Goal: Task Accomplishment & Management: Complete application form

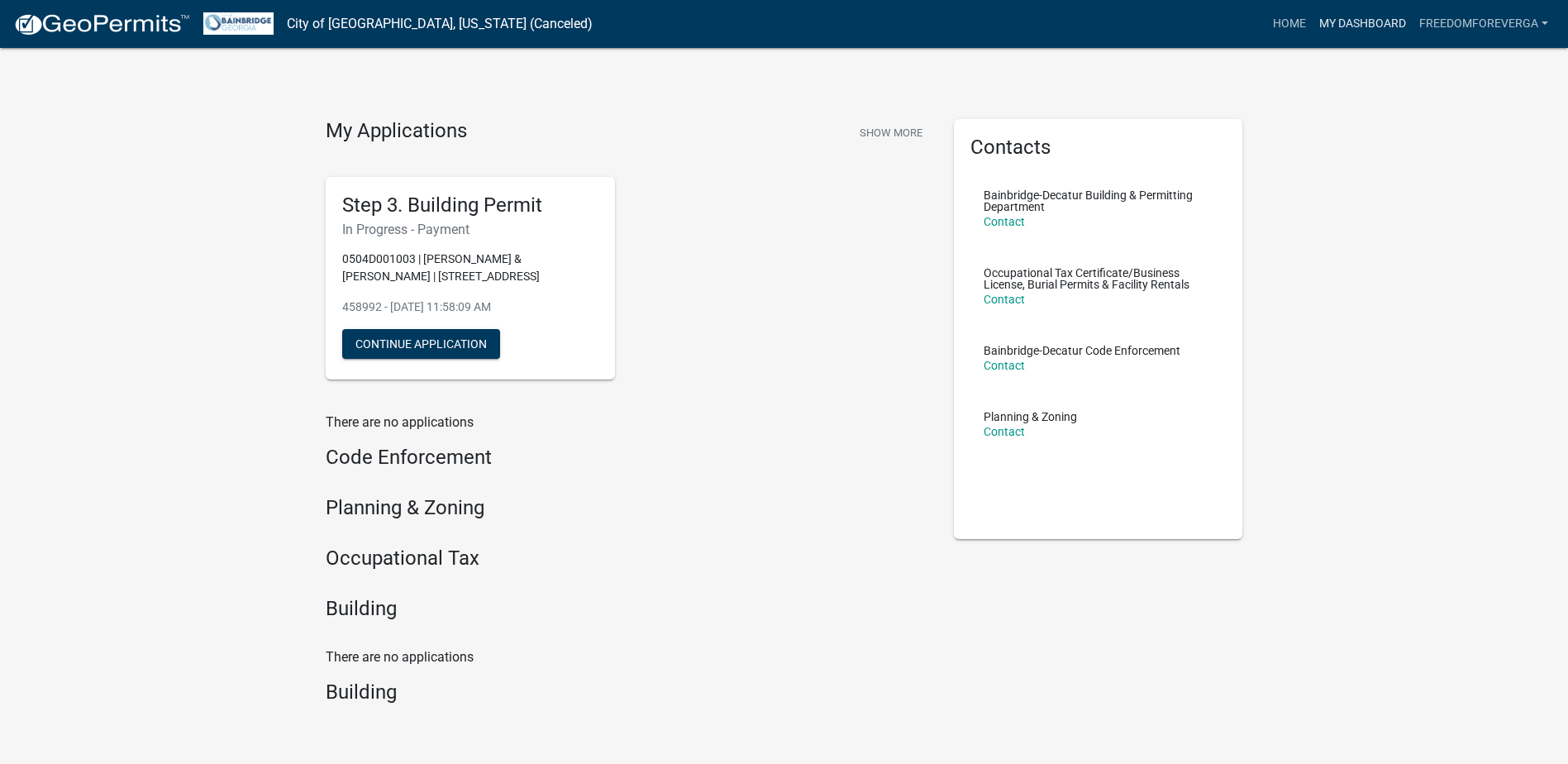
click at [1262, 28] on link "My Dashboard" at bounding box center [1362, 24] width 100 height 31
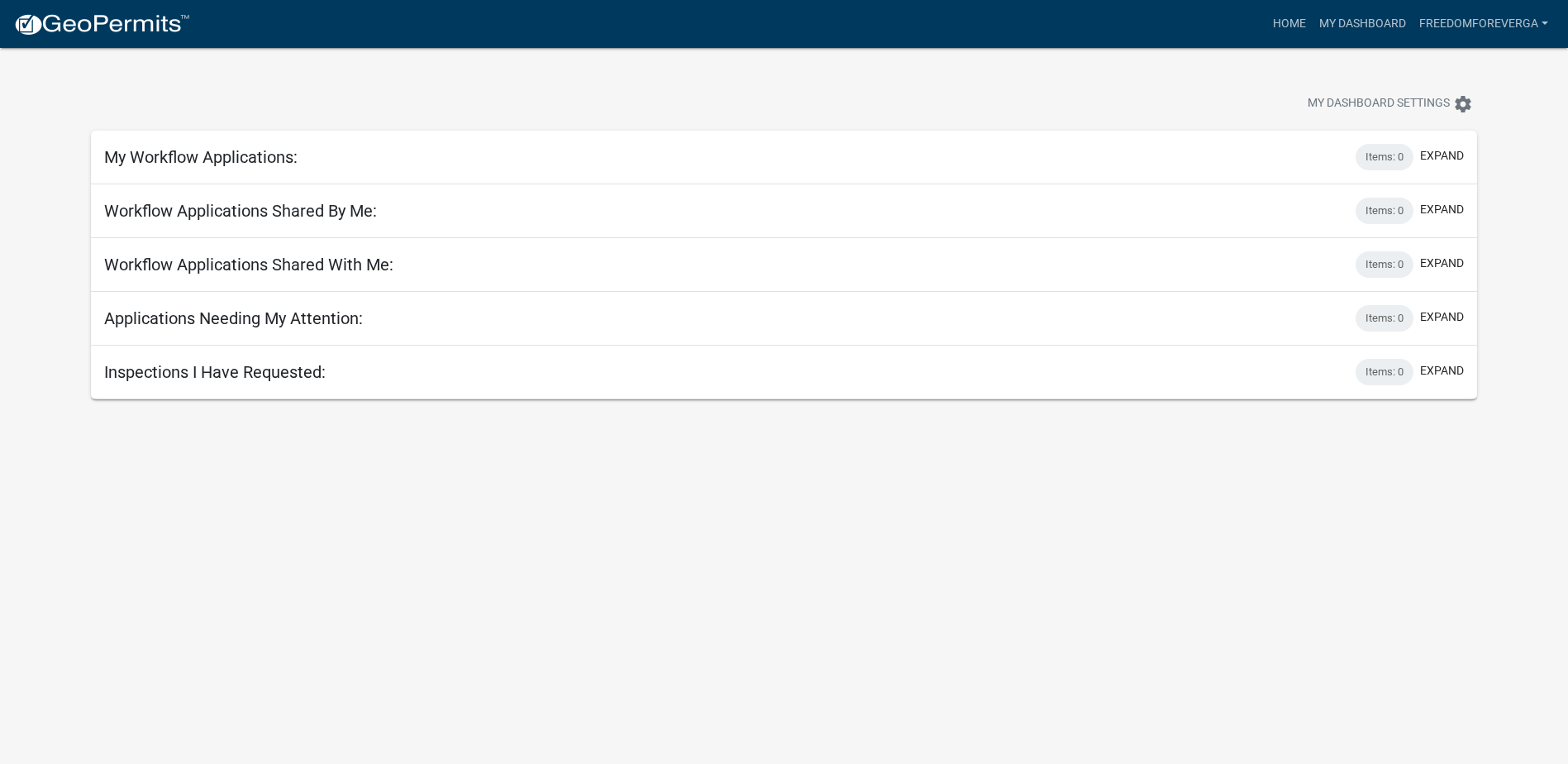
click at [974, 422] on body "Internet Explorer does NOT work with GeoPermits. Get a new browser for more sec…" at bounding box center [784, 430] width 1568 height 764
click at [1262, 32] on link "My Dashboard" at bounding box center [1362, 24] width 100 height 31
click at [1262, 19] on link "Home" at bounding box center [1289, 24] width 46 height 31
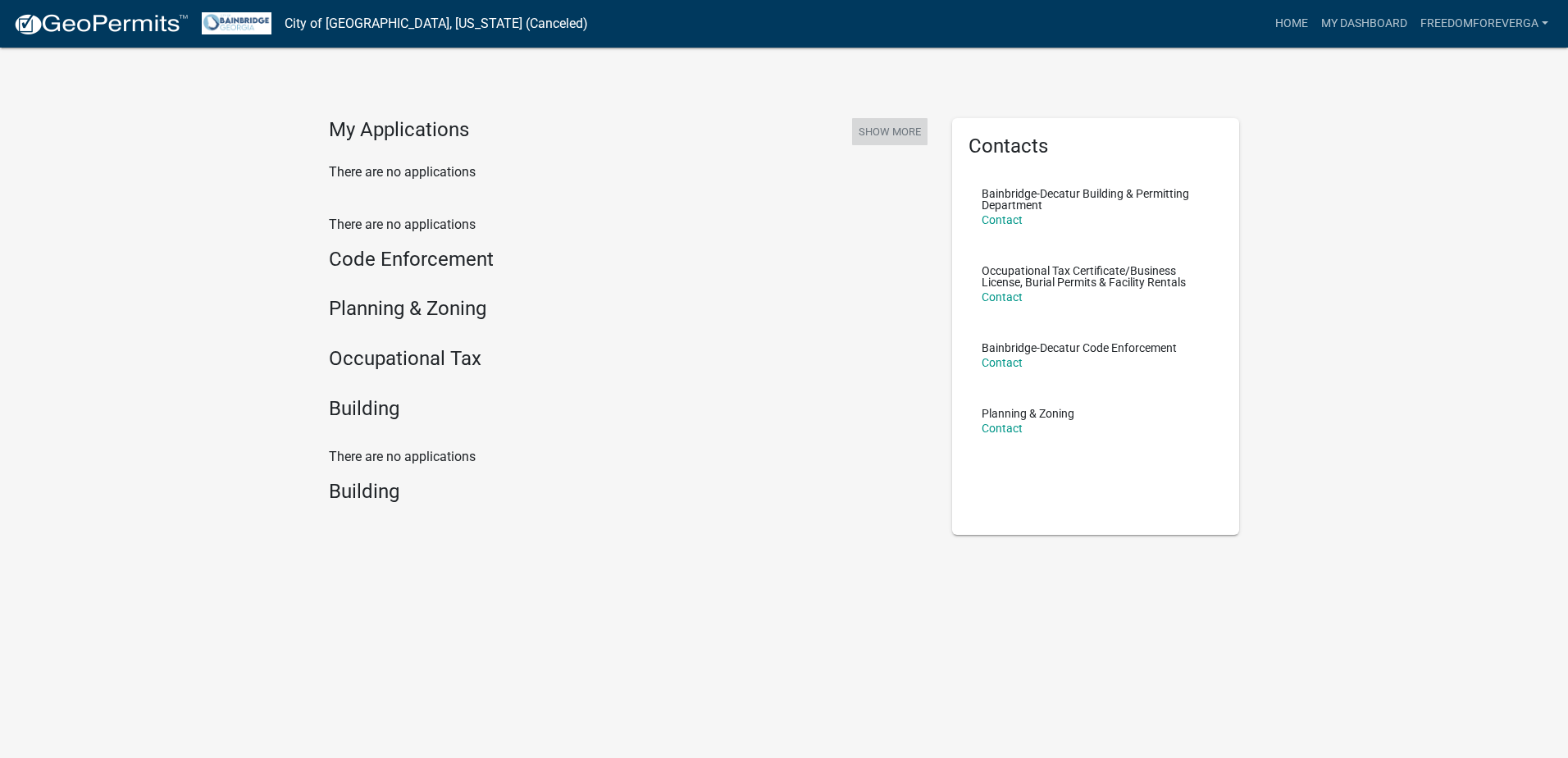
click at [893, 133] on button "Show More" at bounding box center [890, 131] width 75 height 27
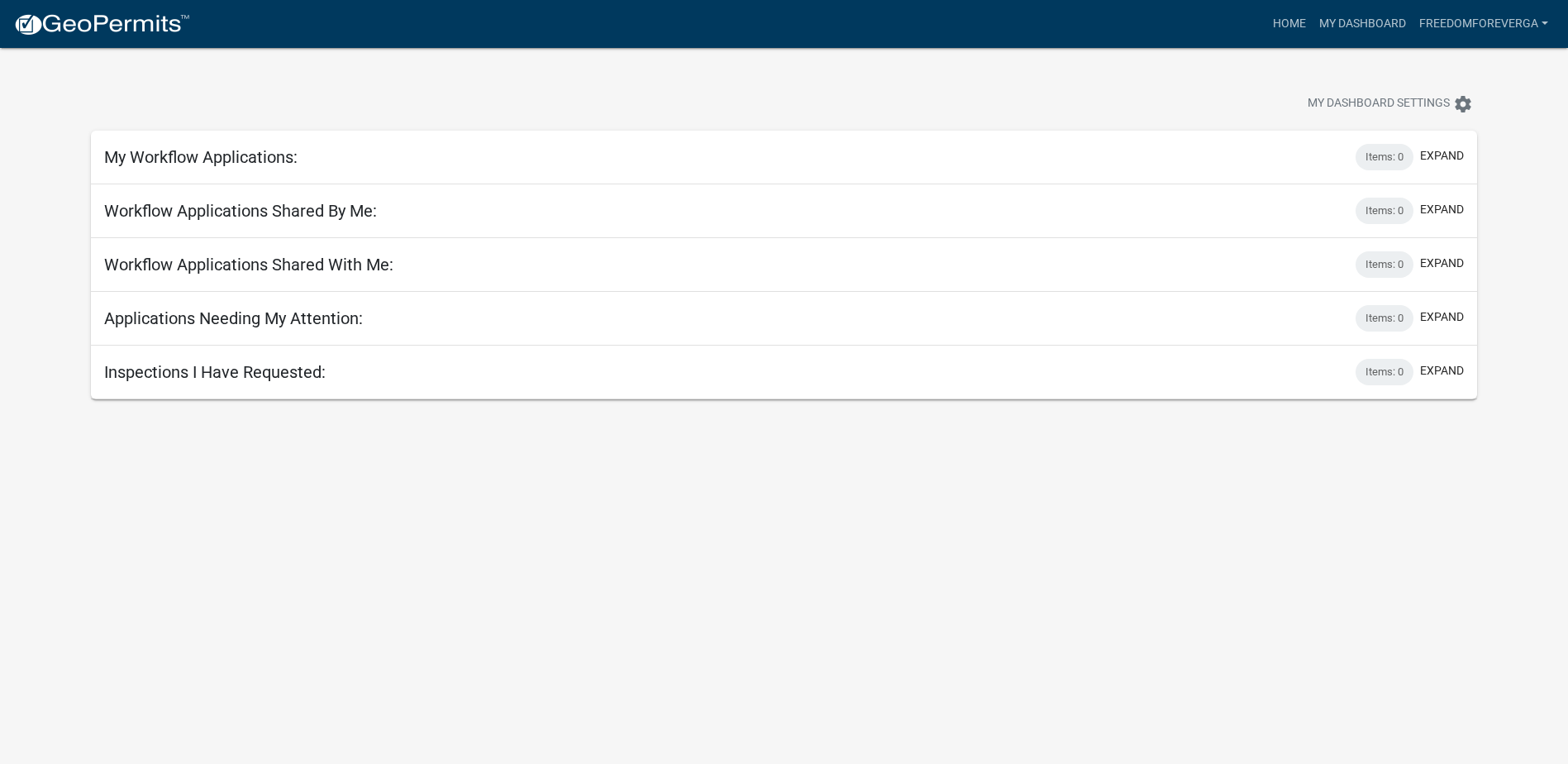
click at [164, 374] on h5 "Inspections I Have Requested:" at bounding box center [215, 372] width 222 height 20
click at [1262, 378] on div "Items: 0" at bounding box center [1384, 372] width 58 height 26
click at [1262, 108] on span "My Dashboard Settings" at bounding box center [1378, 105] width 142 height 20
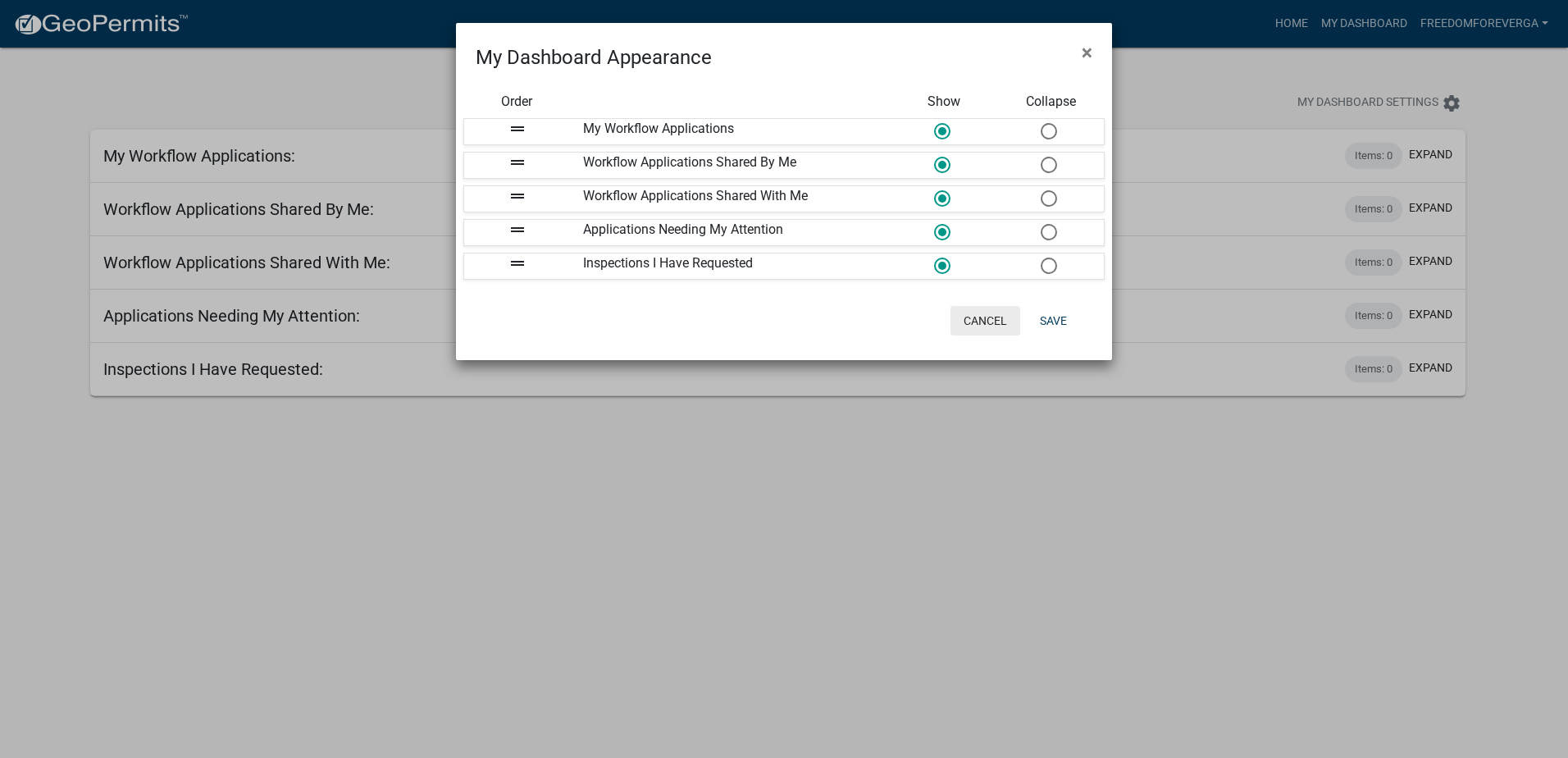
click at [981, 322] on button "Cancel" at bounding box center [984, 320] width 69 height 29
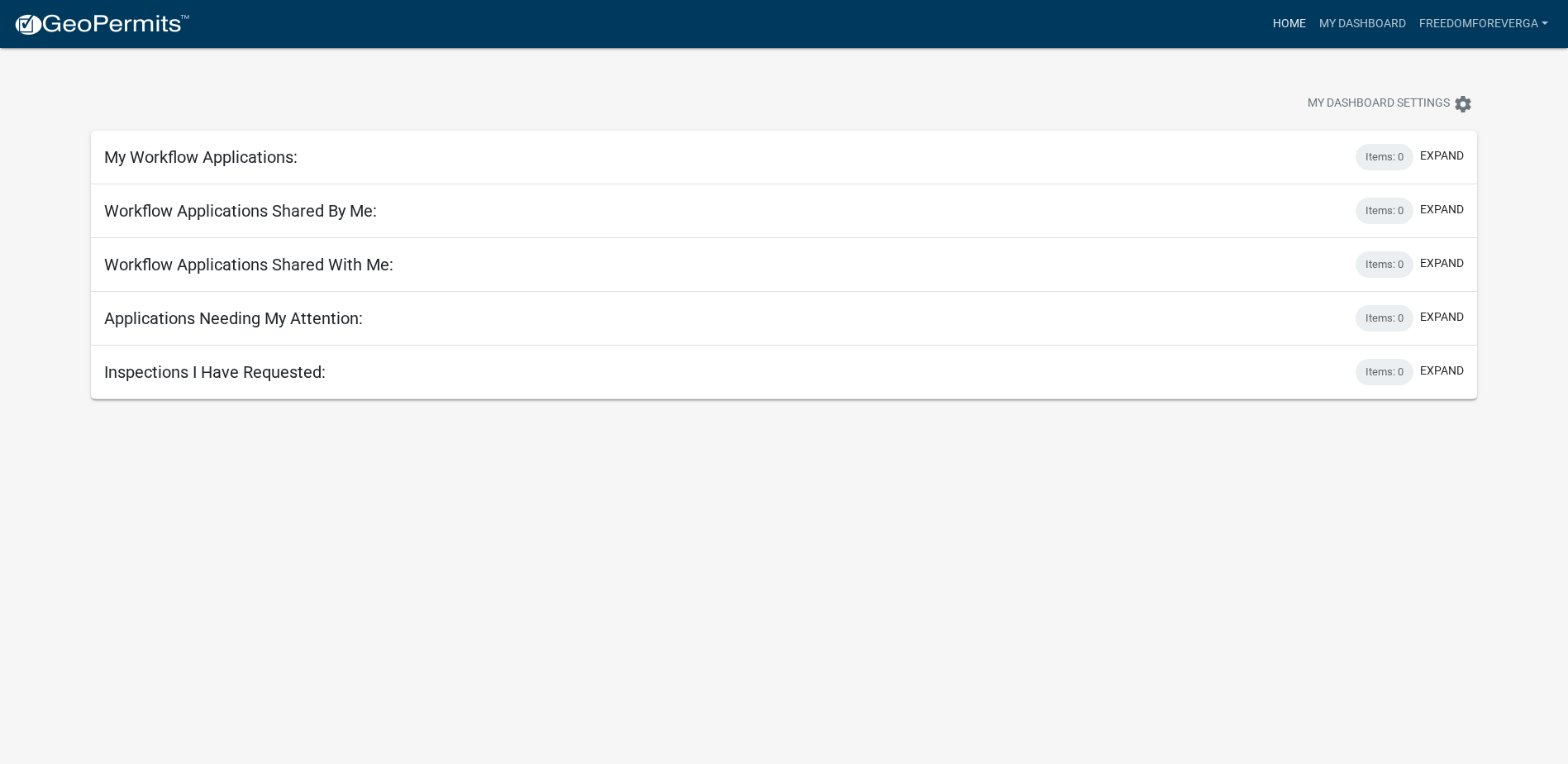
click at [1262, 30] on link "Home" at bounding box center [1289, 24] width 46 height 31
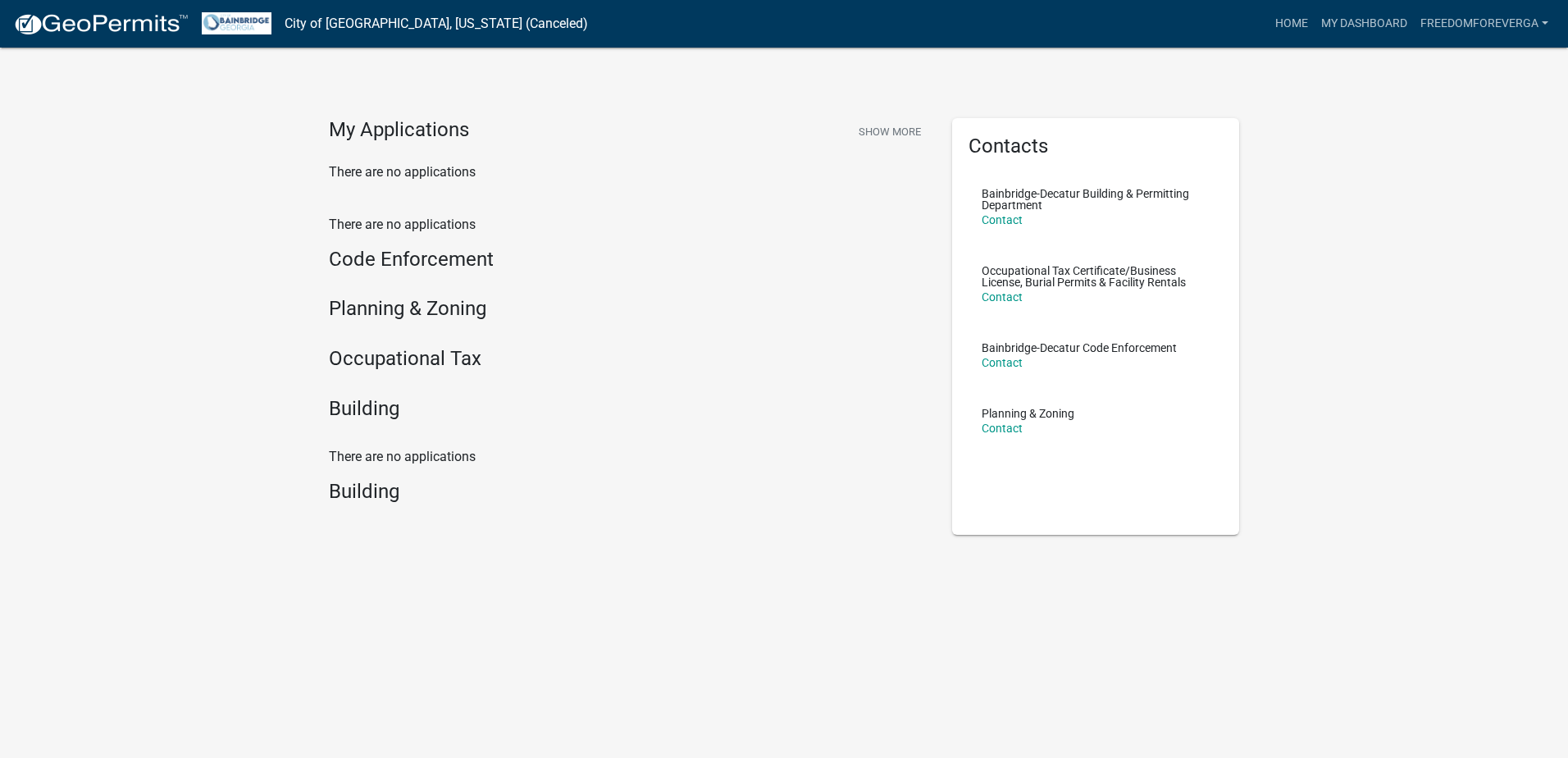
click at [397, 126] on h4 "My Applications" at bounding box center [399, 130] width 140 height 24
click at [888, 131] on button "Show More" at bounding box center [890, 131] width 75 height 27
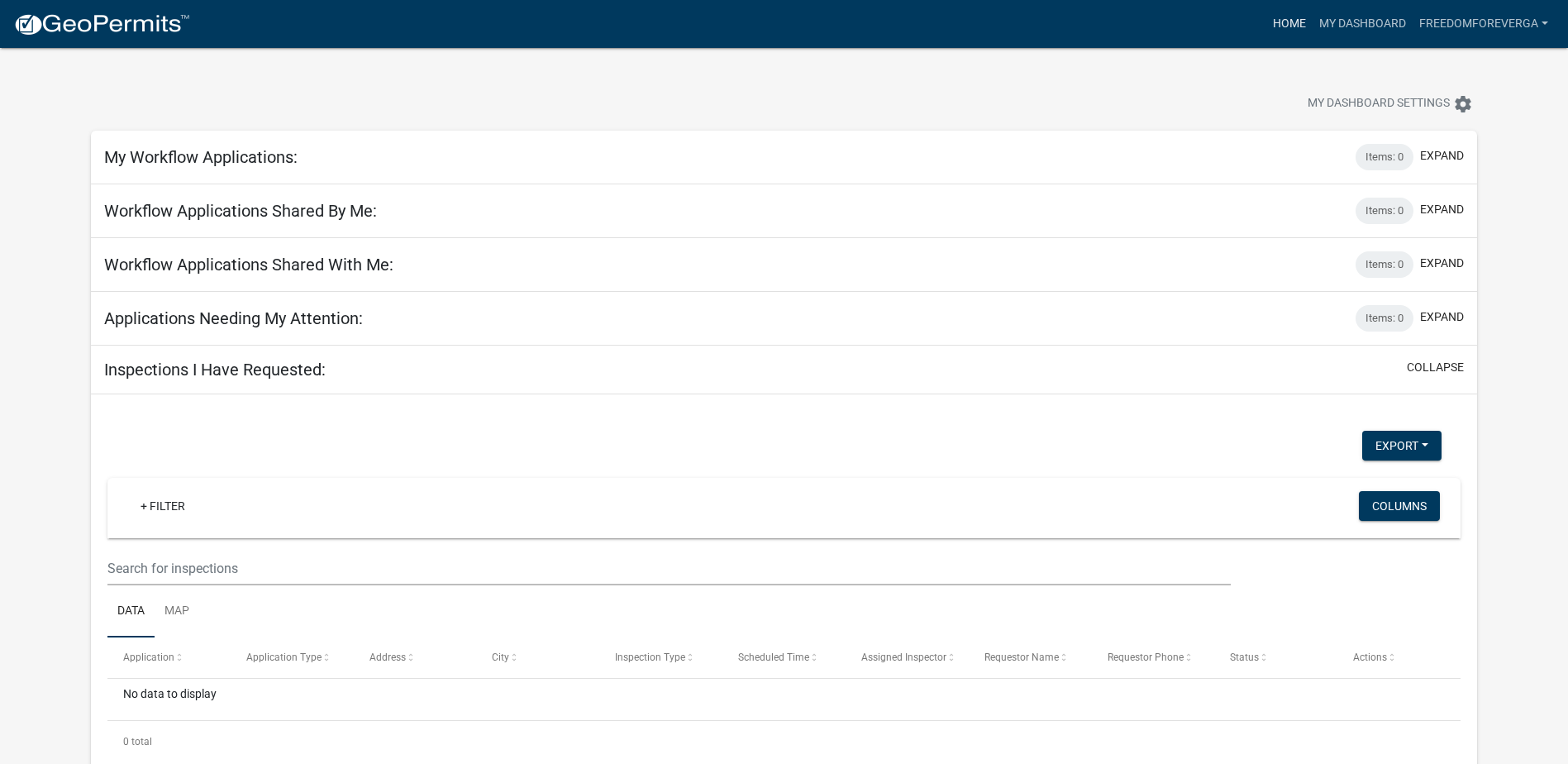
click at [1262, 25] on link "Home" at bounding box center [1289, 24] width 46 height 31
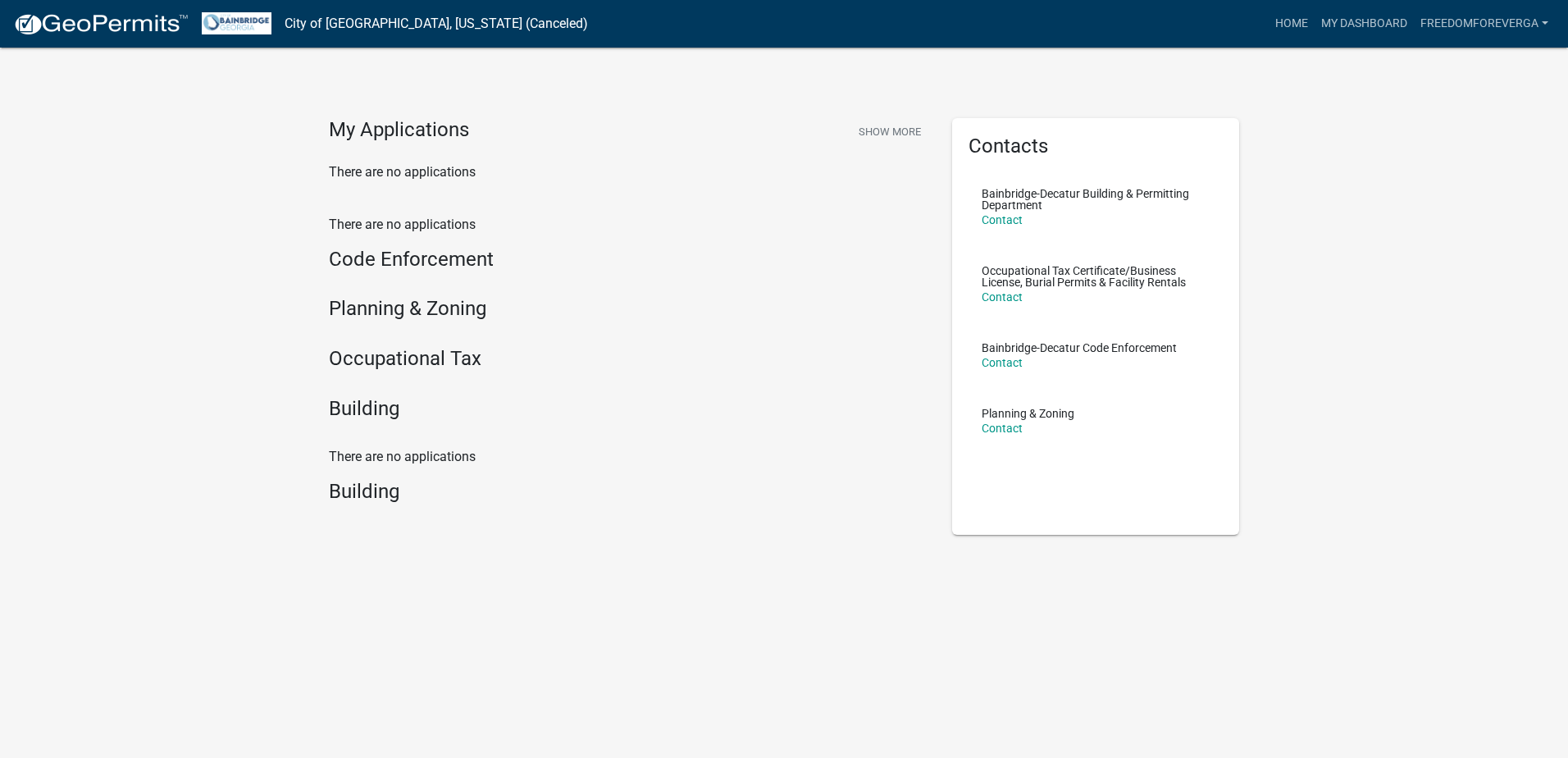
click at [353, 264] on h4 "Code Enforcement" at bounding box center [628, 259] width 599 height 23
click at [367, 404] on h4 "Building" at bounding box center [628, 409] width 599 height 23
click at [357, 421] on h4 "Building" at bounding box center [628, 409] width 599 height 23
click at [355, 161] on div "My Applications Show More There are no applications" at bounding box center [627, 156] width 623 height 77
click at [360, 126] on h4 "My Applications" at bounding box center [399, 130] width 140 height 24
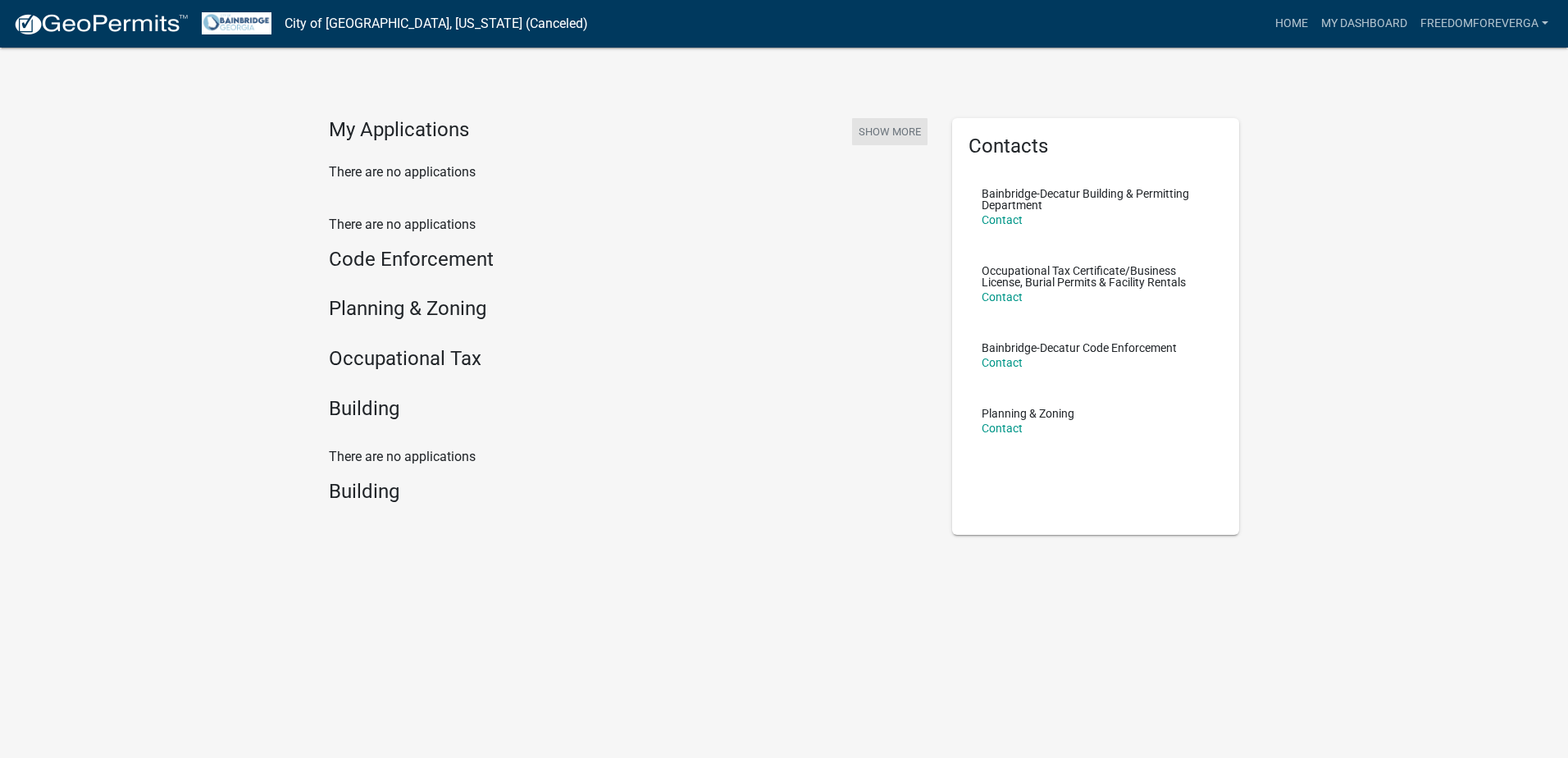
click at [886, 126] on button "Show More" at bounding box center [890, 131] width 75 height 27
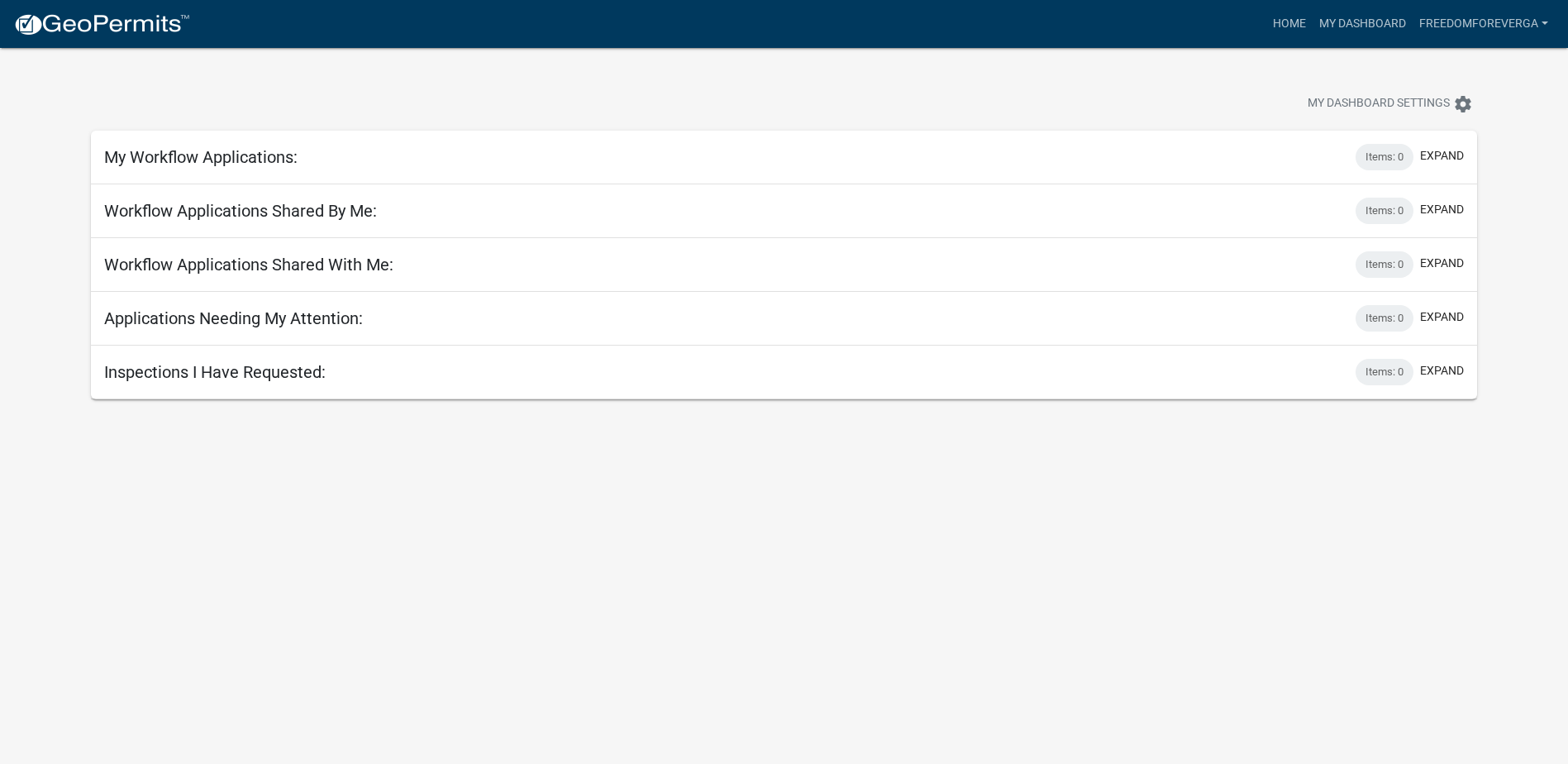
click at [135, 175] on div "My Workflow Applications: Items: 0 expand" at bounding box center [784, 158] width 1386 height 54
click at [1262, 24] on link "Home" at bounding box center [1289, 24] width 46 height 31
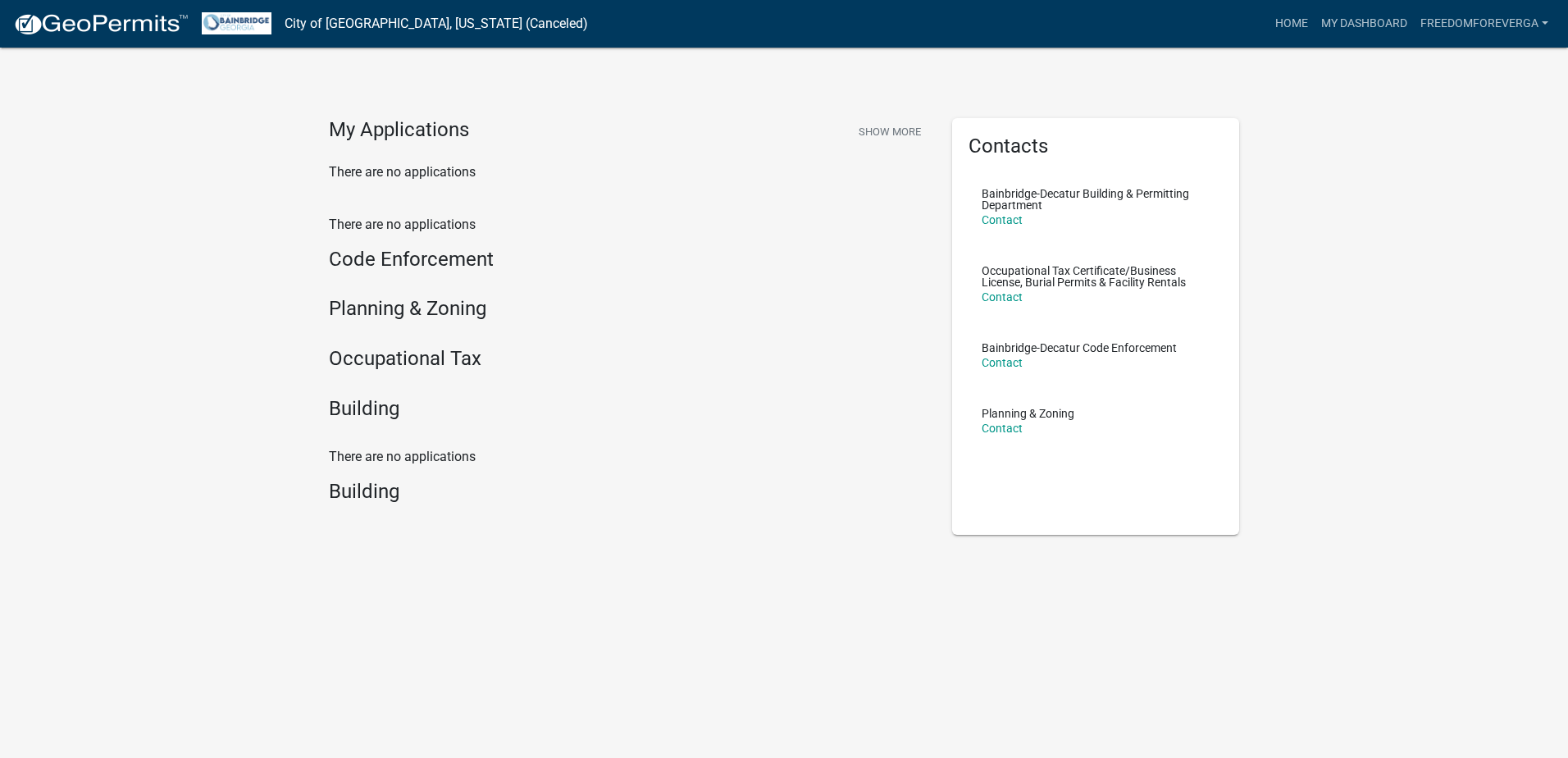
click at [446, 366] on h4 "Occupational Tax" at bounding box center [628, 359] width 599 height 23
click at [448, 314] on h4 "Planning & Zoning" at bounding box center [628, 309] width 599 height 23
click at [451, 248] on h4 "Code Enforcement" at bounding box center [628, 259] width 599 height 23
click at [400, 216] on p "There are no applications" at bounding box center [628, 225] width 599 height 20
click at [410, 167] on p "There are no applications" at bounding box center [628, 172] width 599 height 20
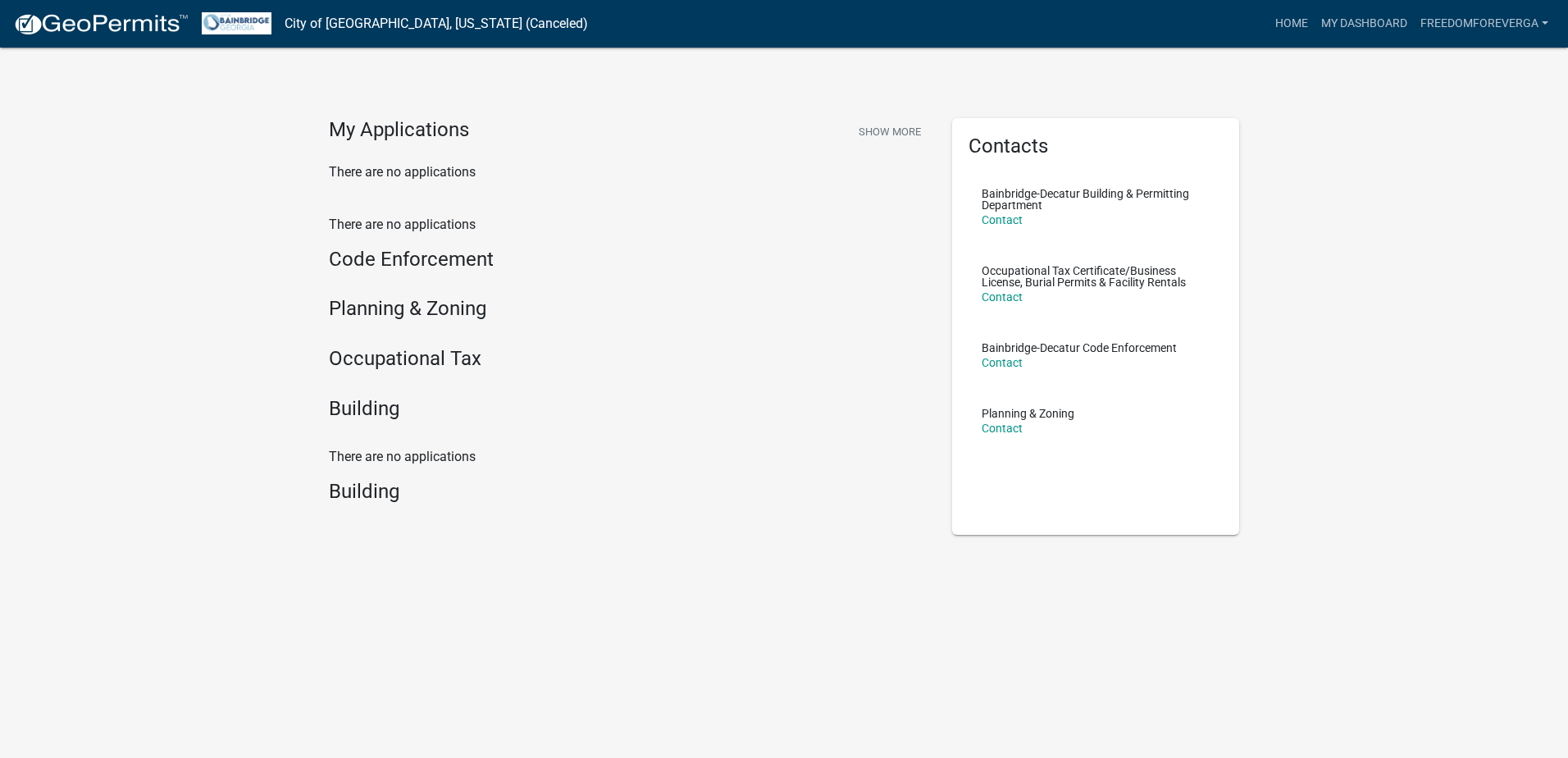
click at [420, 131] on h4 "My Applications" at bounding box center [399, 130] width 140 height 24
click at [356, 473] on div "There are no applications Building" at bounding box center [628, 478] width 599 height 63
click at [360, 421] on h4 "Building" at bounding box center [628, 409] width 599 height 23
click at [367, 418] on h4 "Building" at bounding box center [628, 409] width 599 height 23
click at [469, 33] on link "City of [GEOGRAPHIC_DATA], [US_STATE] (Canceled)" at bounding box center [436, 23] width 304 height 28
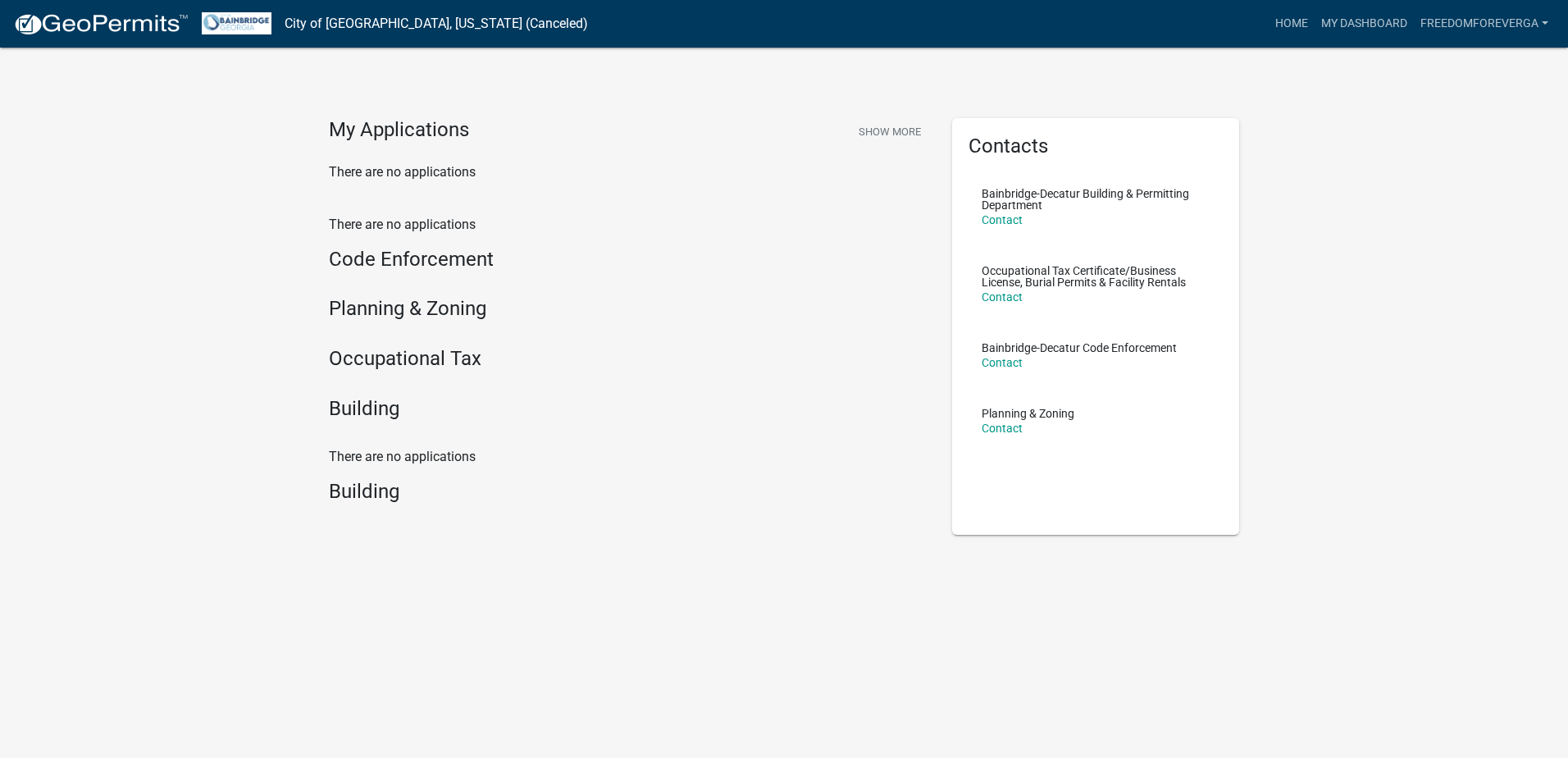
click at [313, 23] on link "City of [GEOGRAPHIC_DATA], [US_STATE] (Canceled)" at bounding box center [436, 23] width 304 height 28
click at [481, 26] on link "City of [GEOGRAPHIC_DATA], [US_STATE] (Canceled)" at bounding box center [436, 23] width 304 height 28
click at [1252, 18] on link "Home" at bounding box center [1291, 23] width 46 height 31
click at [1252, 28] on link "My Dashboard" at bounding box center [1364, 23] width 100 height 31
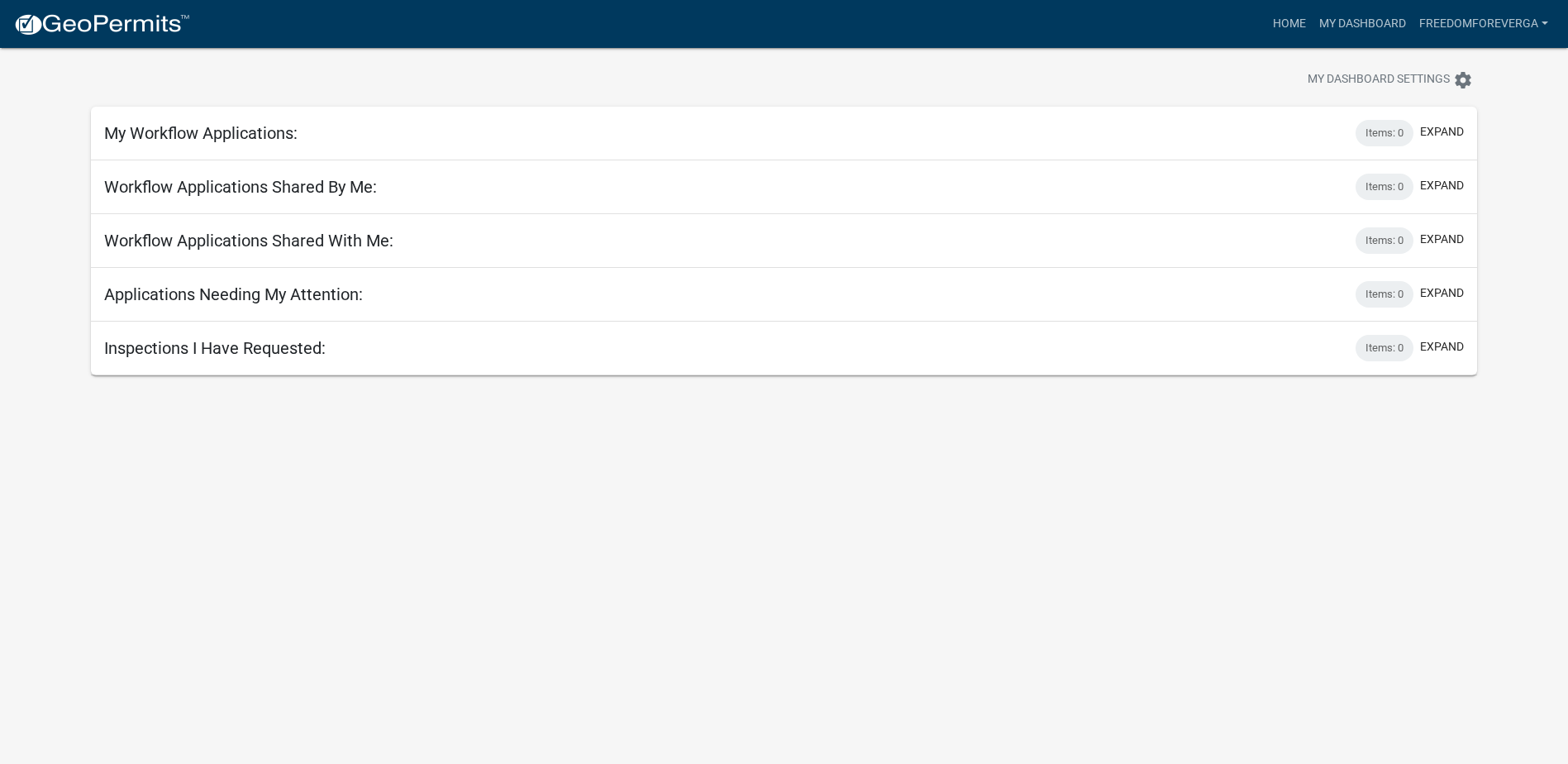
scroll to position [48, 0]
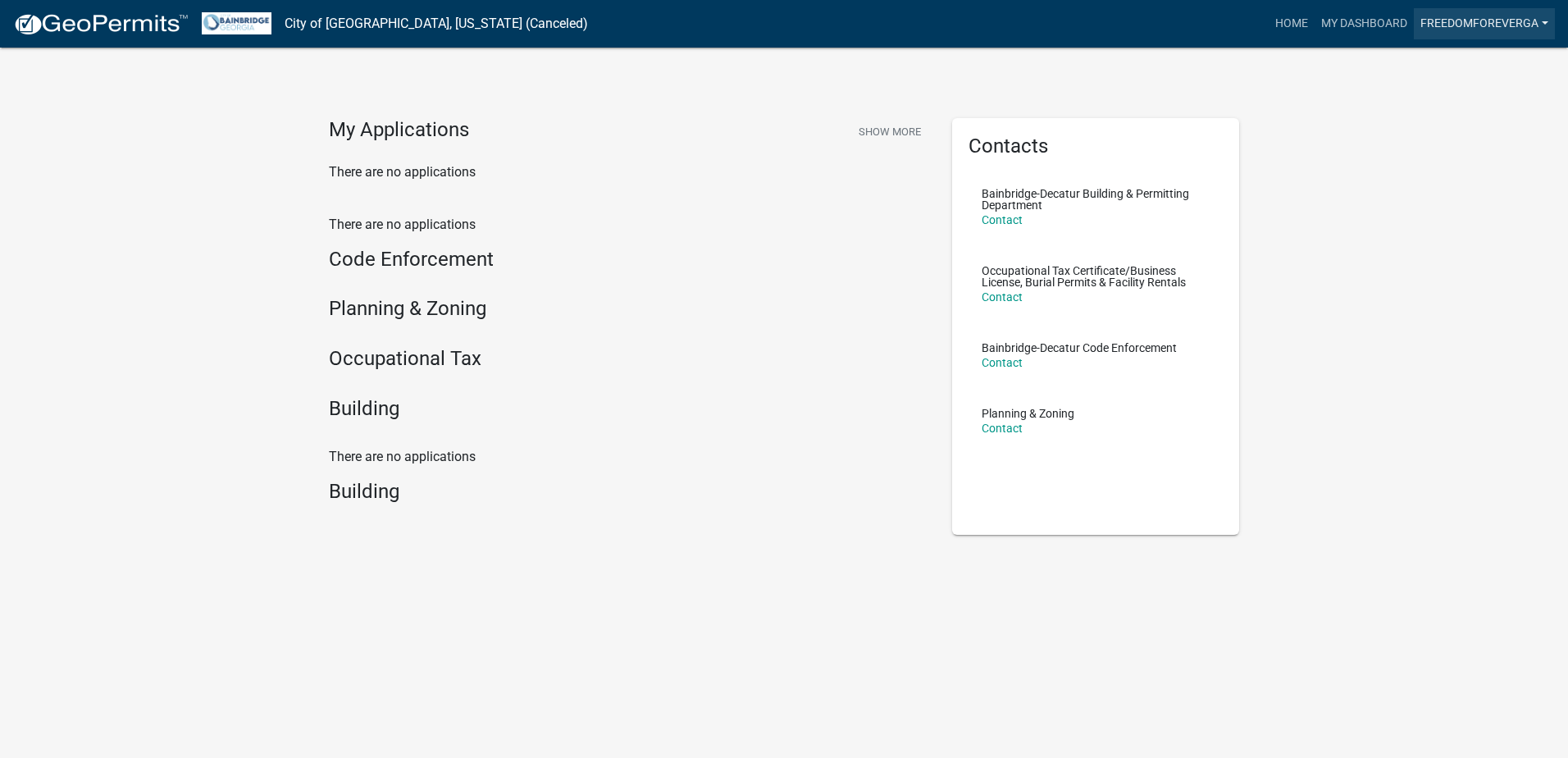
click at [1252, 23] on link "FreedomForeverGA" at bounding box center [1484, 23] width 141 height 31
click at [1252, 165] on link "Logout" at bounding box center [1484, 160] width 140 height 39
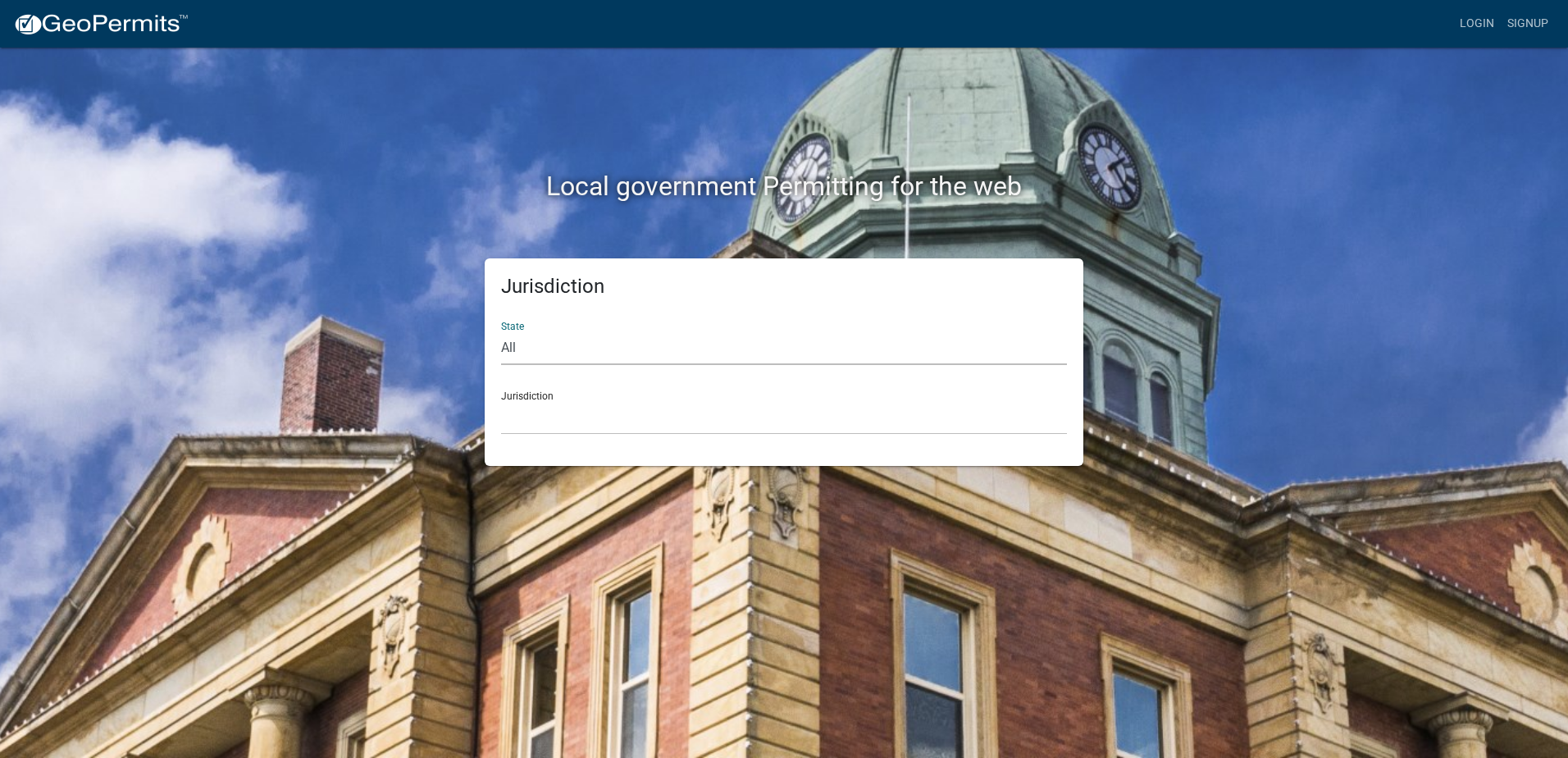
click at [553, 352] on select "All [US_STATE] [US_STATE] [US_STATE] [US_STATE] [US_STATE] [US_STATE] [US_STATE…" at bounding box center [784, 348] width 566 height 33
select select "[US_STATE]"
click at [501, 331] on select "All [US_STATE] [US_STATE] [US_STATE] [US_STATE] [US_STATE] [US_STATE] [US_STATE…" at bounding box center [784, 348] width 566 height 33
click at [550, 412] on select "[GEOGRAPHIC_DATA], [US_STATE][PERSON_NAME][GEOGRAPHIC_DATA], [US_STATE][PERSON_…" at bounding box center [784, 417] width 566 height 33
click at [468, 617] on div "Local government Permitting for the web Jurisdiction State All [US_STATE] [US_S…" at bounding box center [784, 379] width 1568 height 758
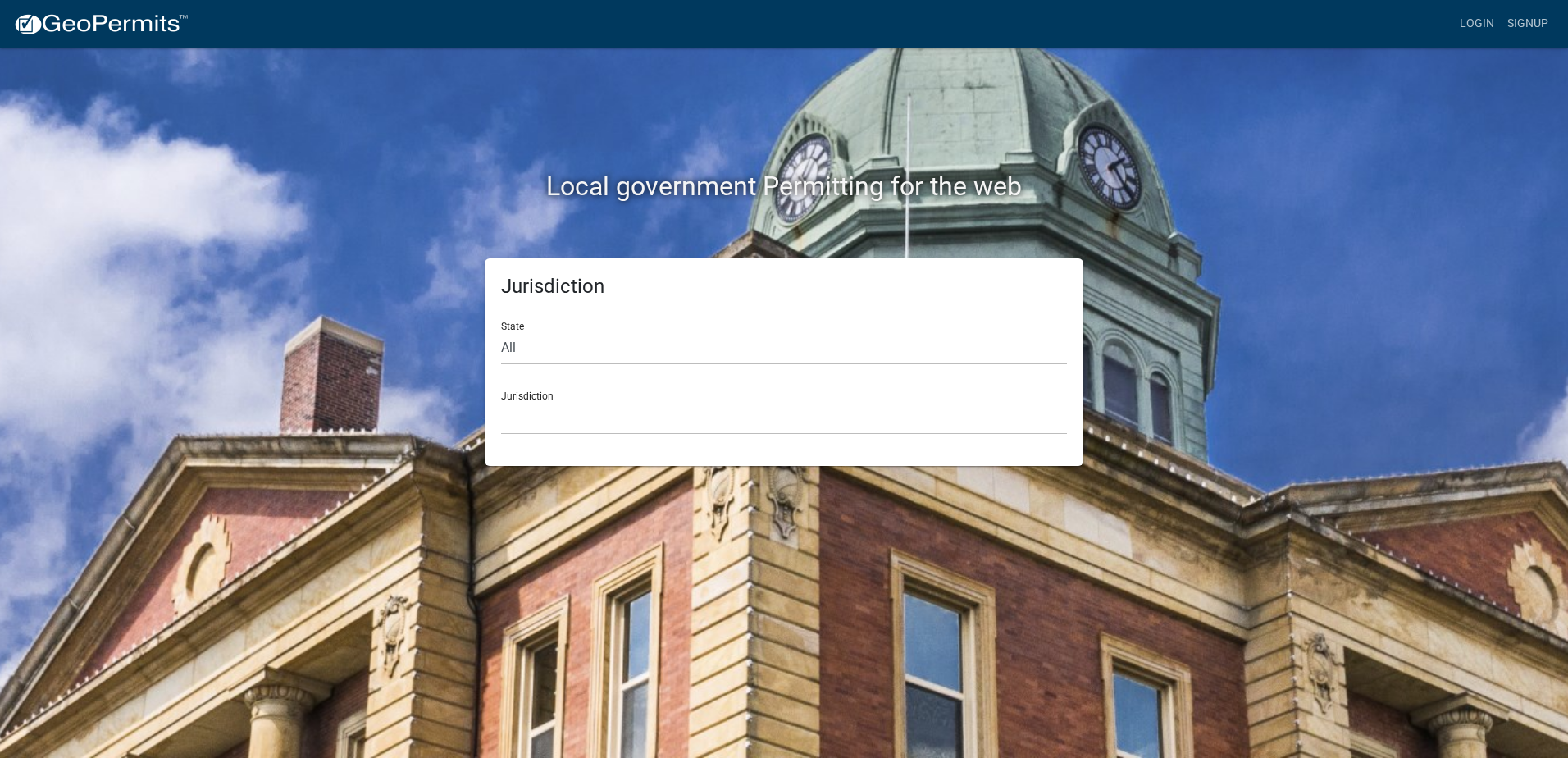
click at [737, 190] on h2 "Local government Permitting for the web" at bounding box center [784, 186] width 910 height 31
click at [1252, 19] on link "Login" at bounding box center [1476, 23] width 48 height 31
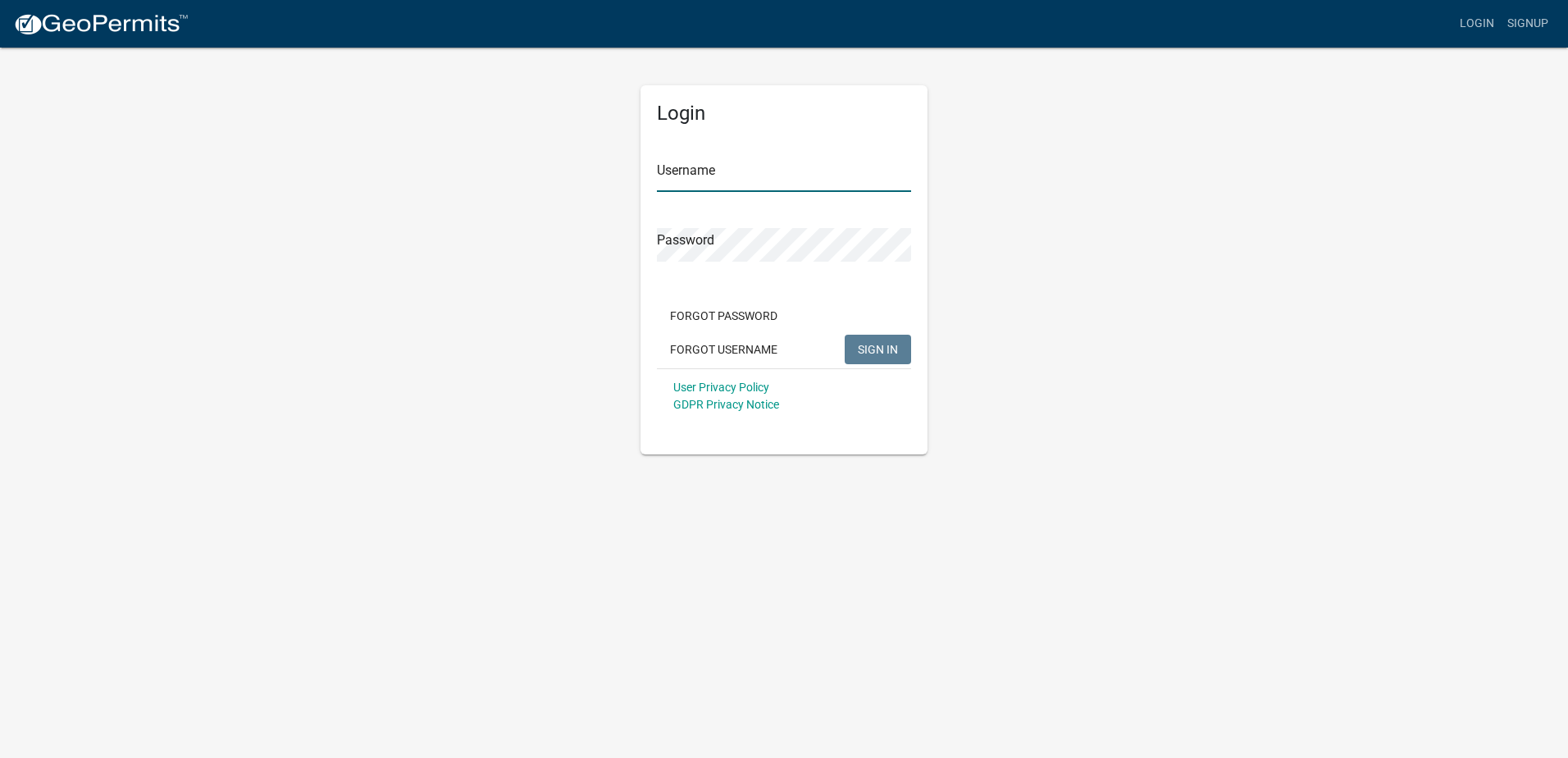
type input "FreedomForeverGA"
click at [876, 351] on span "SIGN IN" at bounding box center [878, 349] width 40 height 13
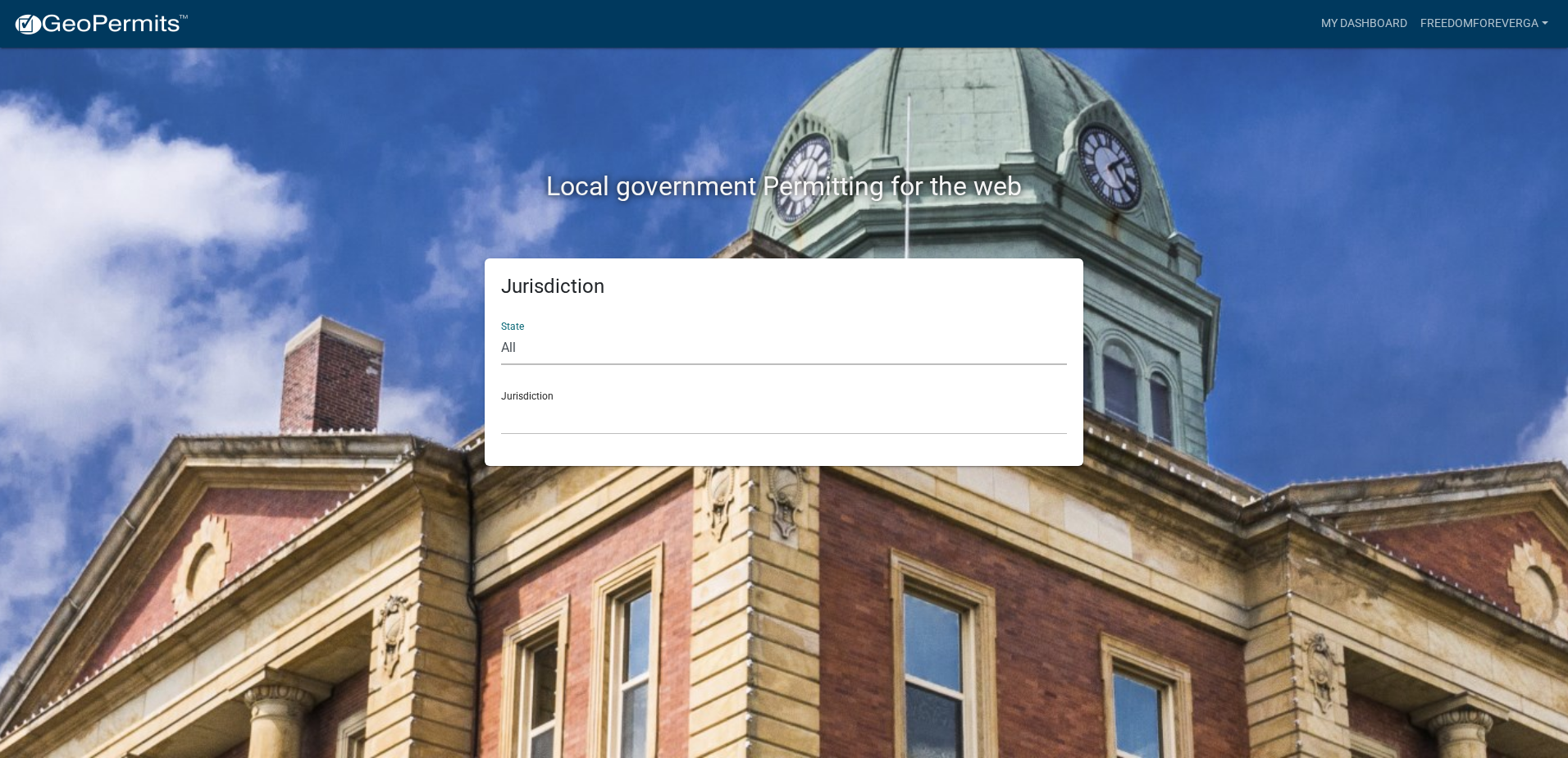
click at [630, 352] on select "All [US_STATE] [US_STATE] [US_STATE] [US_STATE] [US_STATE] [US_STATE] [US_STATE…" at bounding box center [784, 348] width 566 height 33
select select "[US_STATE]"
click at [501, 331] on select "All [US_STATE] [US_STATE] [US_STATE] [US_STATE] [US_STATE] [US_STATE] [US_STATE…" at bounding box center [784, 348] width 566 height 33
click at [656, 409] on select "[GEOGRAPHIC_DATA], [US_STATE][PERSON_NAME][GEOGRAPHIC_DATA], [US_STATE][PERSON_…" at bounding box center [784, 417] width 566 height 33
click at [404, 472] on div "Local government Permitting for the web Jurisdiction State All [US_STATE] [US_S…" at bounding box center [784, 379] width 1568 height 758
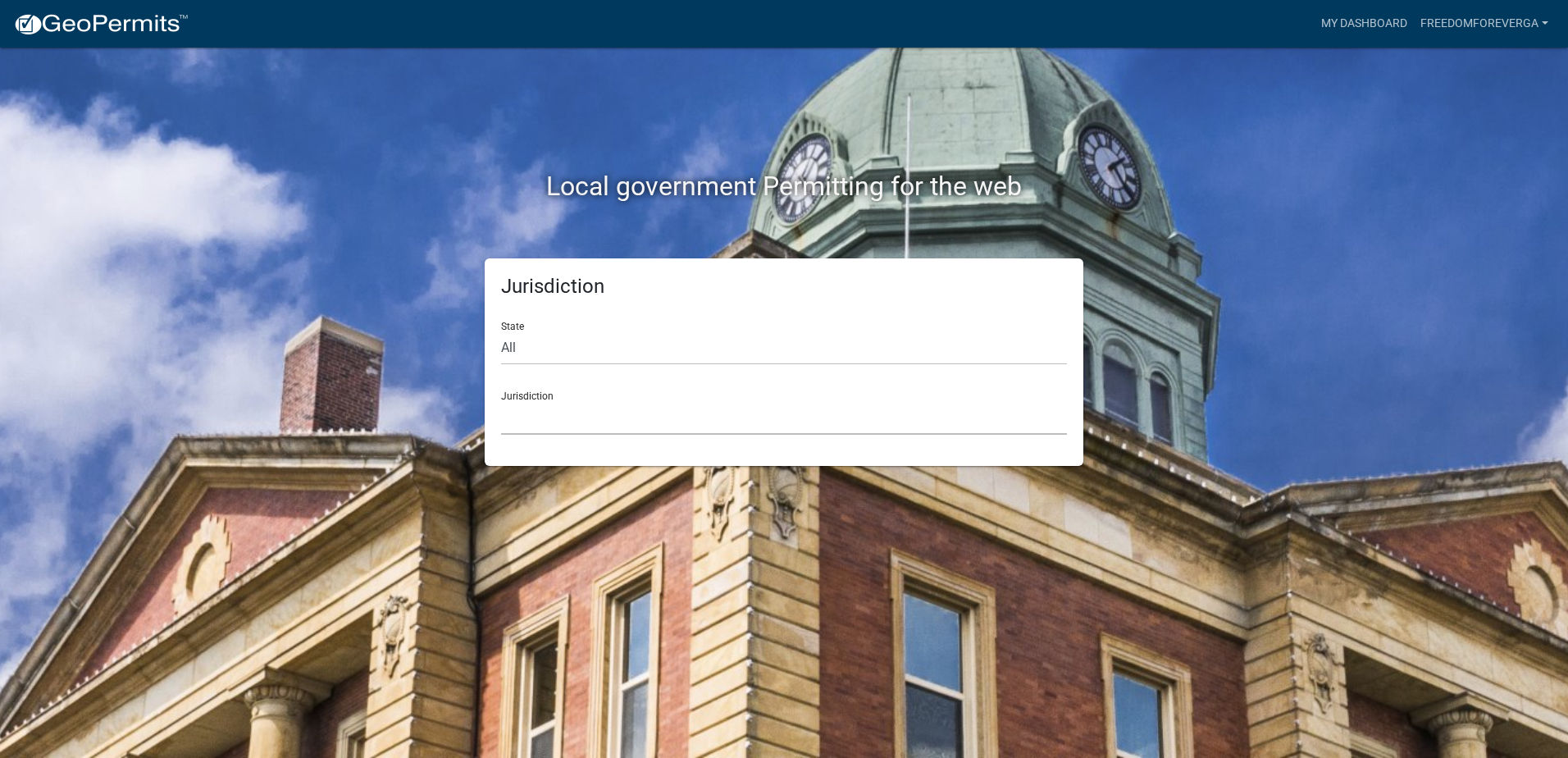
drag, startPoint x: 615, startPoint y: 418, endPoint x: 621, endPoint y: 436, distance: 19.0
click at [621, 436] on div "Jurisdiction State All [US_STATE] [US_STATE] [US_STATE] [US_STATE] [US_STATE] […" at bounding box center [784, 362] width 599 height 207
click at [279, 576] on div "Local government Permitting for the web Jurisdiction State All [US_STATE] [US_S…" at bounding box center [784, 379] width 1568 height 758
click at [1252, 26] on link "My Dashboard" at bounding box center [1364, 23] width 100 height 31
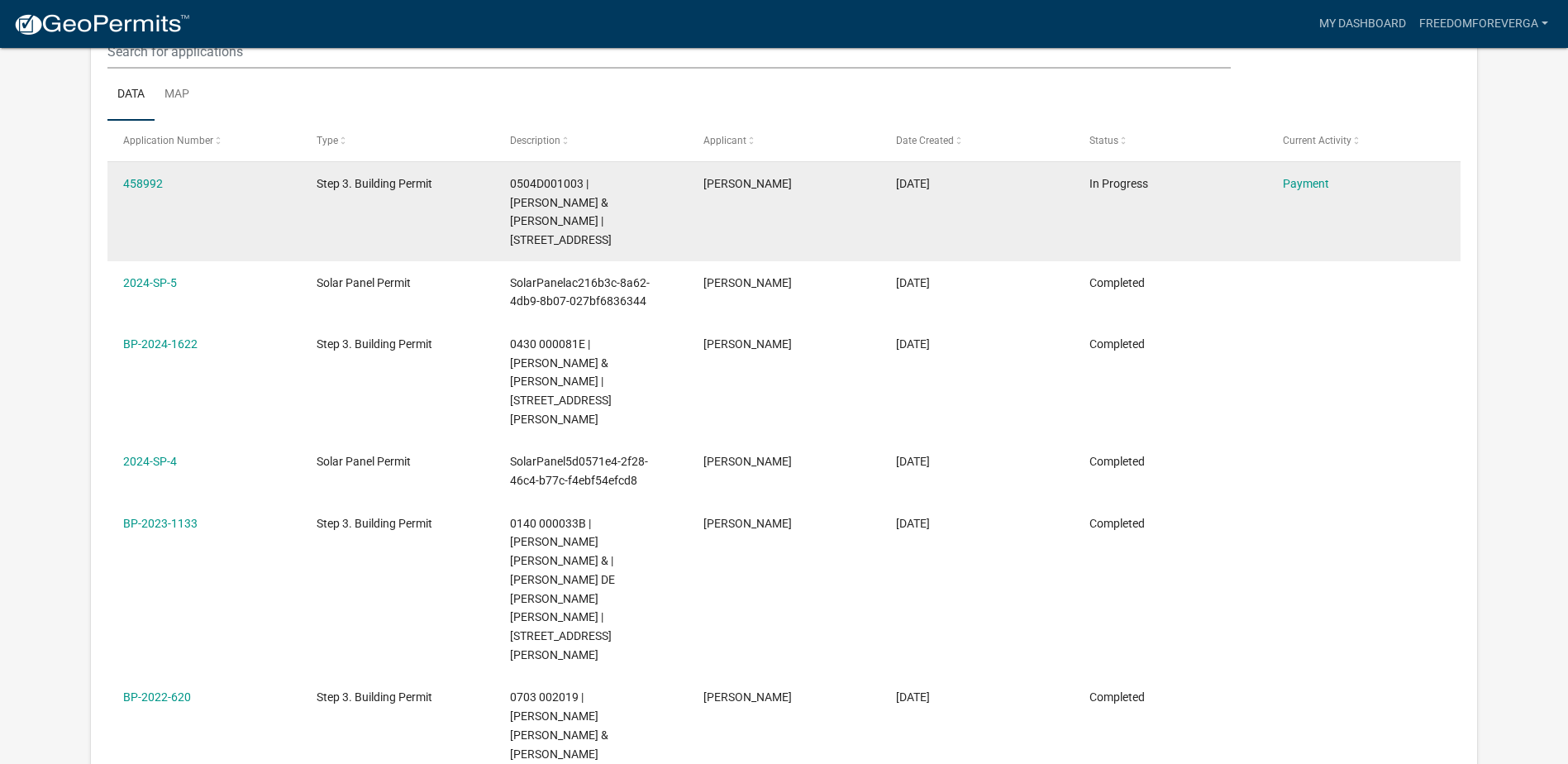
scroll to position [165, 0]
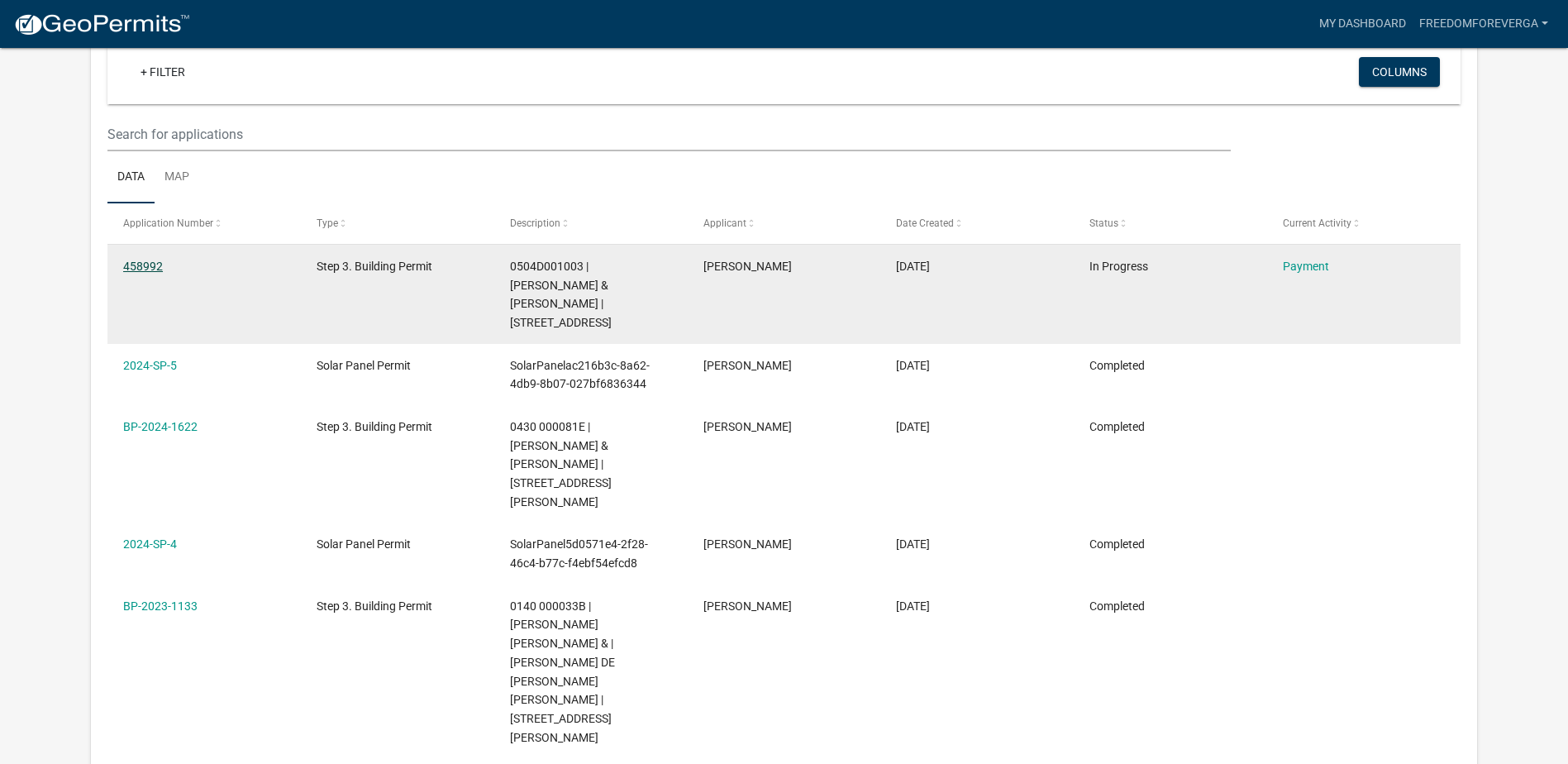
click at [129, 263] on link "458992" at bounding box center [142, 266] width 40 height 13
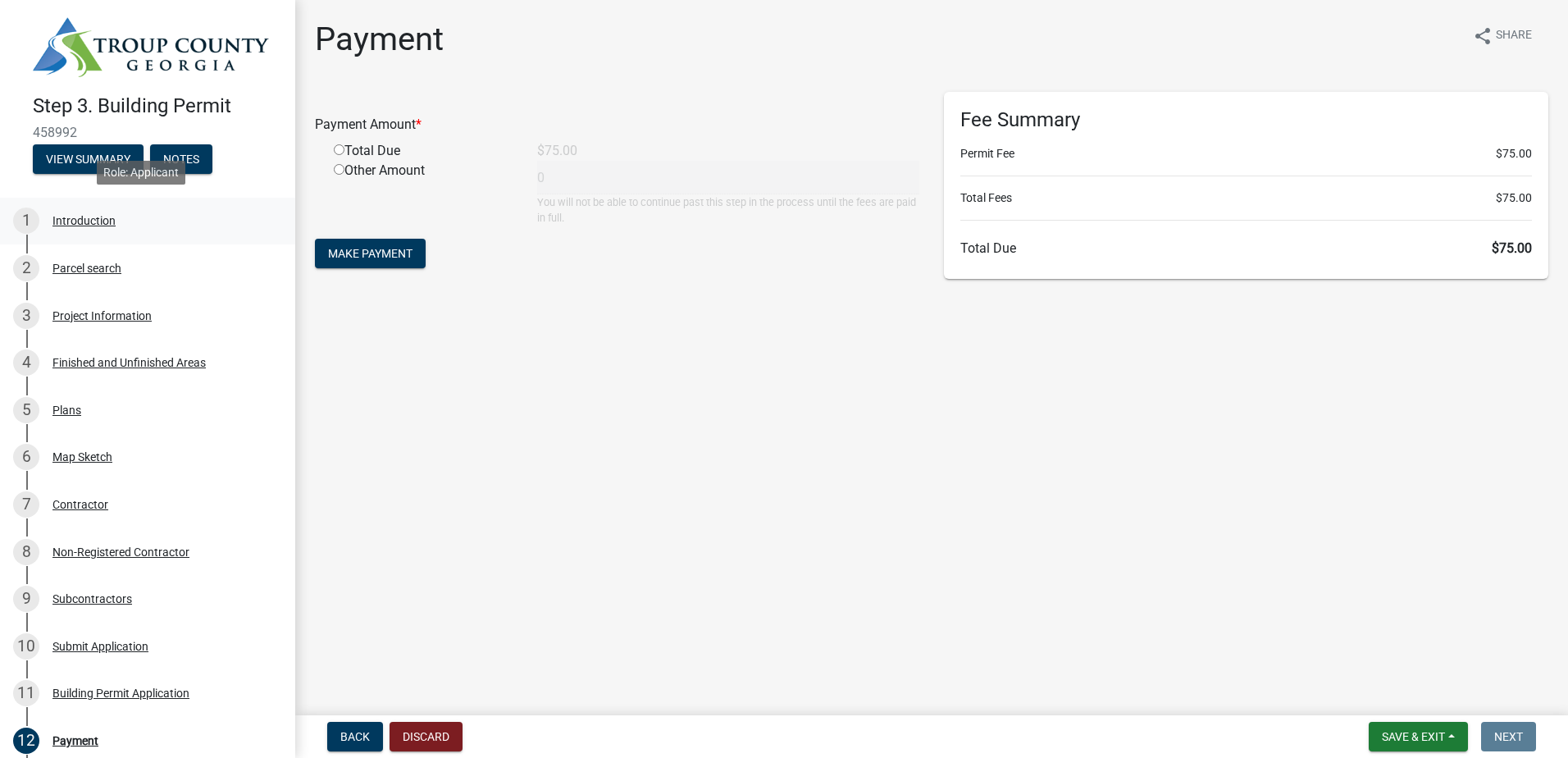
click at [102, 226] on div "1 Introduction" at bounding box center [141, 220] width 256 height 26
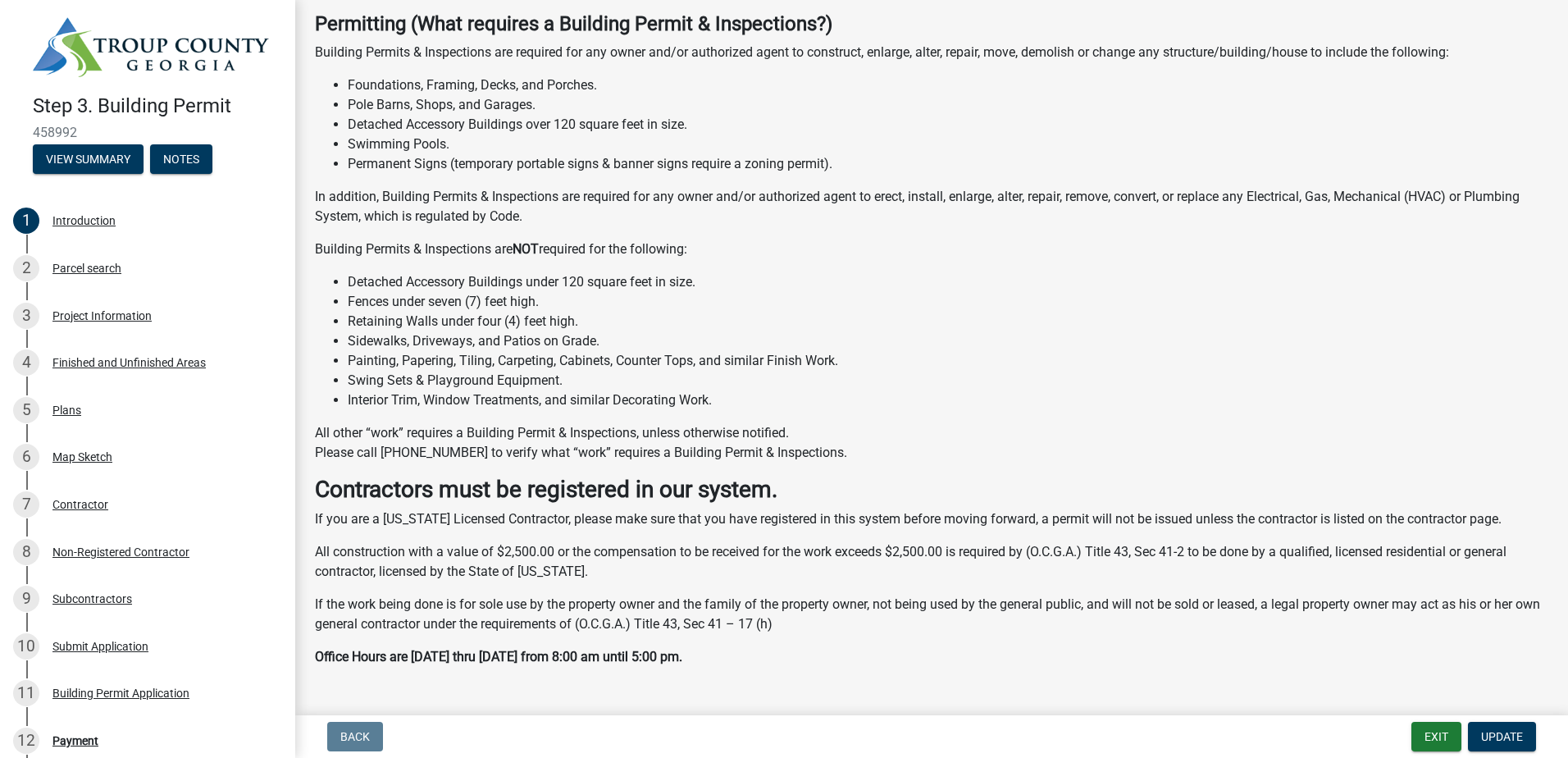
scroll to position [289, 0]
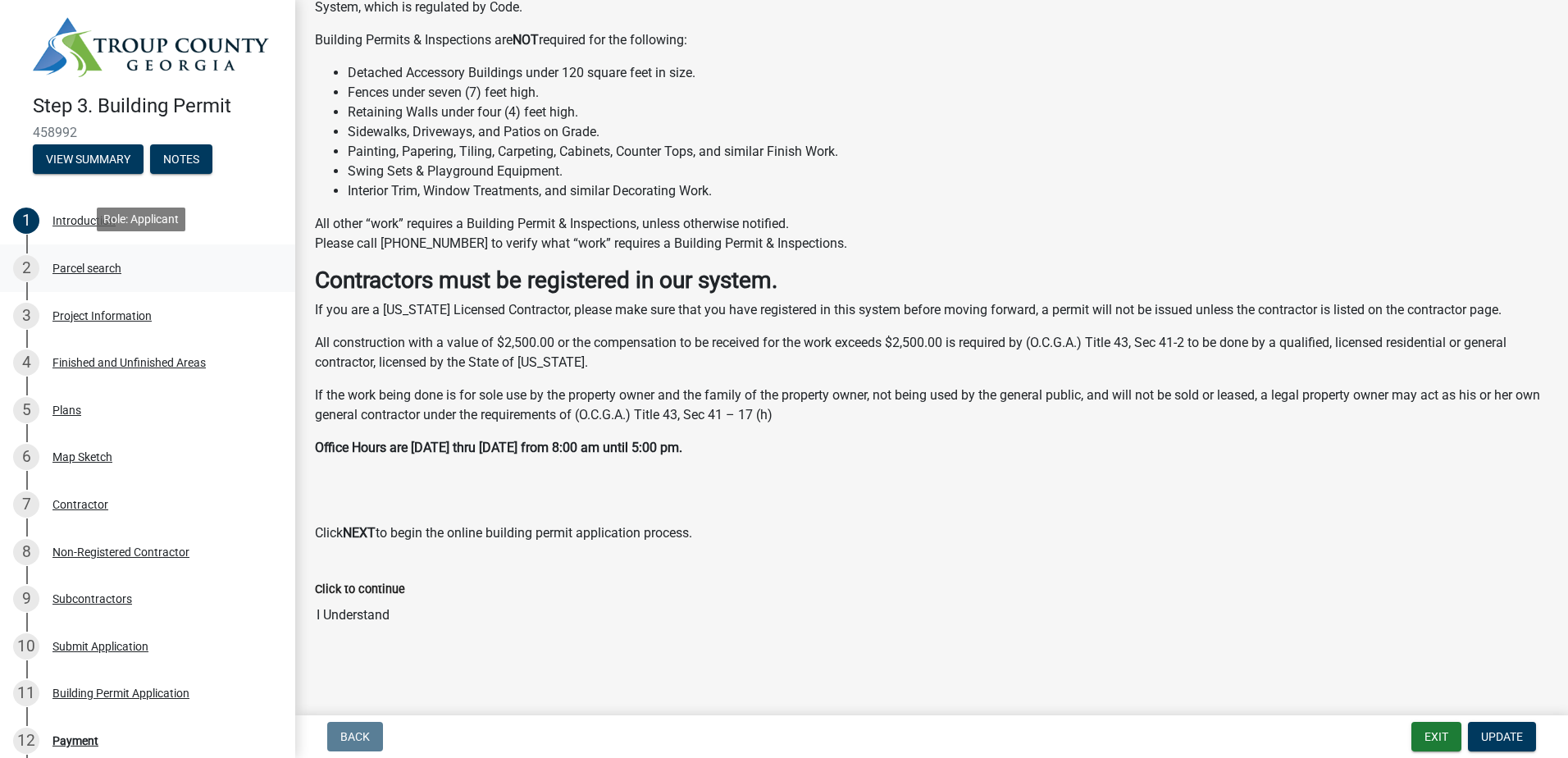
click at [66, 269] on div "Parcel search" at bounding box center [87, 269] width 69 height 12
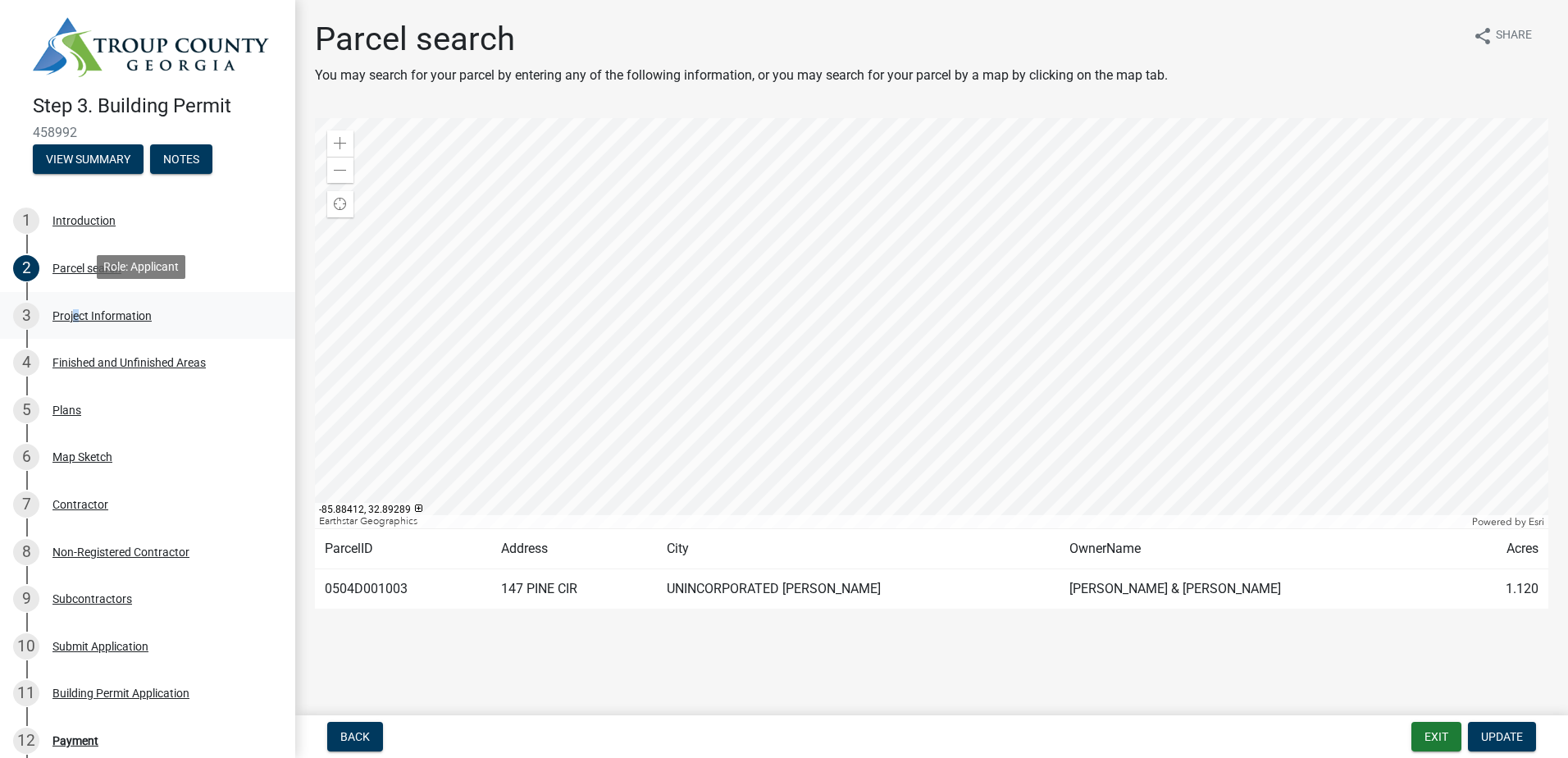
click at [73, 315] on div "Project Information" at bounding box center [102, 316] width 100 height 12
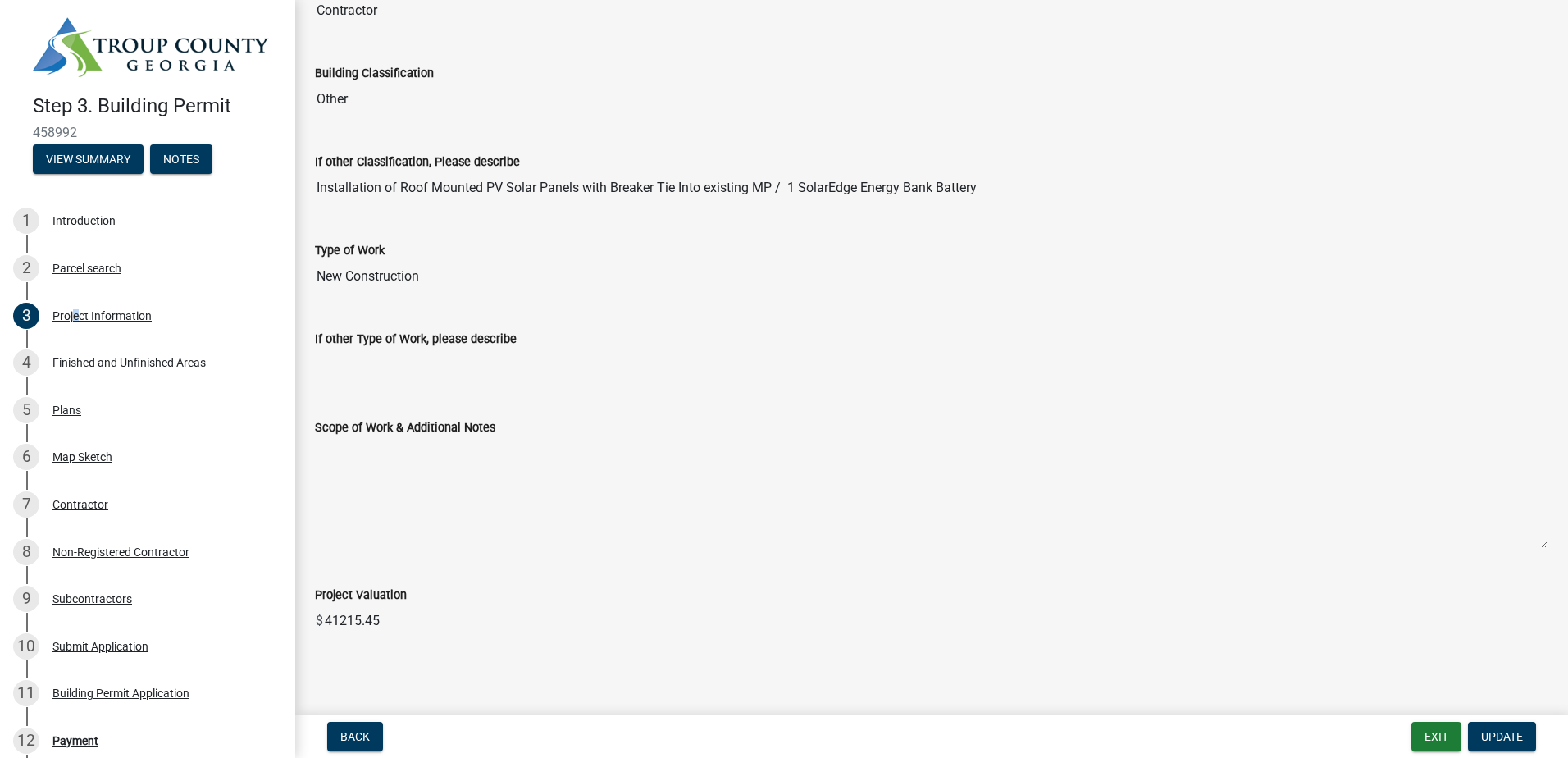
scroll to position [1246, 0]
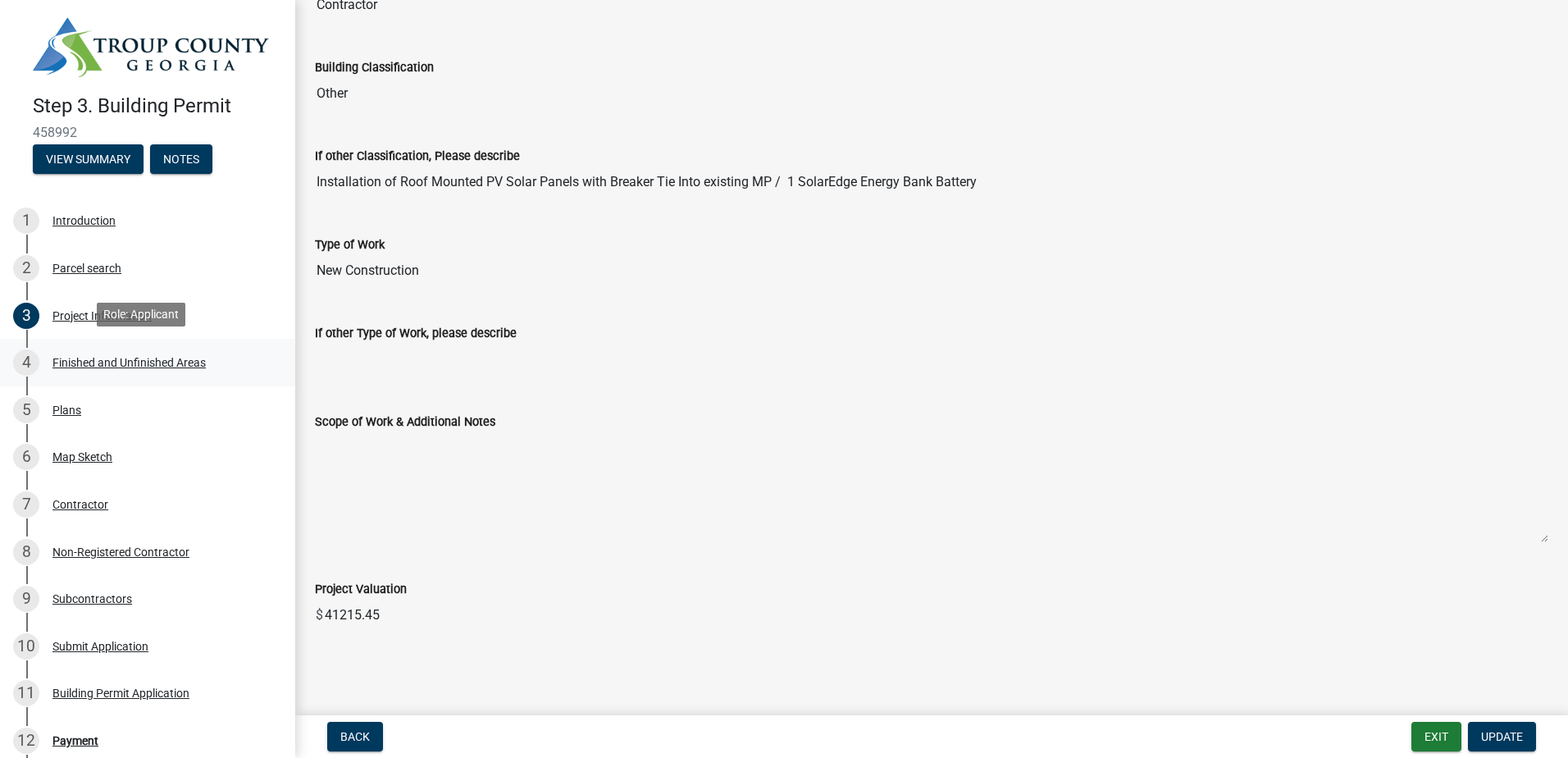
click at [101, 360] on div "Finished and Unfinished Areas" at bounding box center [129, 363] width 153 height 12
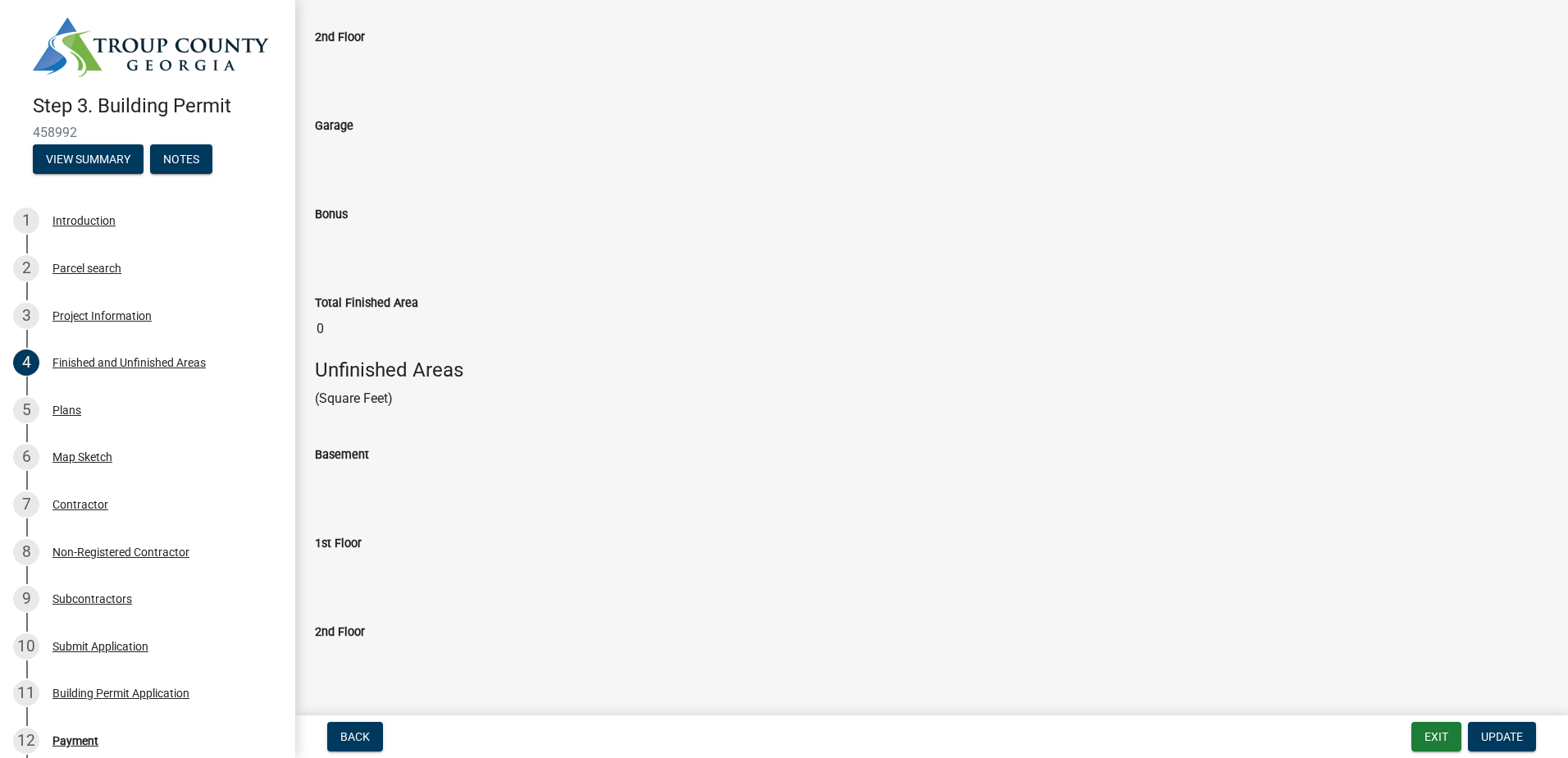
scroll to position [637, 0]
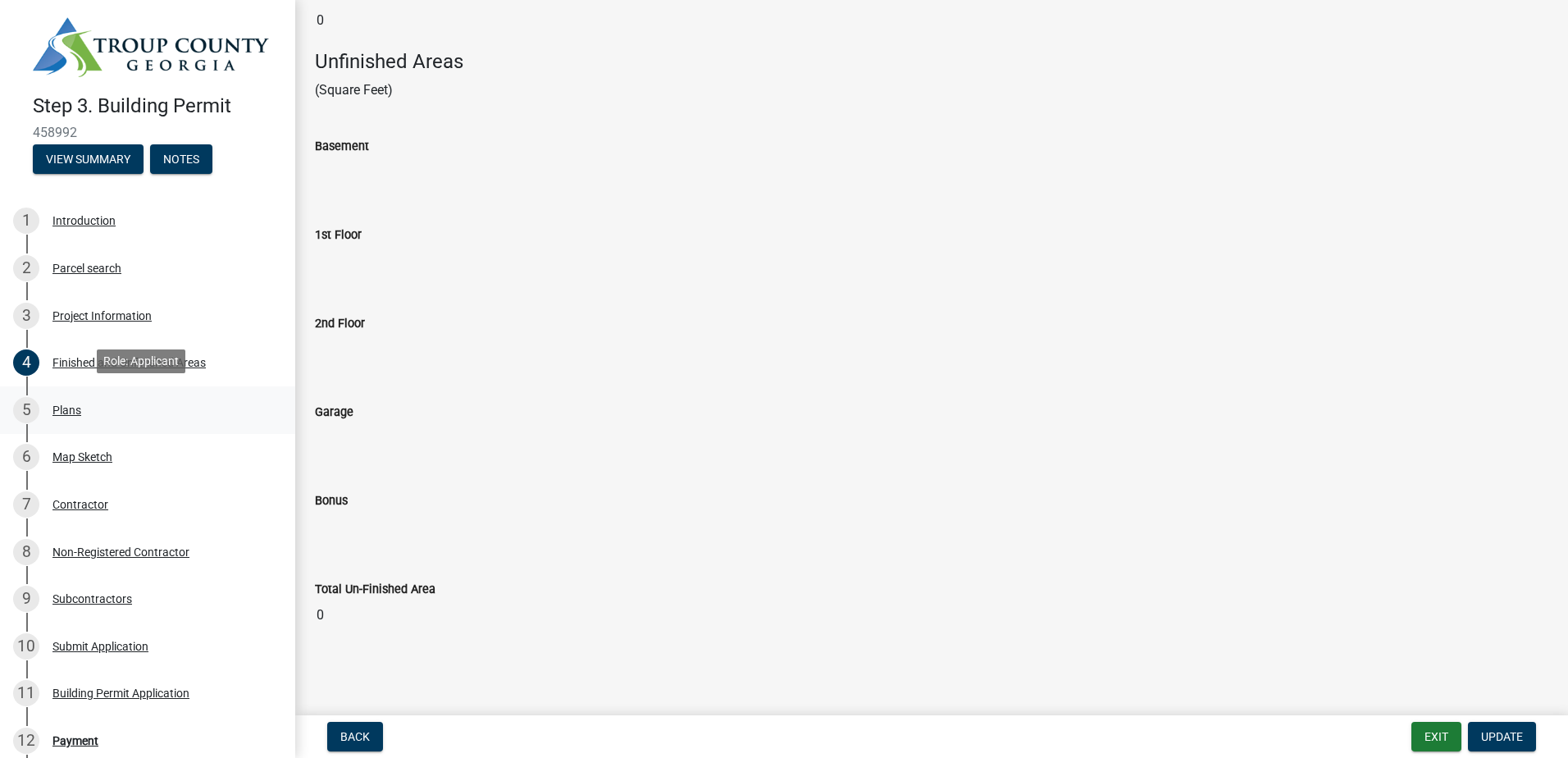
click at [54, 406] on div "Plans" at bounding box center [67, 410] width 28 height 12
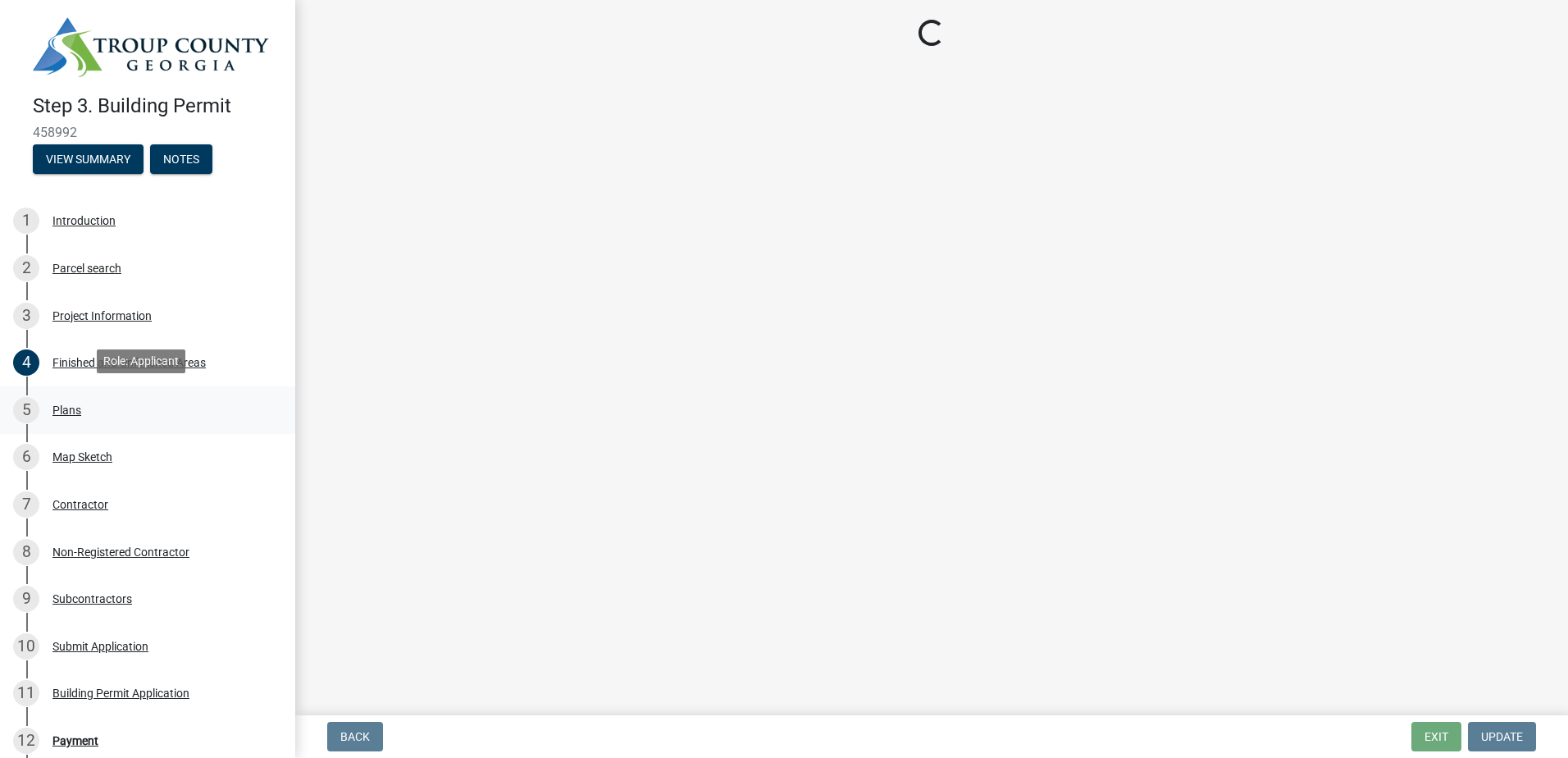
scroll to position [0, 0]
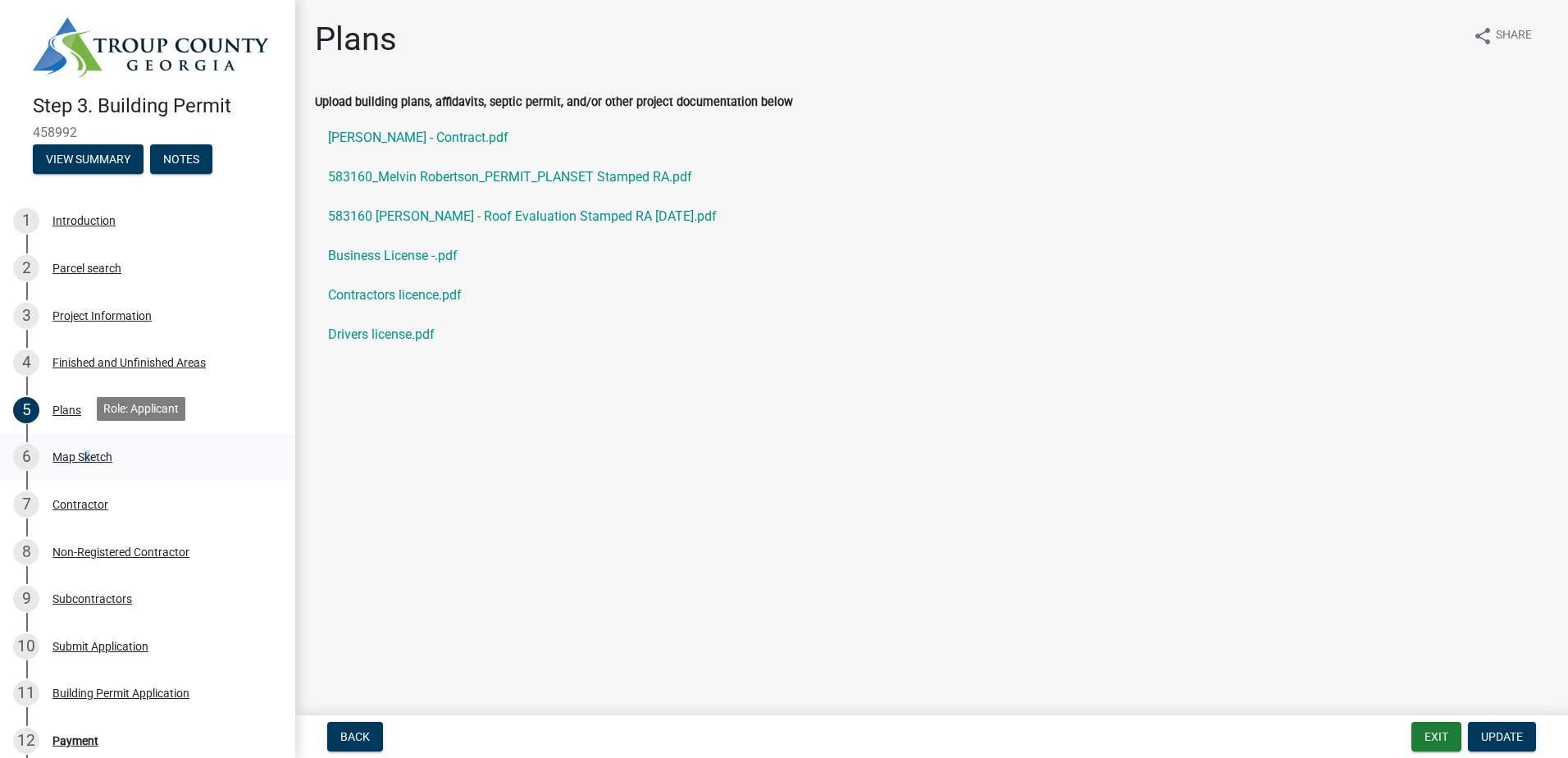
click at [85, 461] on div "6 Map Sketch" at bounding box center [141, 456] width 256 height 26
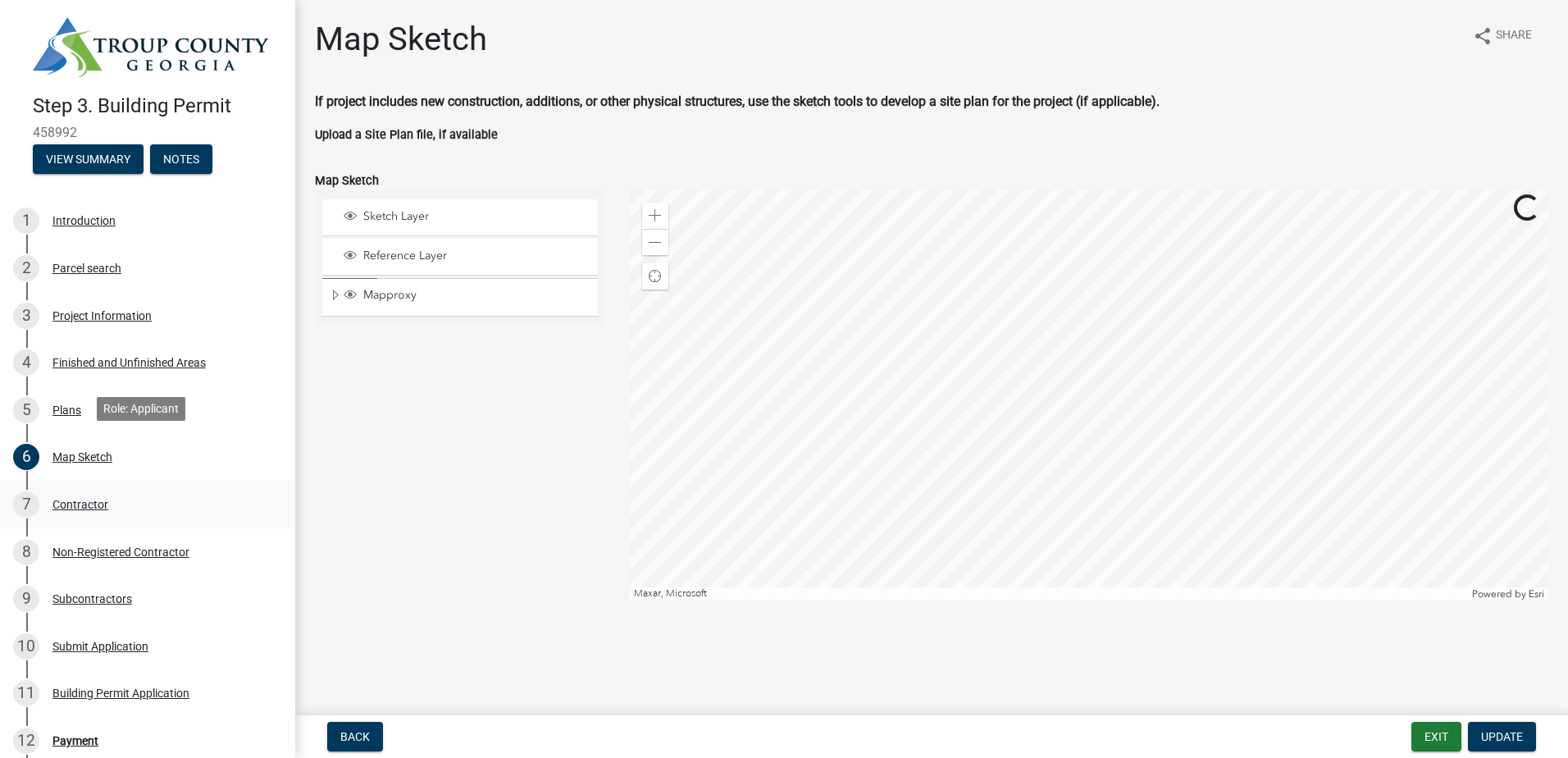
drag, startPoint x: 85, startPoint y: 461, endPoint x: 82, endPoint y: 505, distance: 44.1
click at [82, 505] on div "Contractor" at bounding box center [80, 504] width 56 height 12
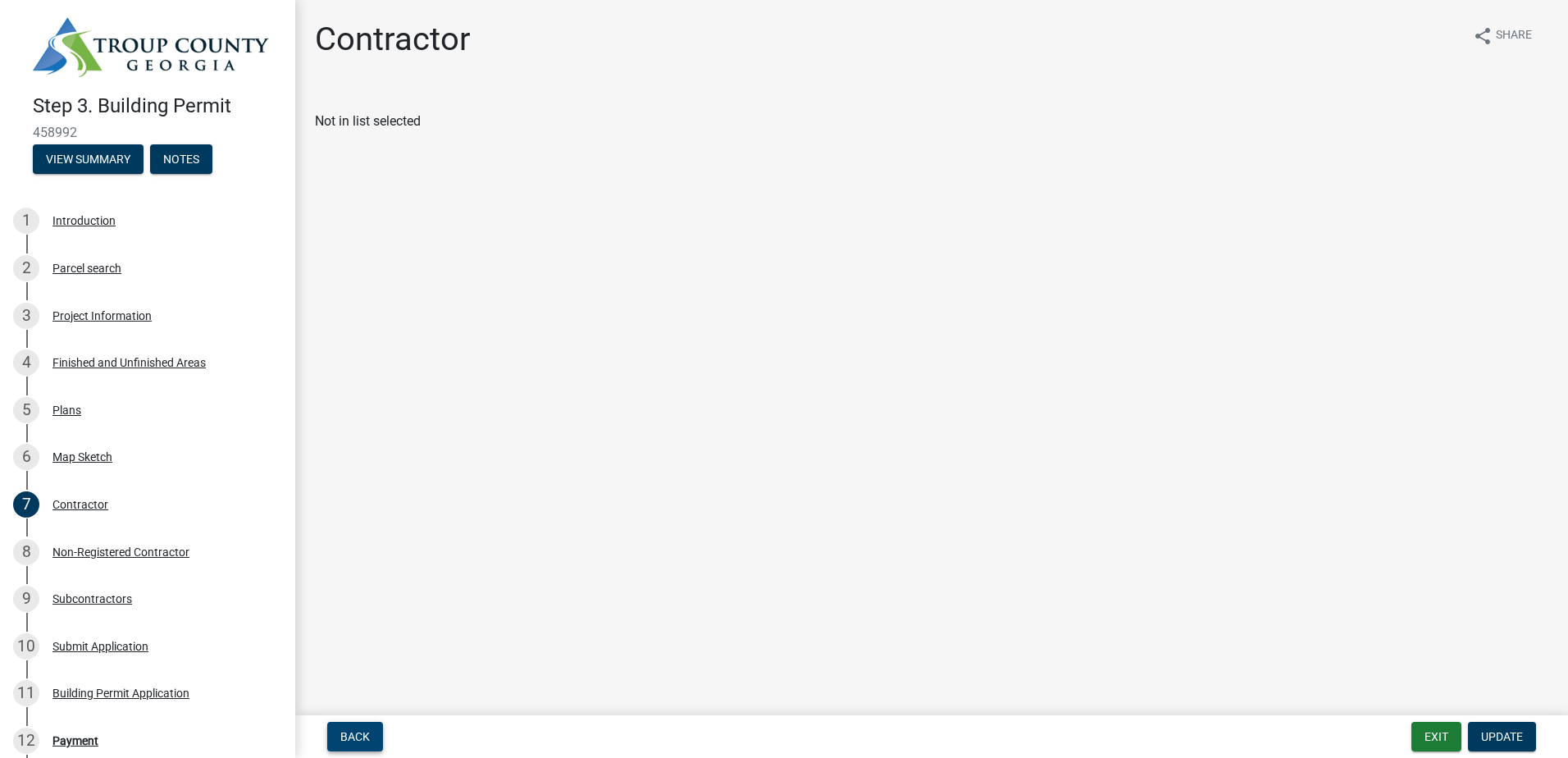
click at [330, 658] on button "Back" at bounding box center [355, 736] width 56 height 29
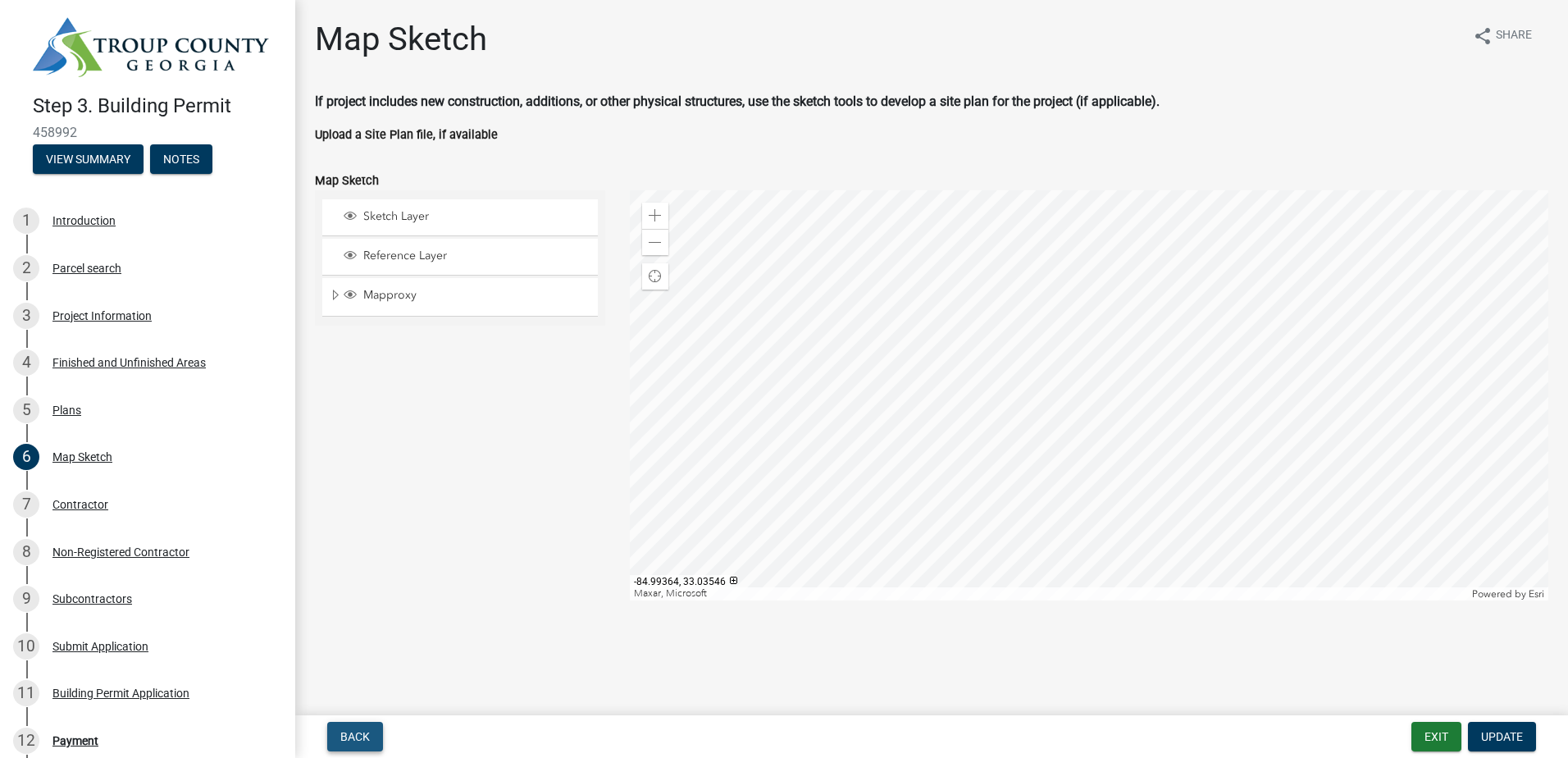
click at [362, 658] on button "Back" at bounding box center [355, 736] width 56 height 29
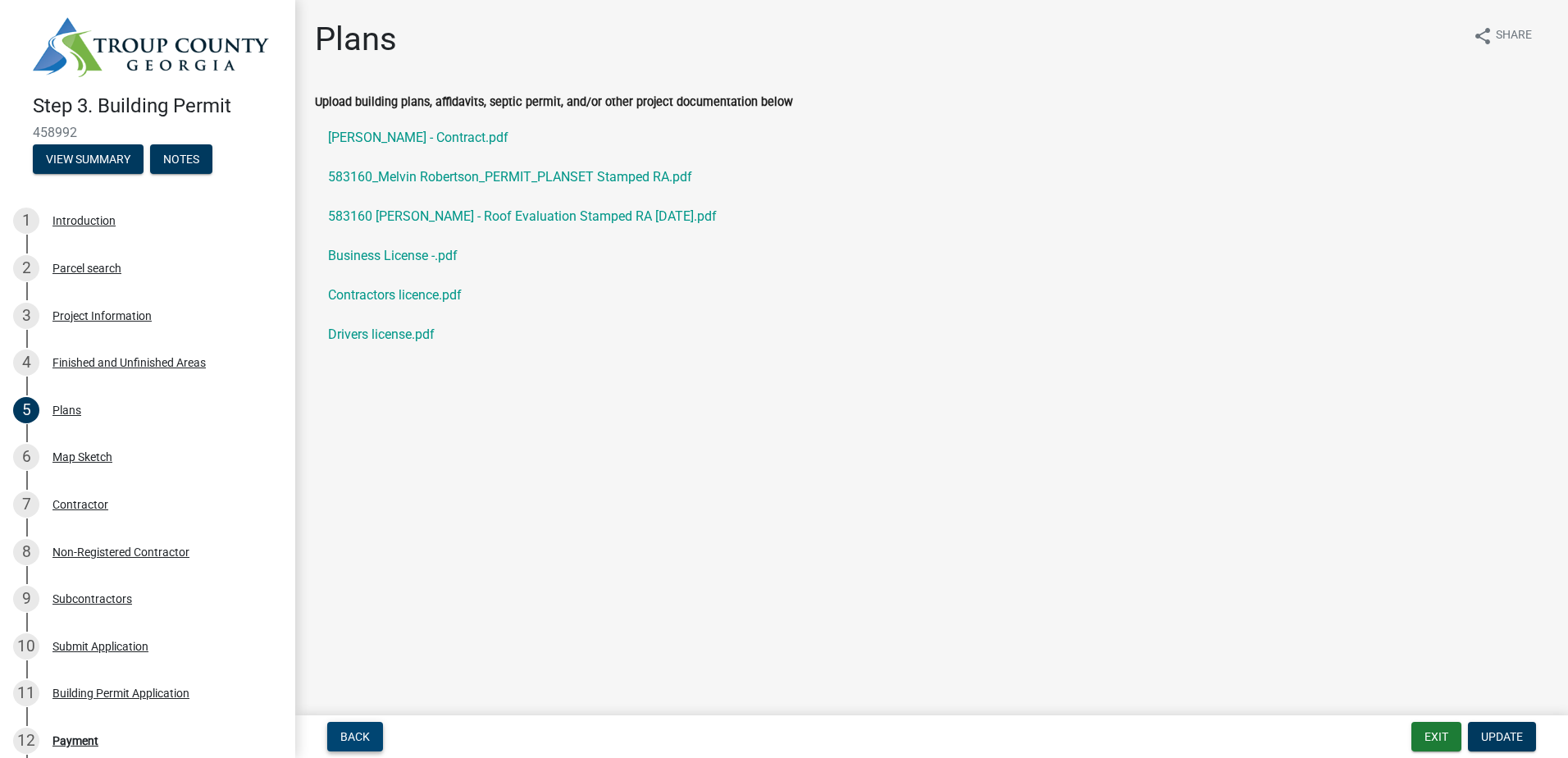
click at [357, 658] on span "Back" at bounding box center [355, 737] width 29 height 13
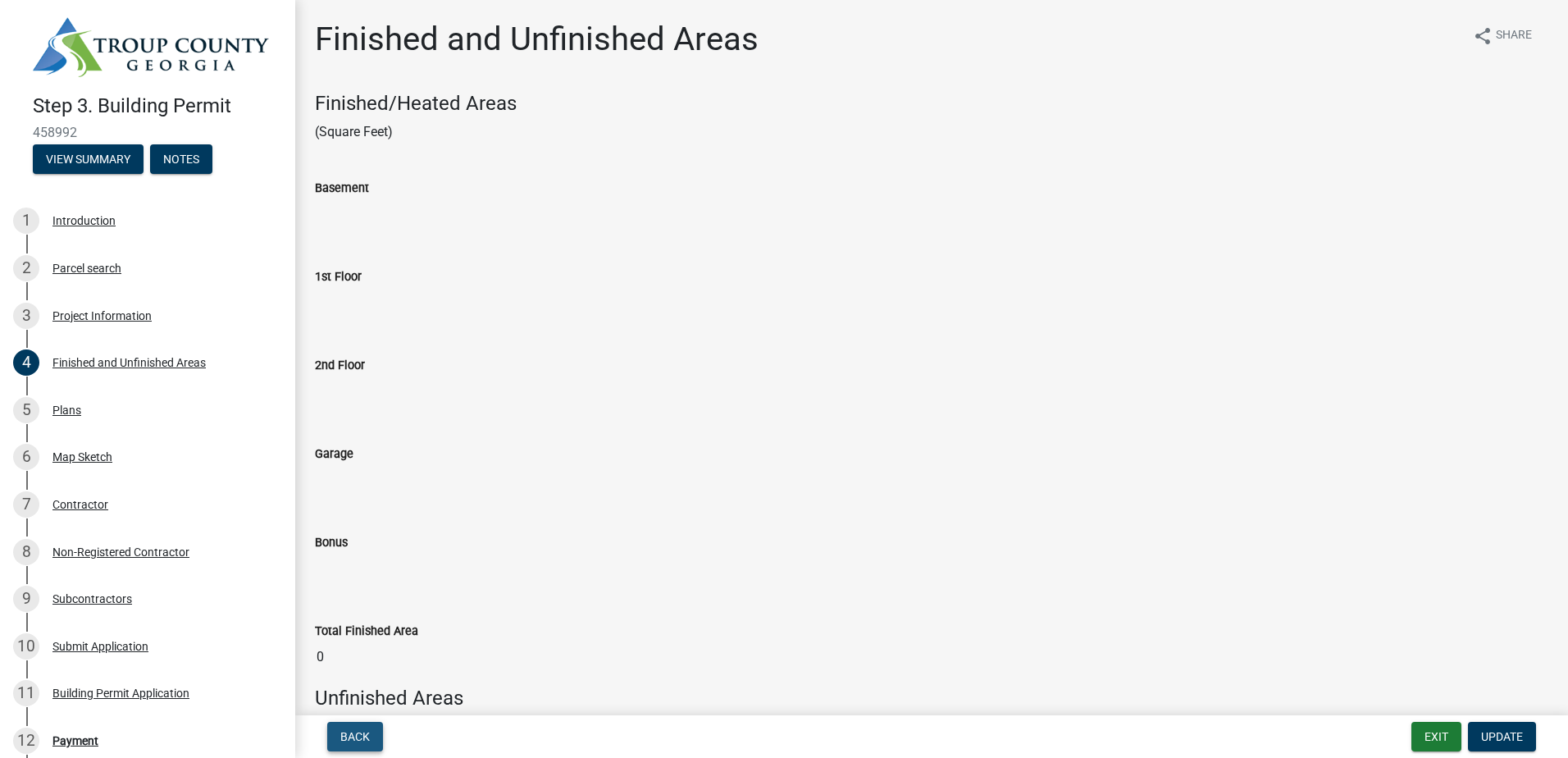
click at [352, 658] on span "Back" at bounding box center [355, 737] width 29 height 13
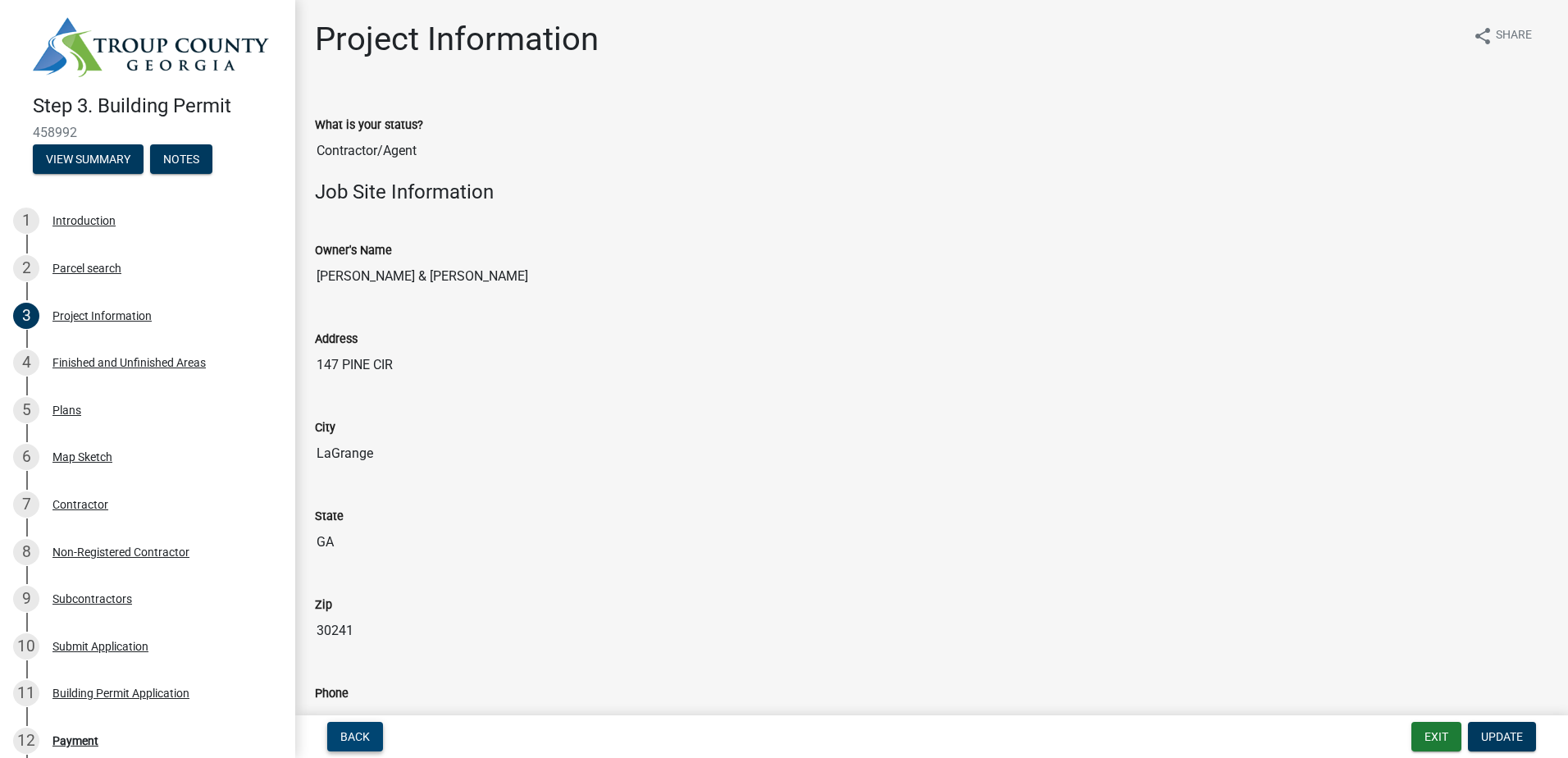
click at [352, 658] on span "Back" at bounding box center [355, 737] width 29 height 13
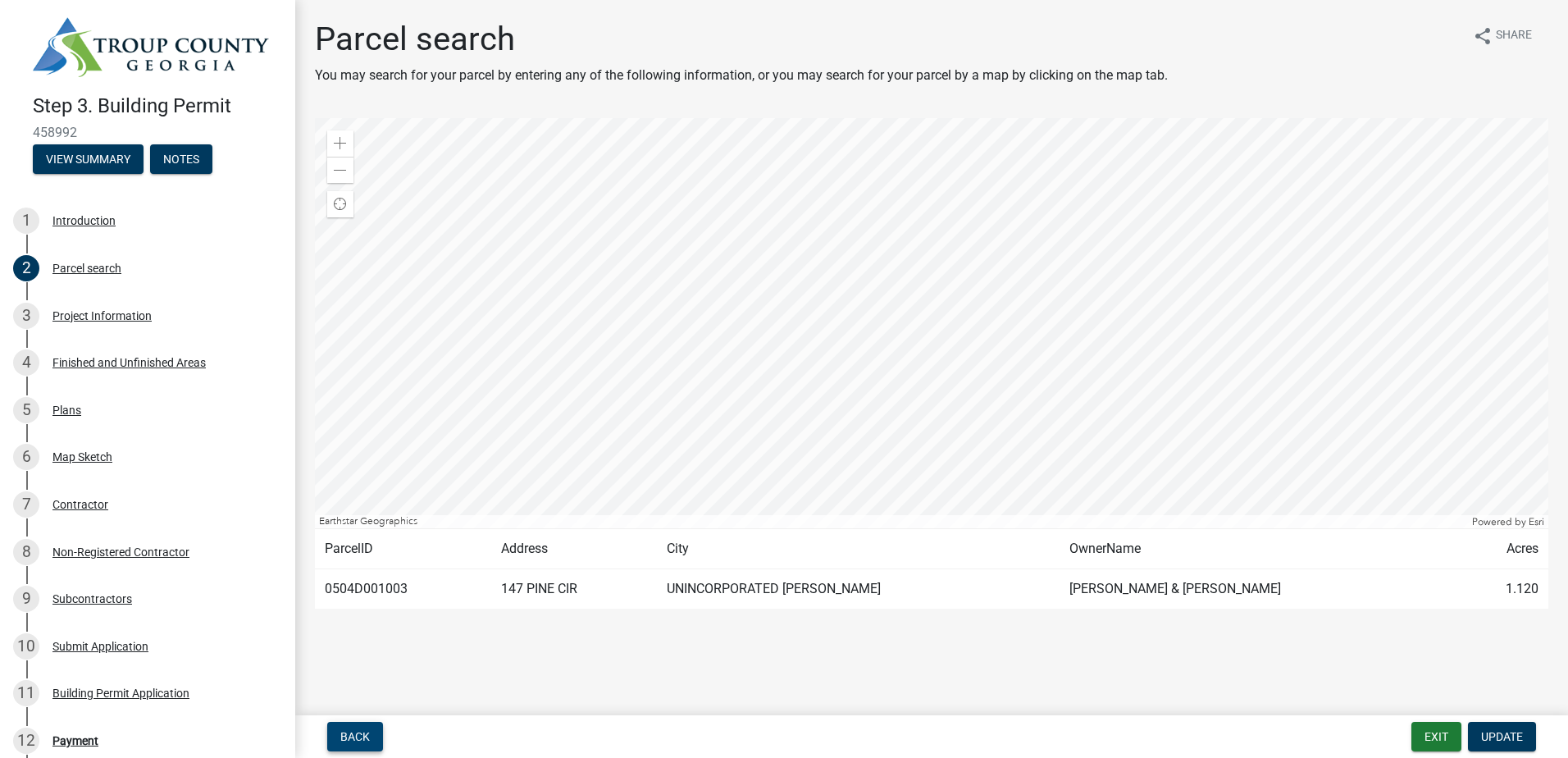
click at [352, 658] on span "Back" at bounding box center [355, 737] width 29 height 13
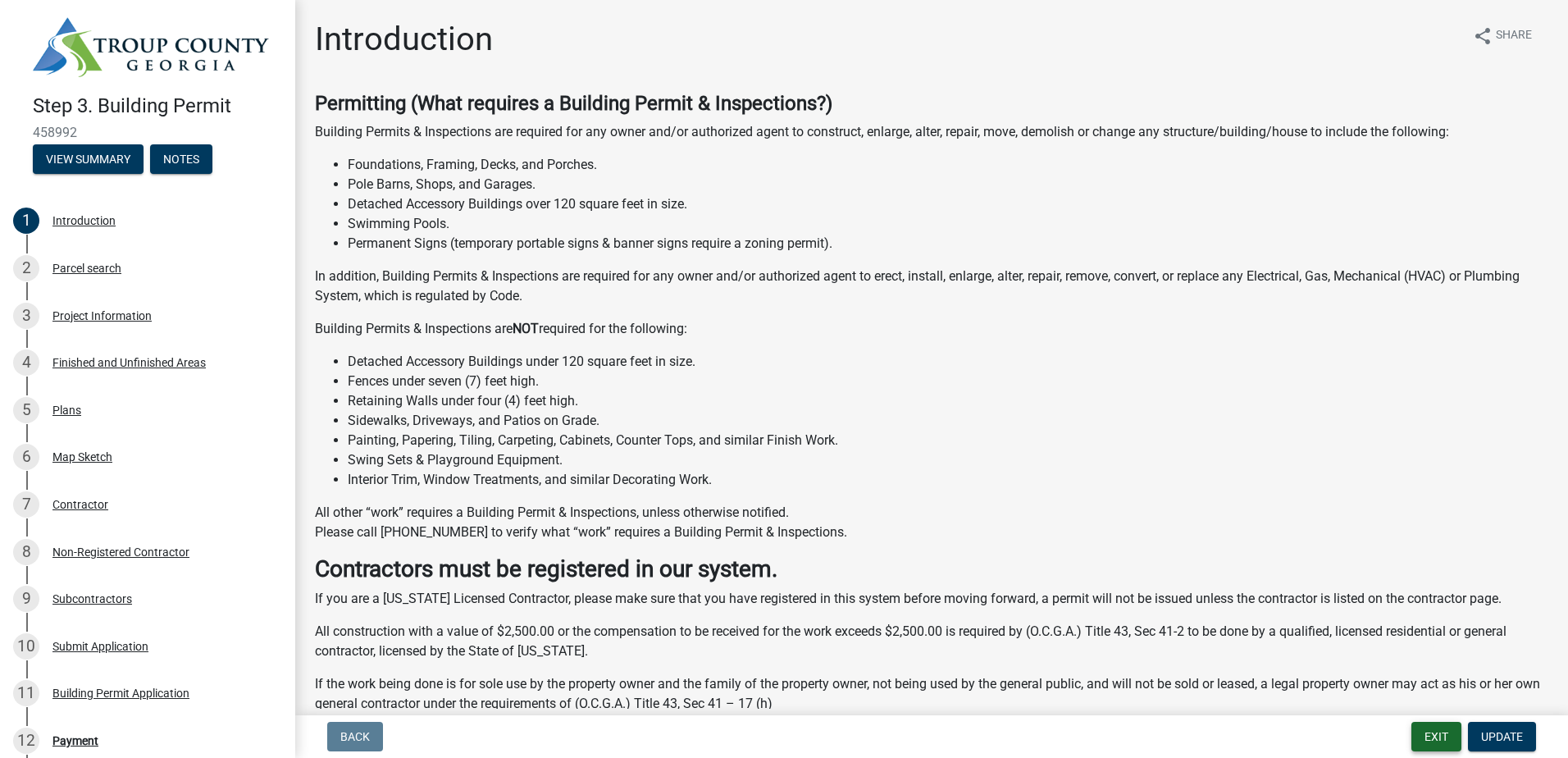
click at [1252, 658] on button "Exit" at bounding box center [1436, 736] width 50 height 29
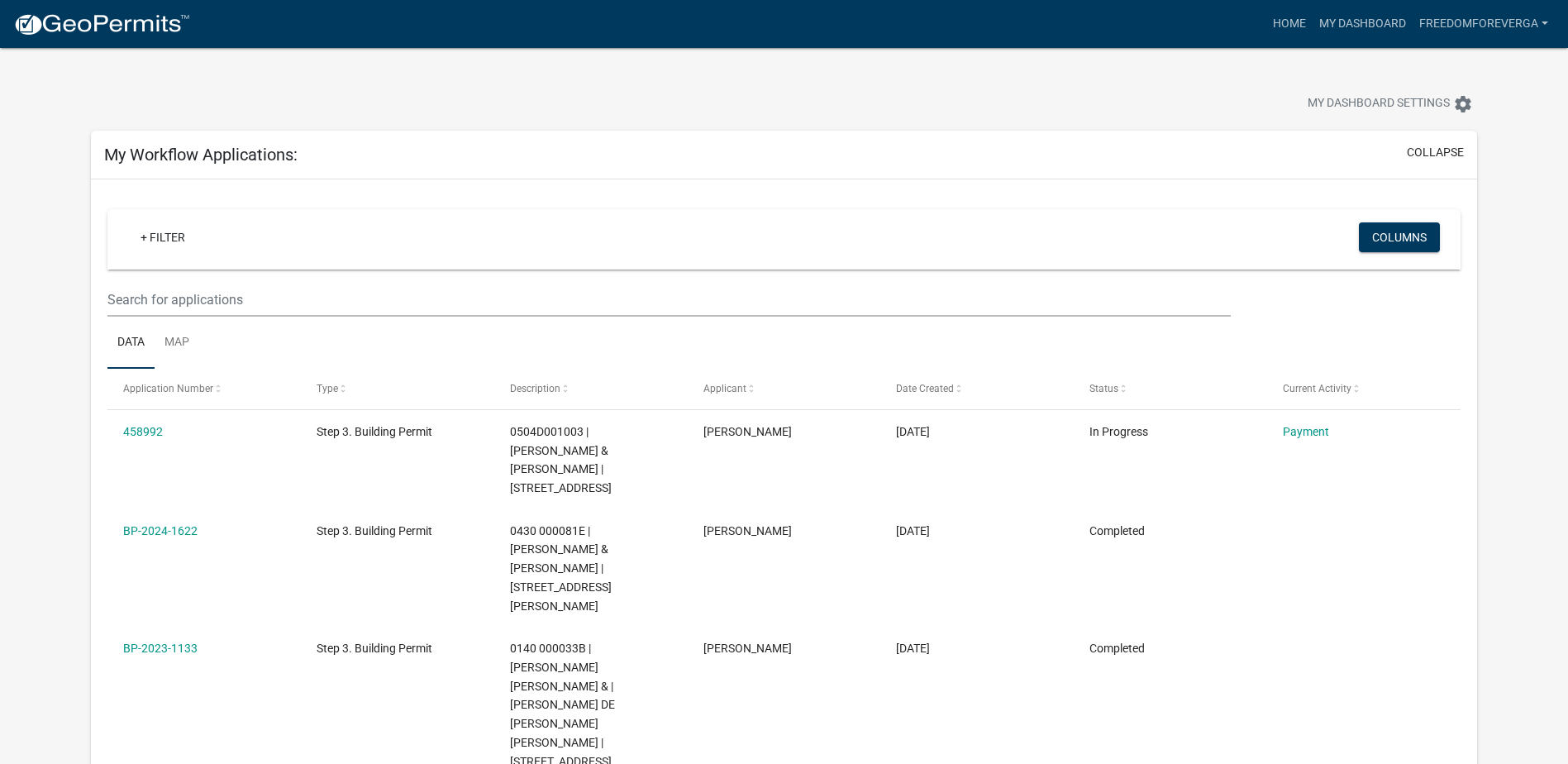
scroll to position [83, 0]
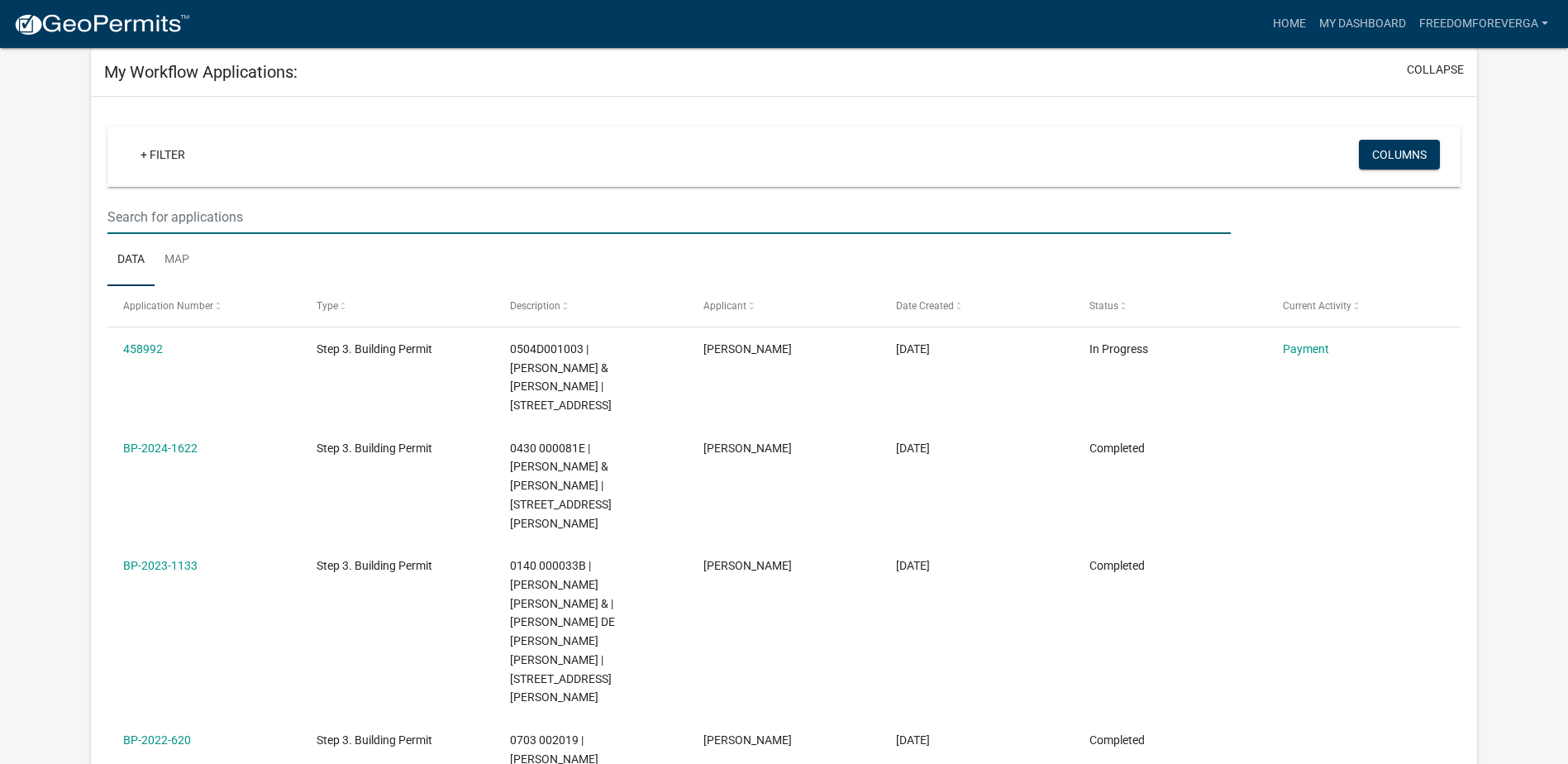
click at [195, 217] on input "text" at bounding box center [669, 217] width 1123 height 34
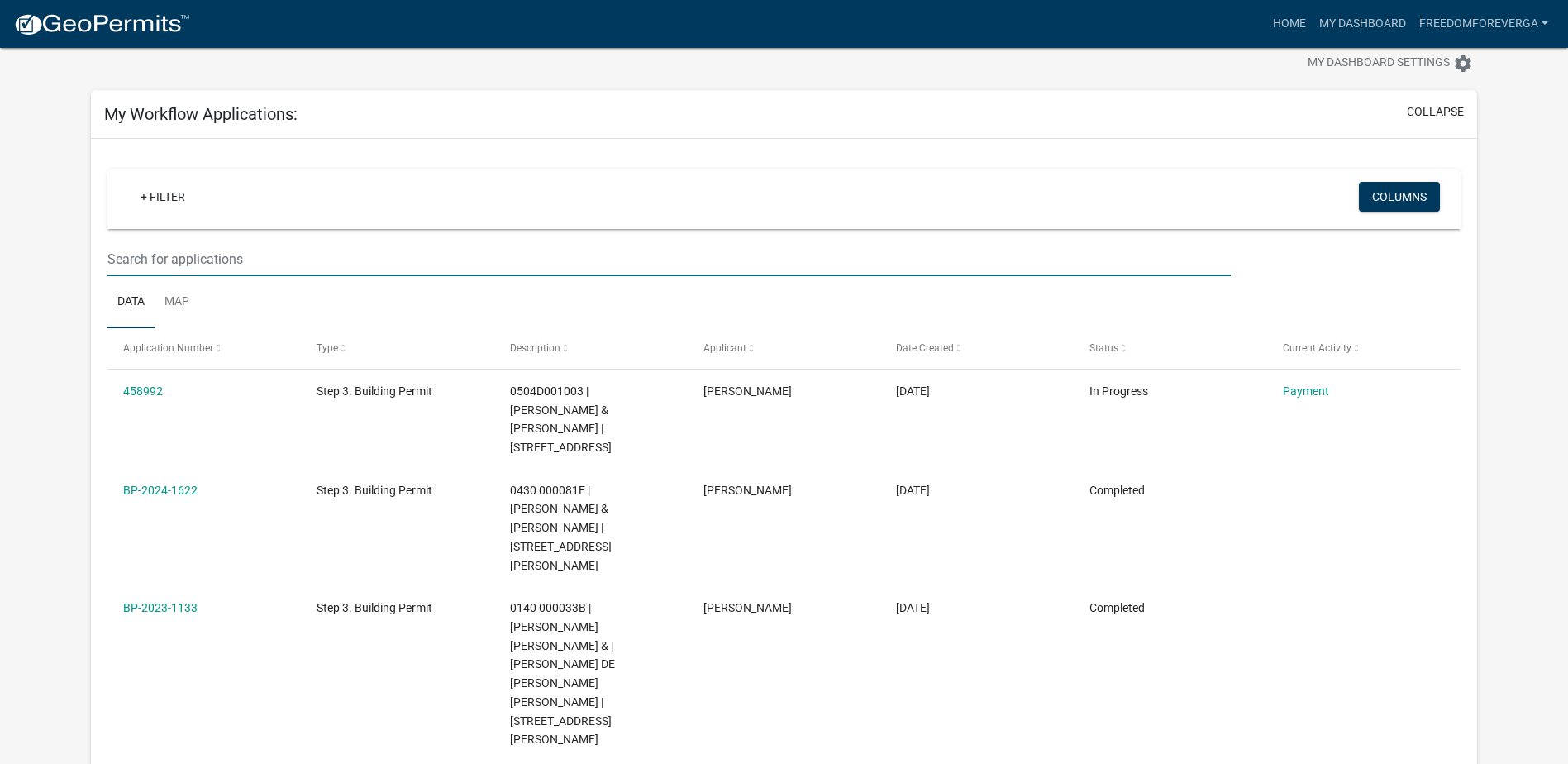
scroll to position [0, 0]
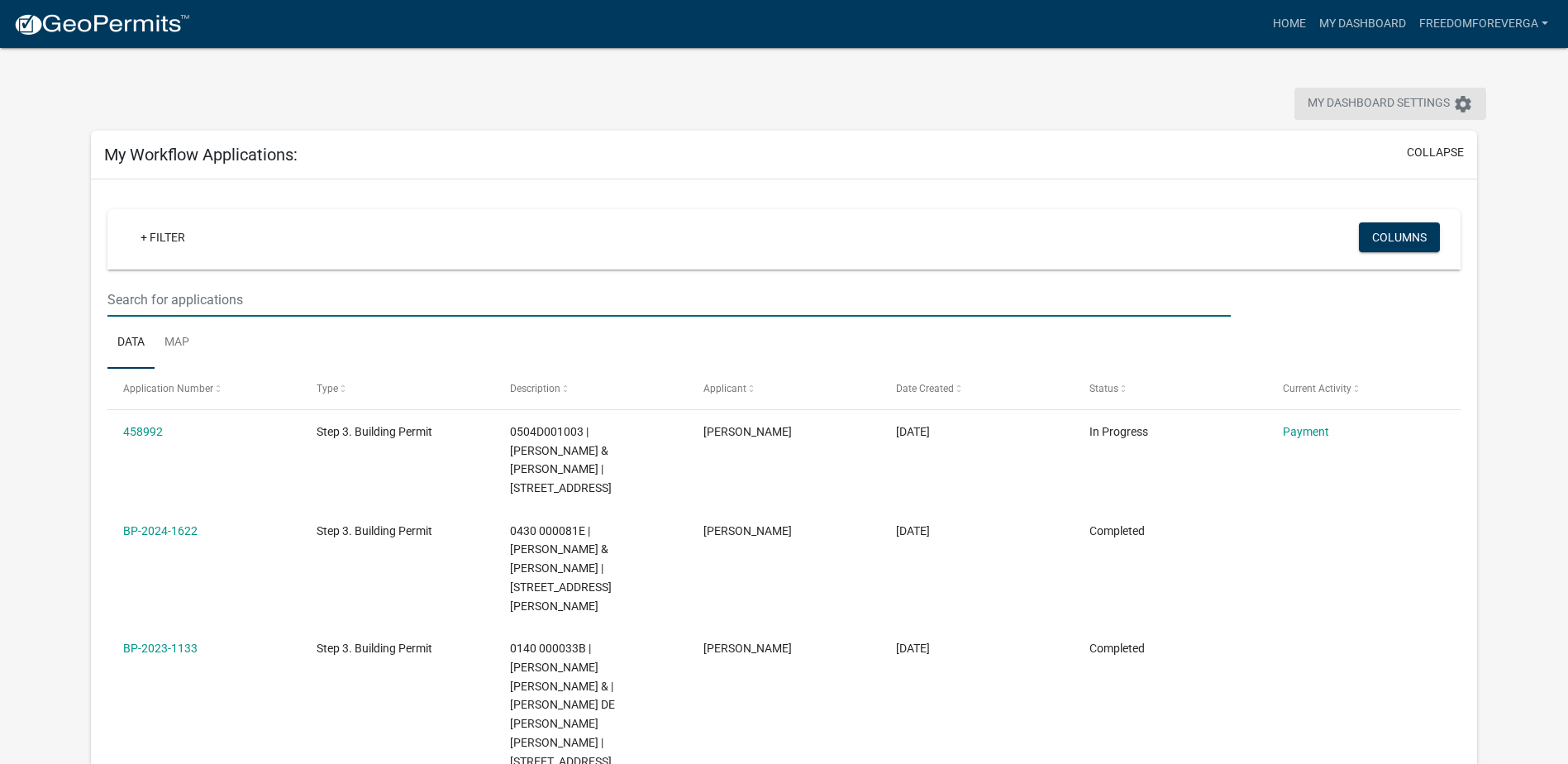
click at [1262, 100] on span "My Dashboard Settings" at bounding box center [1378, 105] width 142 height 20
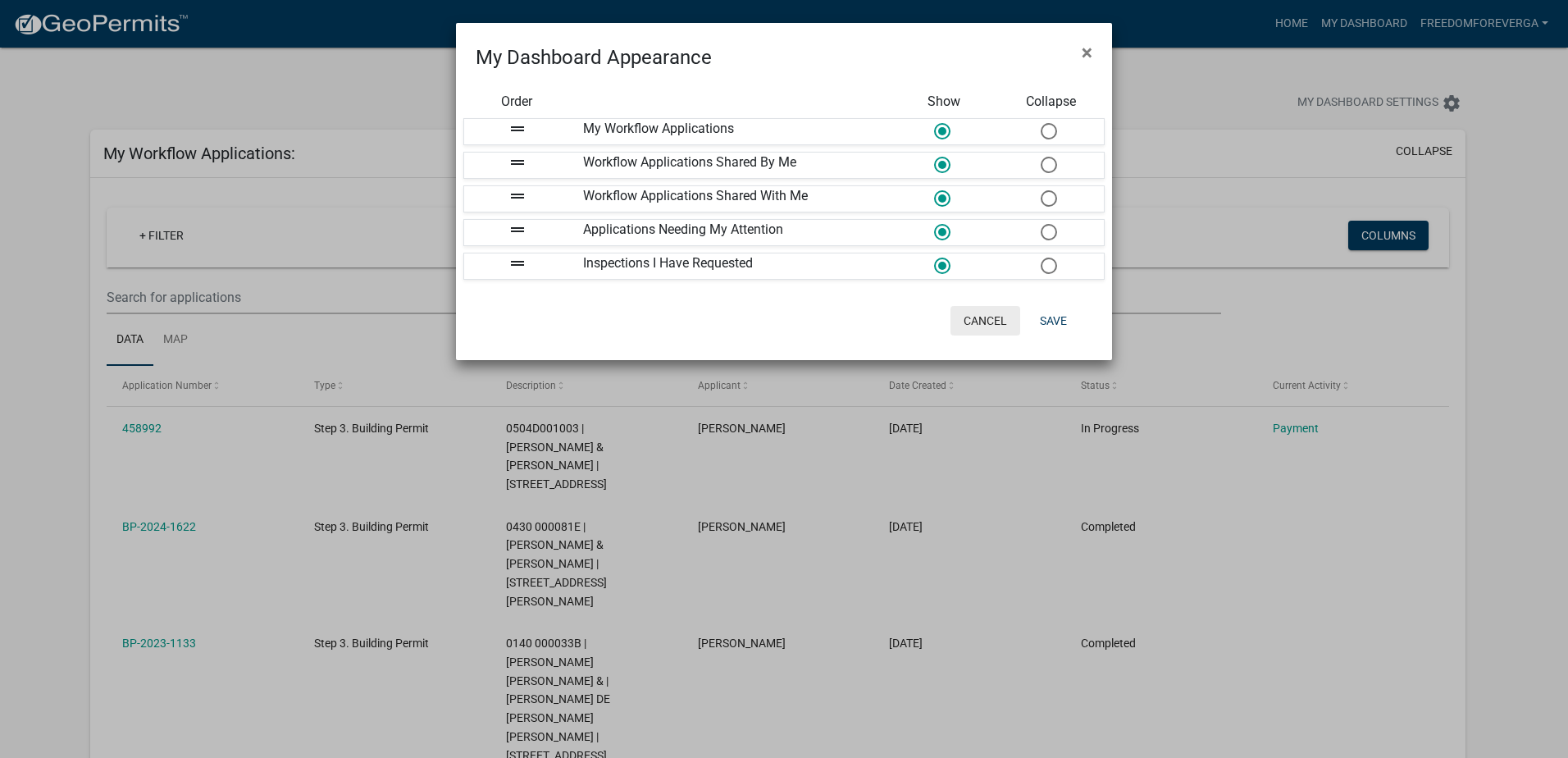
click at [968, 313] on button "Cancel" at bounding box center [984, 320] width 69 height 29
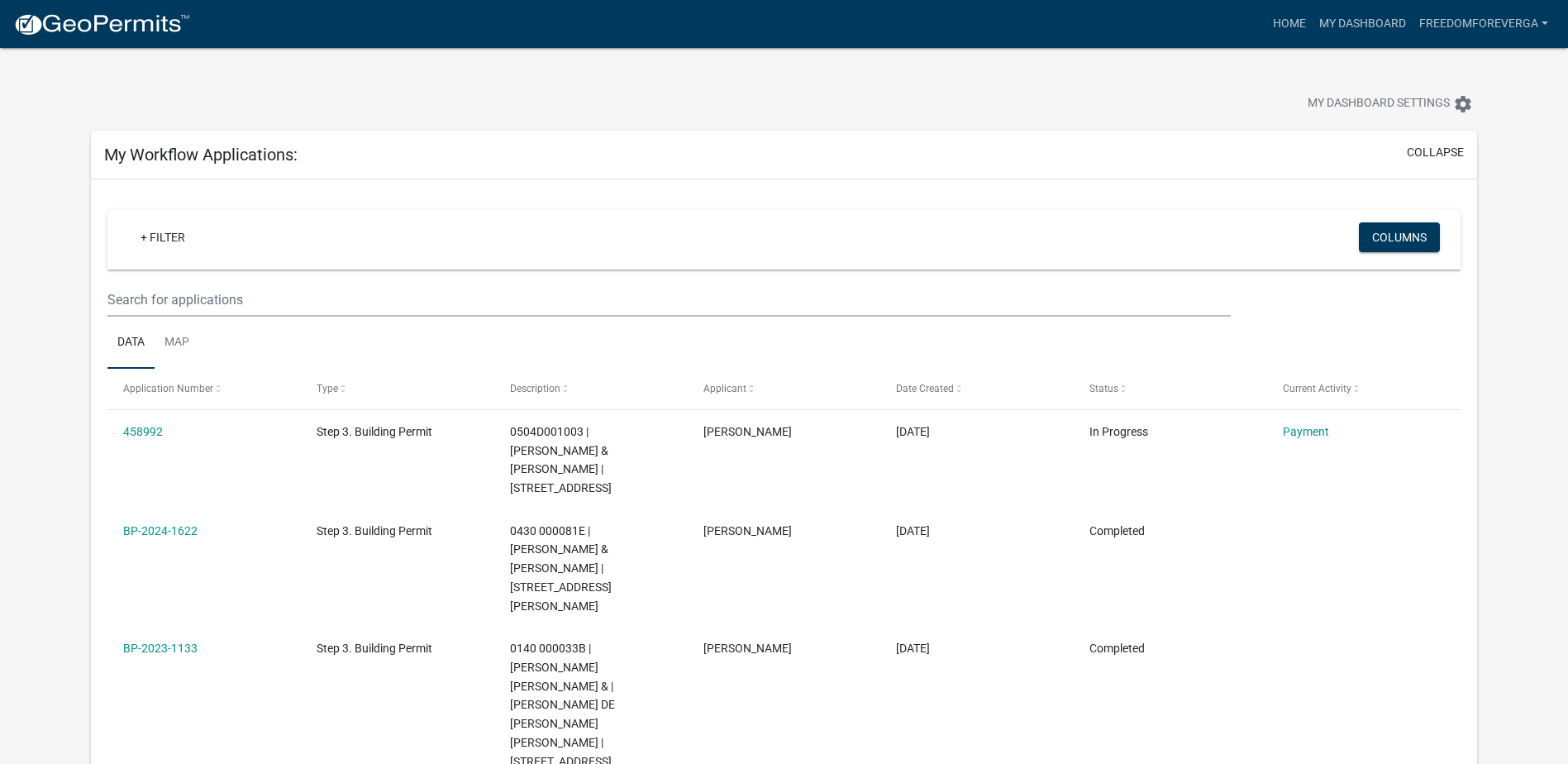
click at [181, 153] on h5 "My Workflow Applications:" at bounding box center [201, 155] width 193 height 20
click at [1262, 8] on link "Home" at bounding box center [1289, 24] width 46 height 31
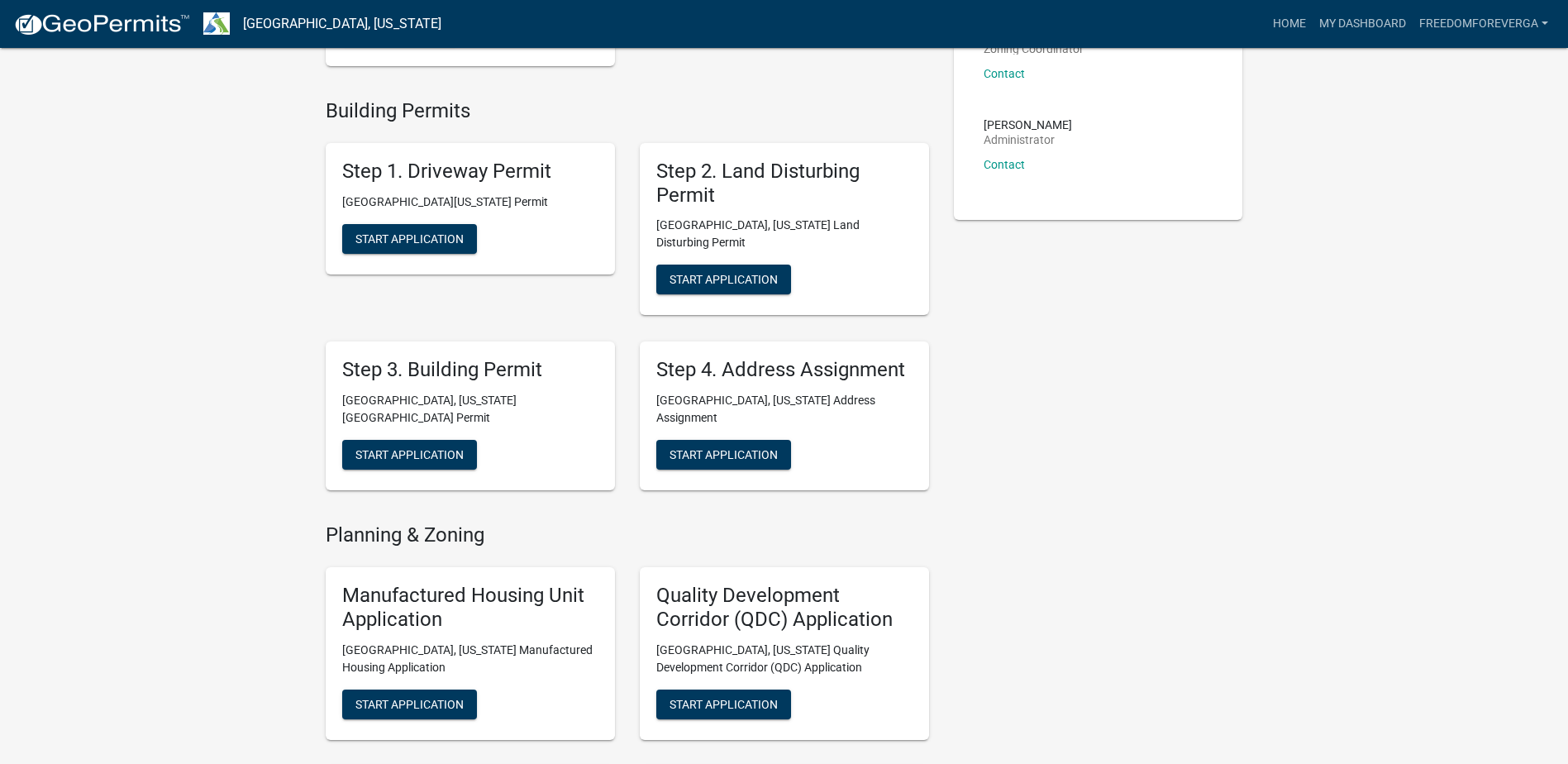
scroll to position [496, 0]
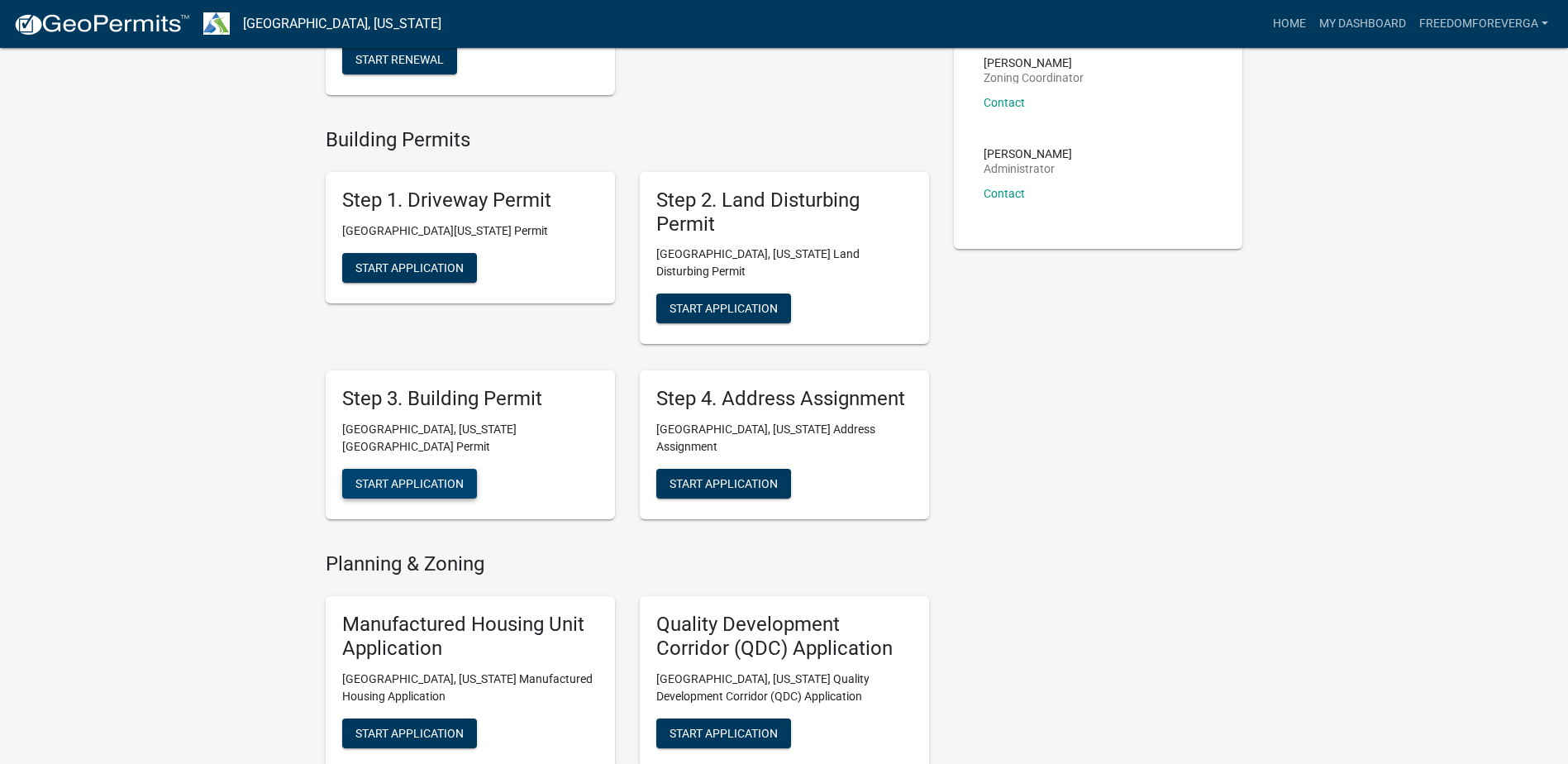
click at [391, 477] on span "Start Application" at bounding box center [410, 484] width 108 height 13
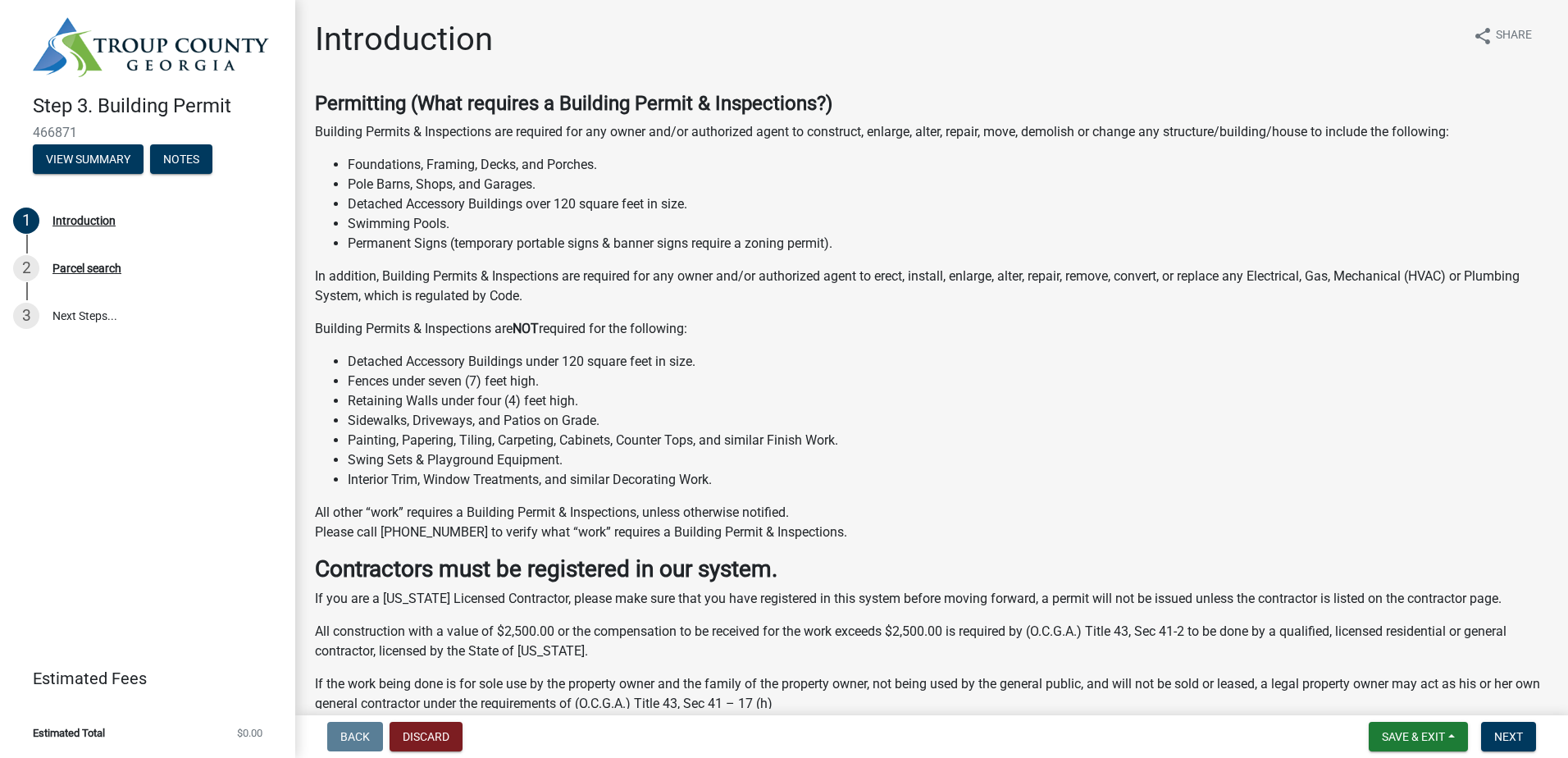
scroll to position [274, 0]
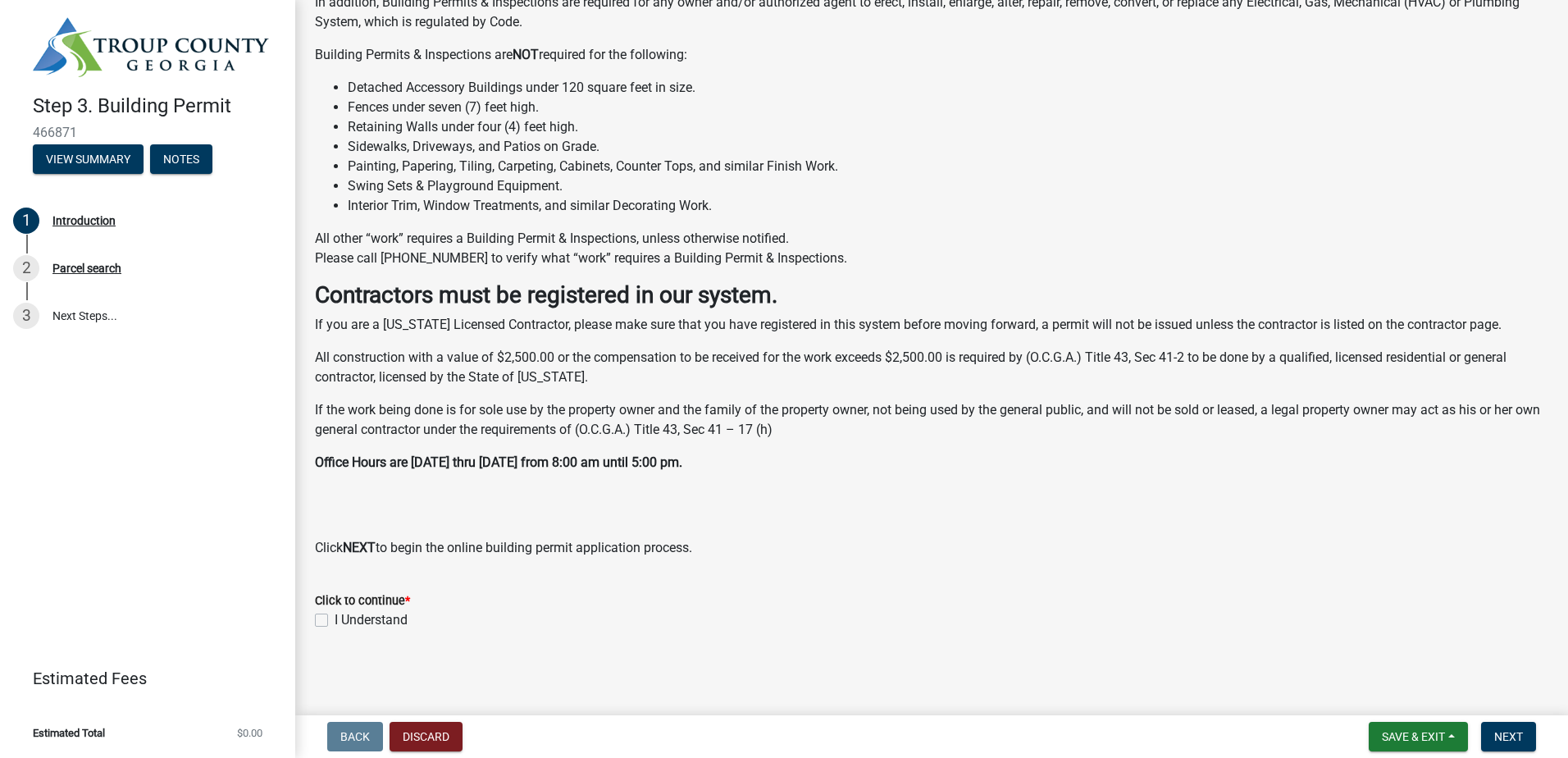
click at [335, 620] on label "I Understand" at bounding box center [370, 620] width 73 height 20
click at [335, 620] on input "I Understand" at bounding box center [340, 615] width 11 height 11
checkbox input "true"
click at [1252, 658] on span "Save & Exit" at bounding box center [1412, 737] width 63 height 13
click at [1252, 658] on button "Save" at bounding box center [1402, 654] width 131 height 39
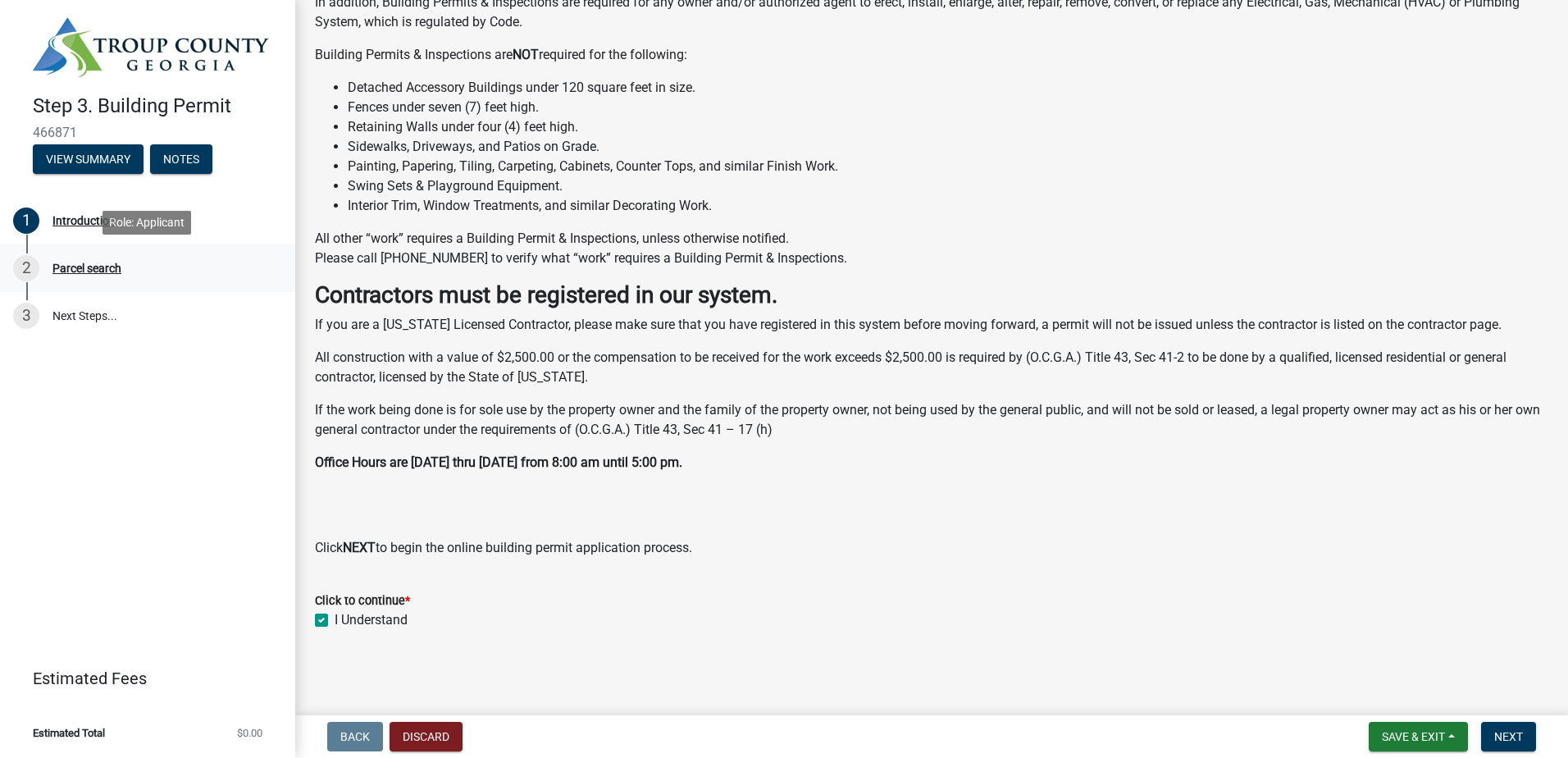
click at [86, 272] on div "Parcel search" at bounding box center [87, 269] width 69 height 12
click at [1252, 658] on button "Next" at bounding box center [1509, 736] width 55 height 29
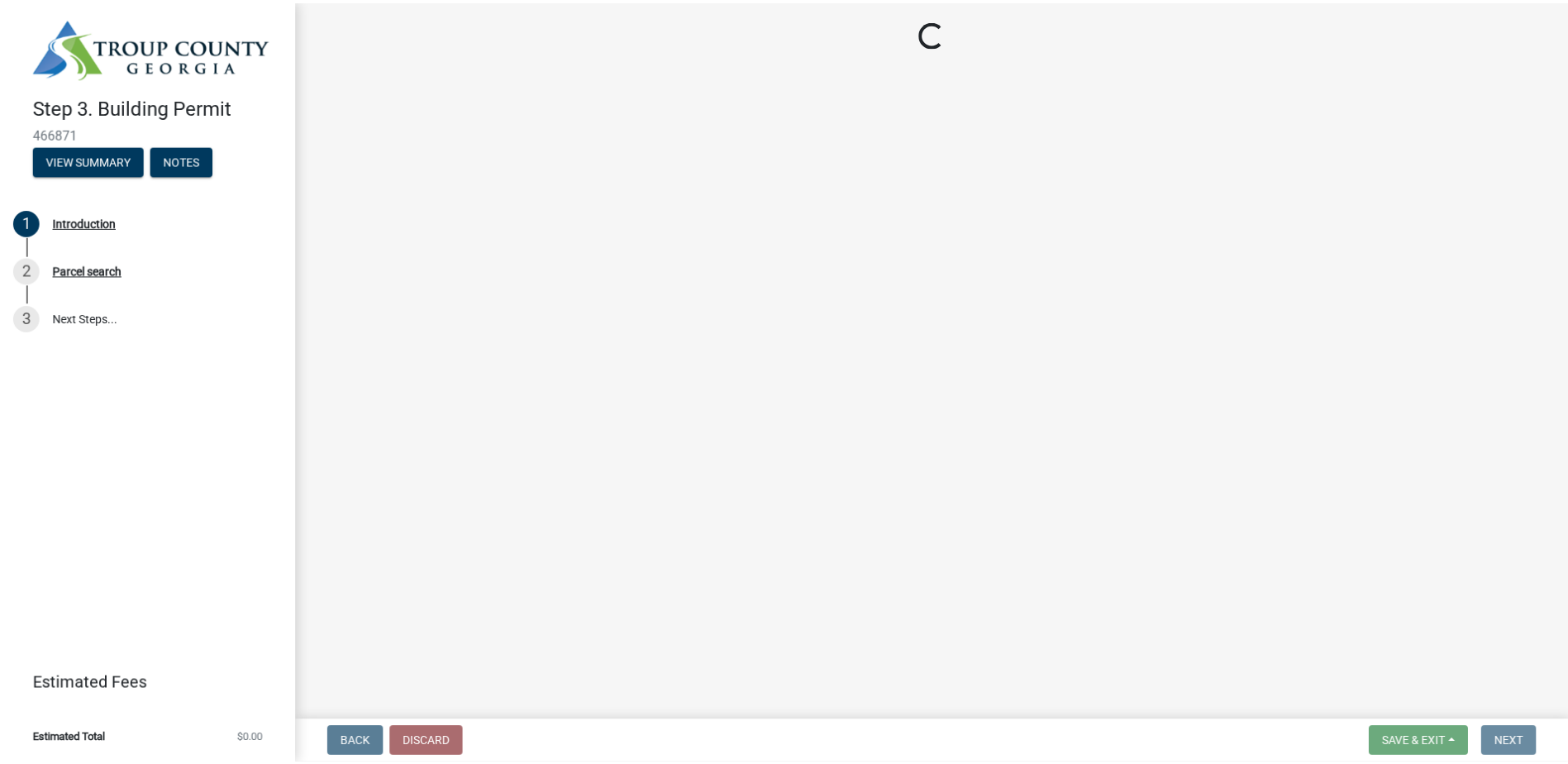
scroll to position [0, 0]
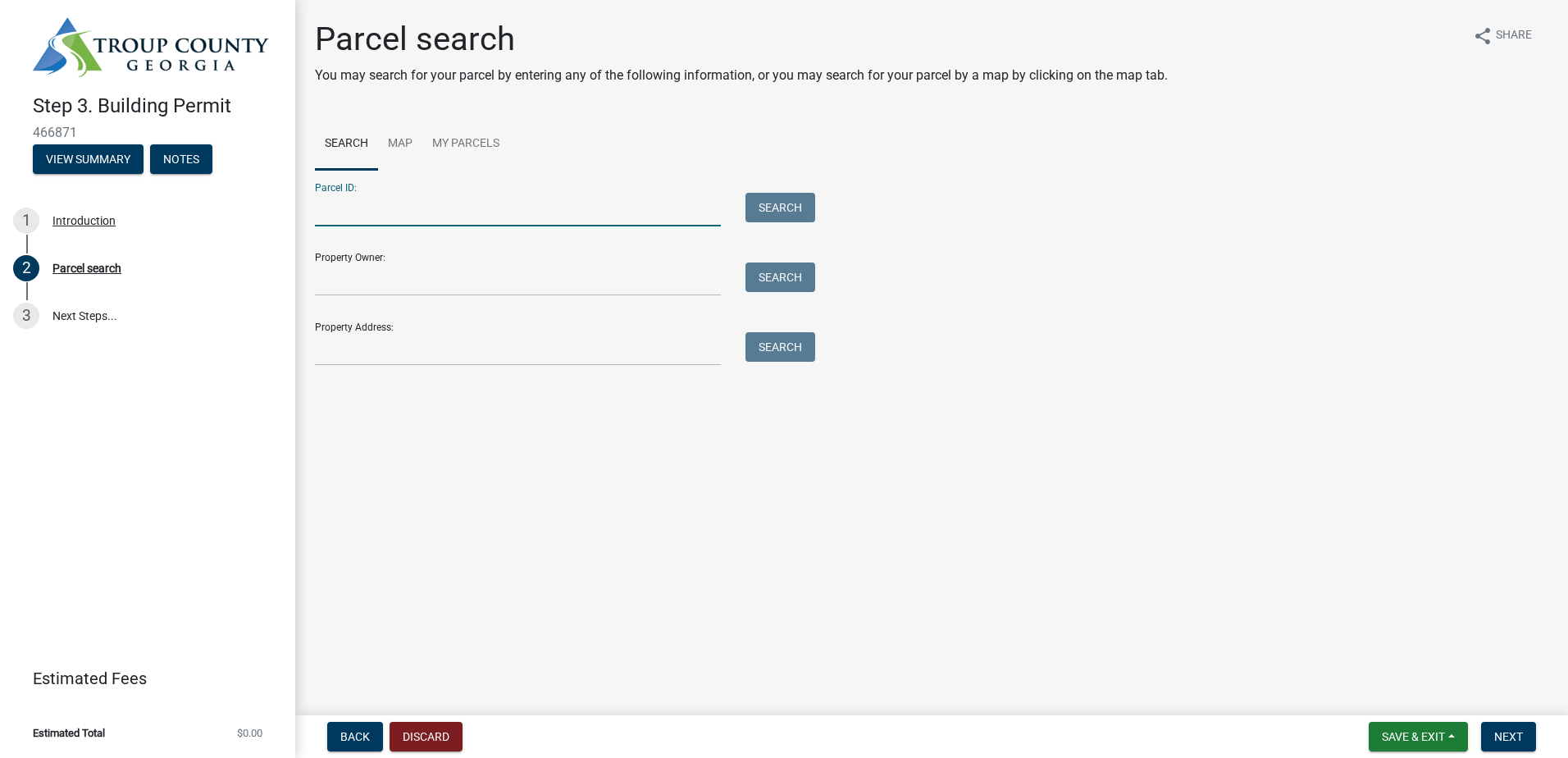
paste input "B0460-003-P00"
type input "B0460-003-P00"
click at [814, 203] on button "Search" at bounding box center [779, 207] width 69 height 29
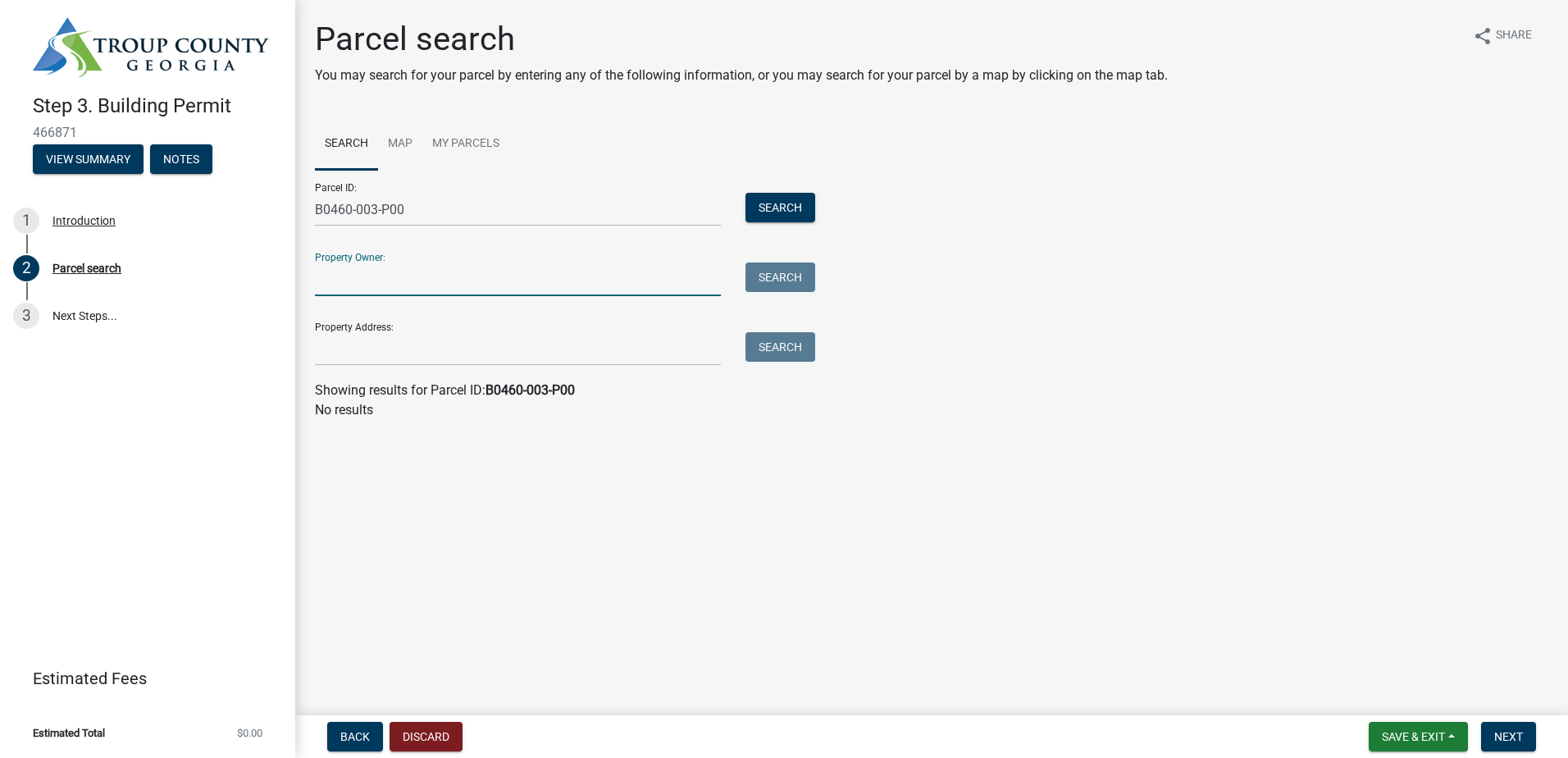
paste input "[PERSON_NAME]"
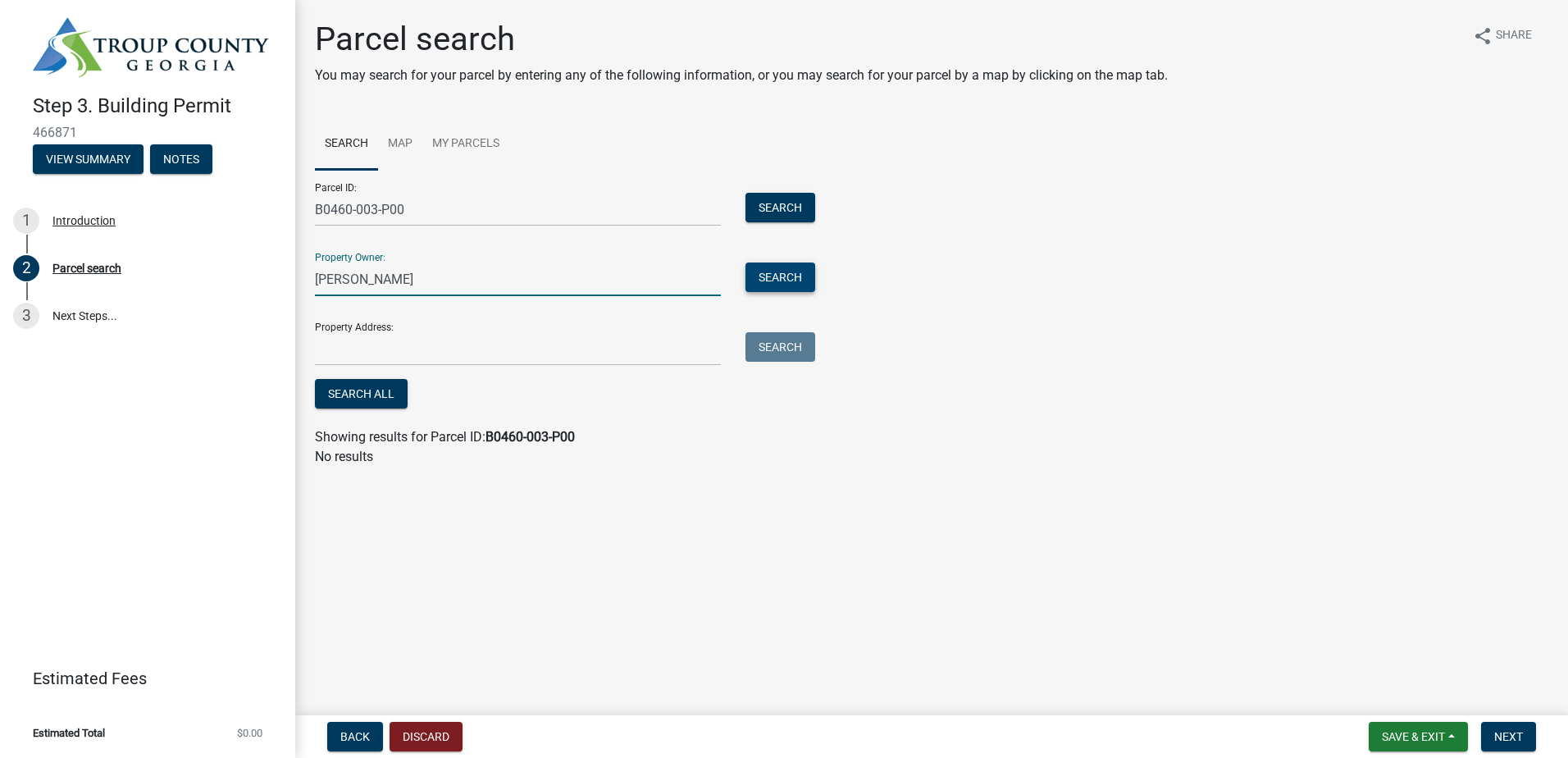
type input "[PERSON_NAME]"
click at [799, 274] on button "Search" at bounding box center [779, 277] width 69 height 29
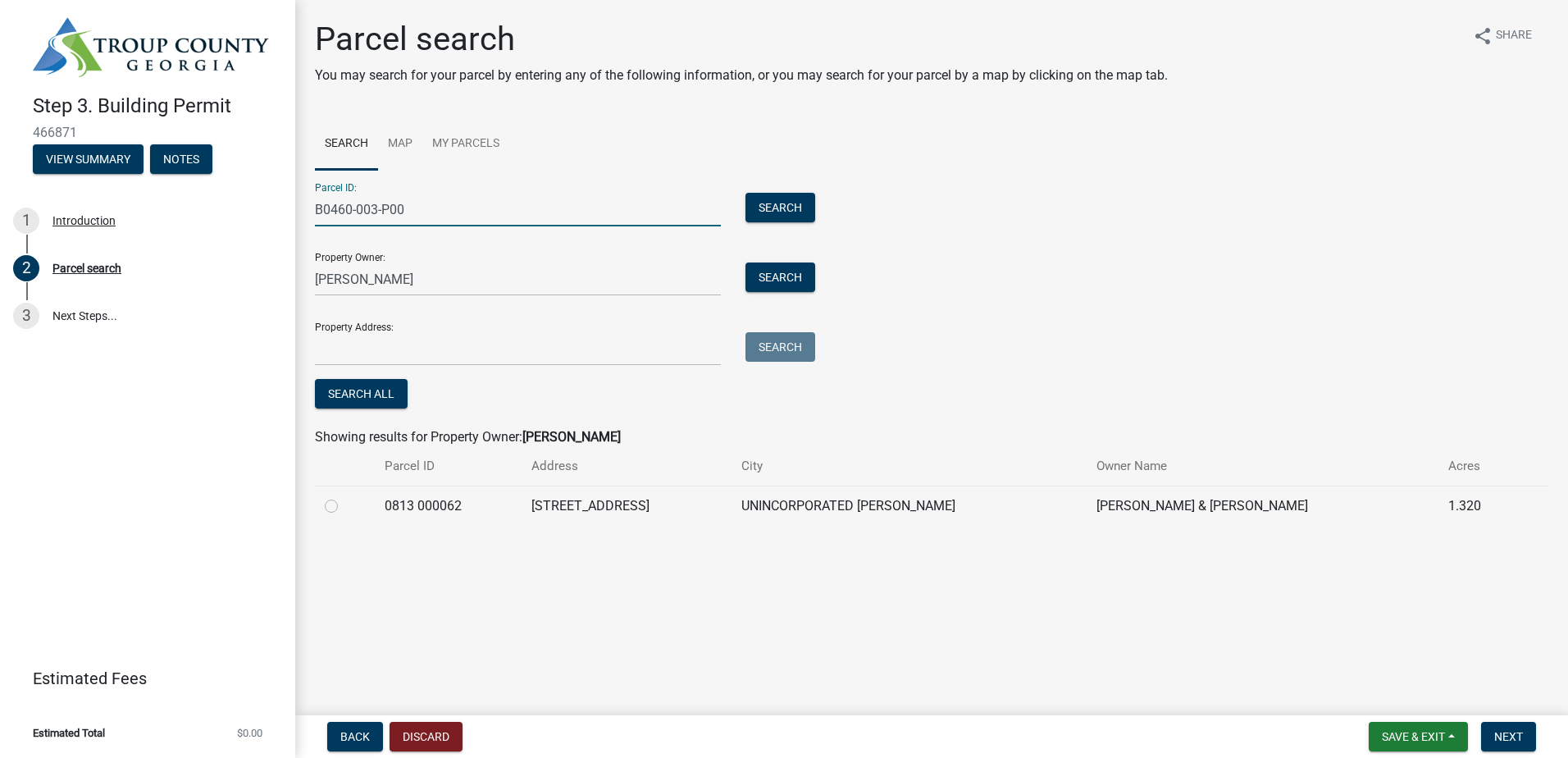
drag, startPoint x: 432, startPoint y: 202, endPoint x: 303, endPoint y: 204, distance: 129.0
click at [303, 204] on div "B0460-003-P00" at bounding box center [518, 209] width 431 height 33
click at [361, 209] on input "B0460-003-P00" at bounding box center [518, 209] width 406 height 33
click at [379, 209] on input "B0460003-P00" at bounding box center [518, 209] width 406 height 33
type input "B0460003P00"
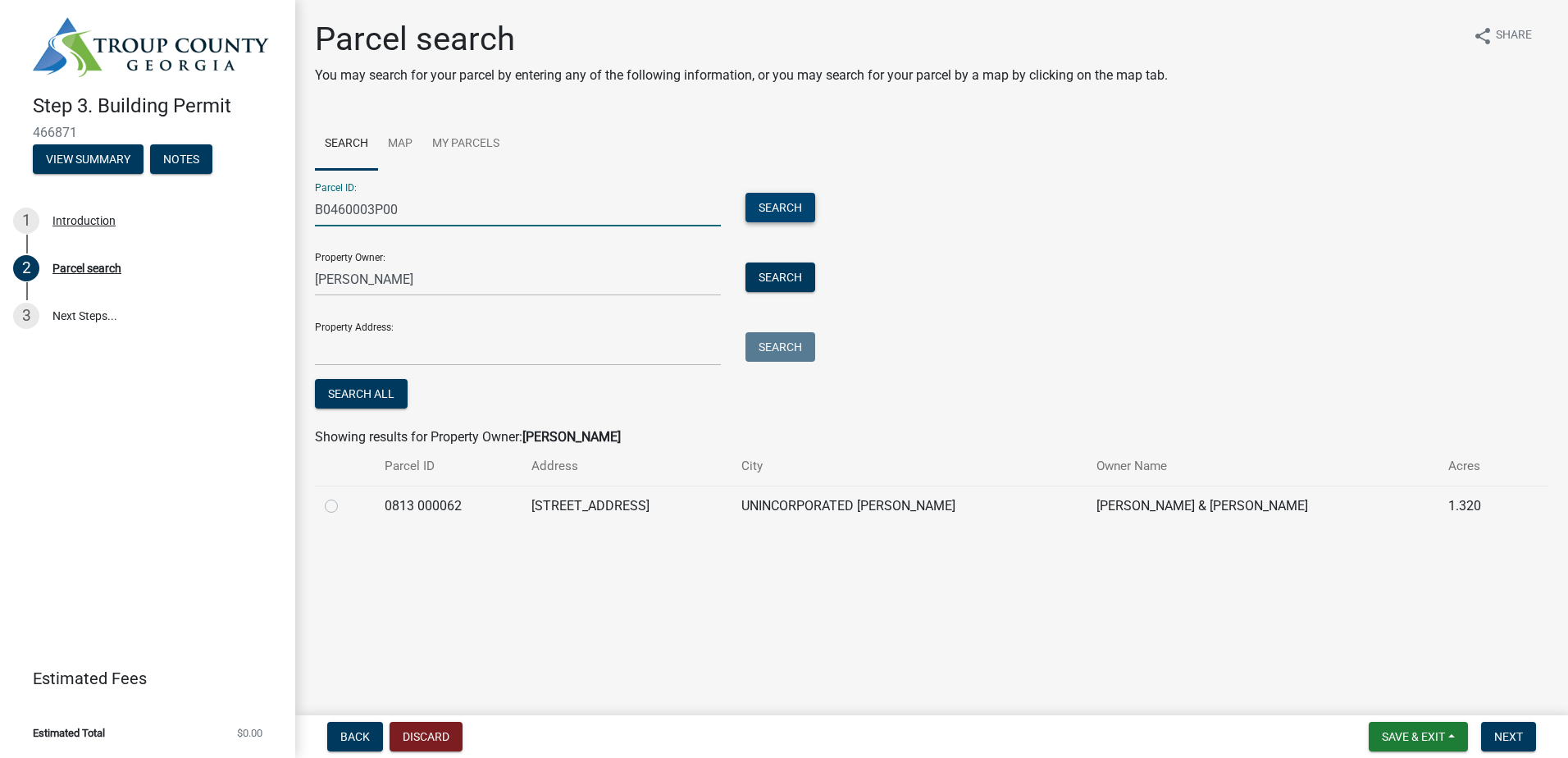
click at [777, 212] on button "Search" at bounding box center [779, 207] width 69 height 29
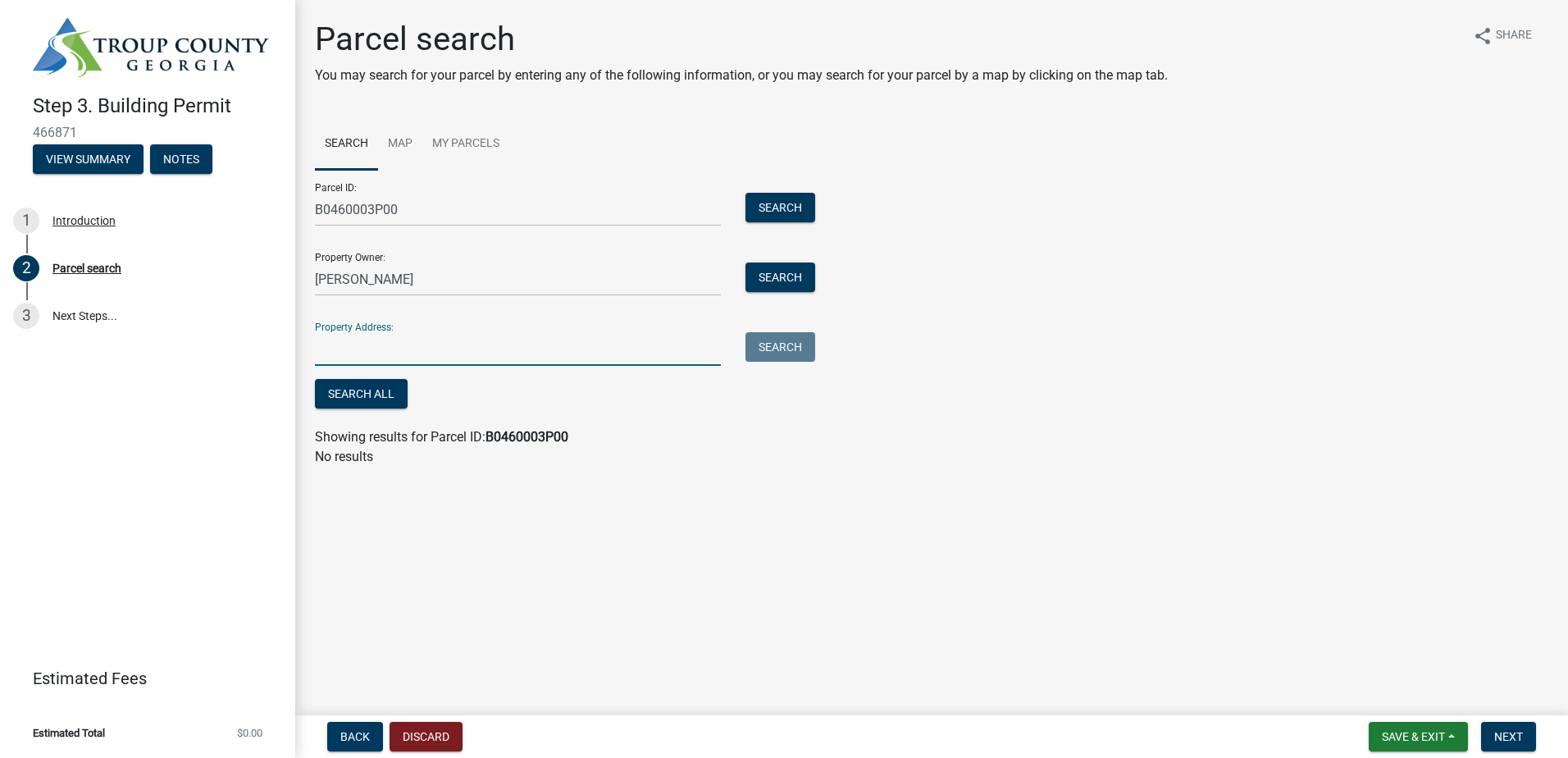
click at [468, 355] on input "Property Address:" at bounding box center [518, 349] width 406 height 33
paste input "[STREET_ADDRESS][PERSON_NAME]"
click at [787, 356] on button "Search" at bounding box center [779, 346] width 69 height 29
drag, startPoint x: 439, startPoint y: 348, endPoint x: 248, endPoint y: 329, distance: 191.9
click at [248, 329] on div "Step 3. Building Permit 466871 View Summary Notes 1 Introduction 2 Parcel searc…" at bounding box center [784, 379] width 1568 height 758
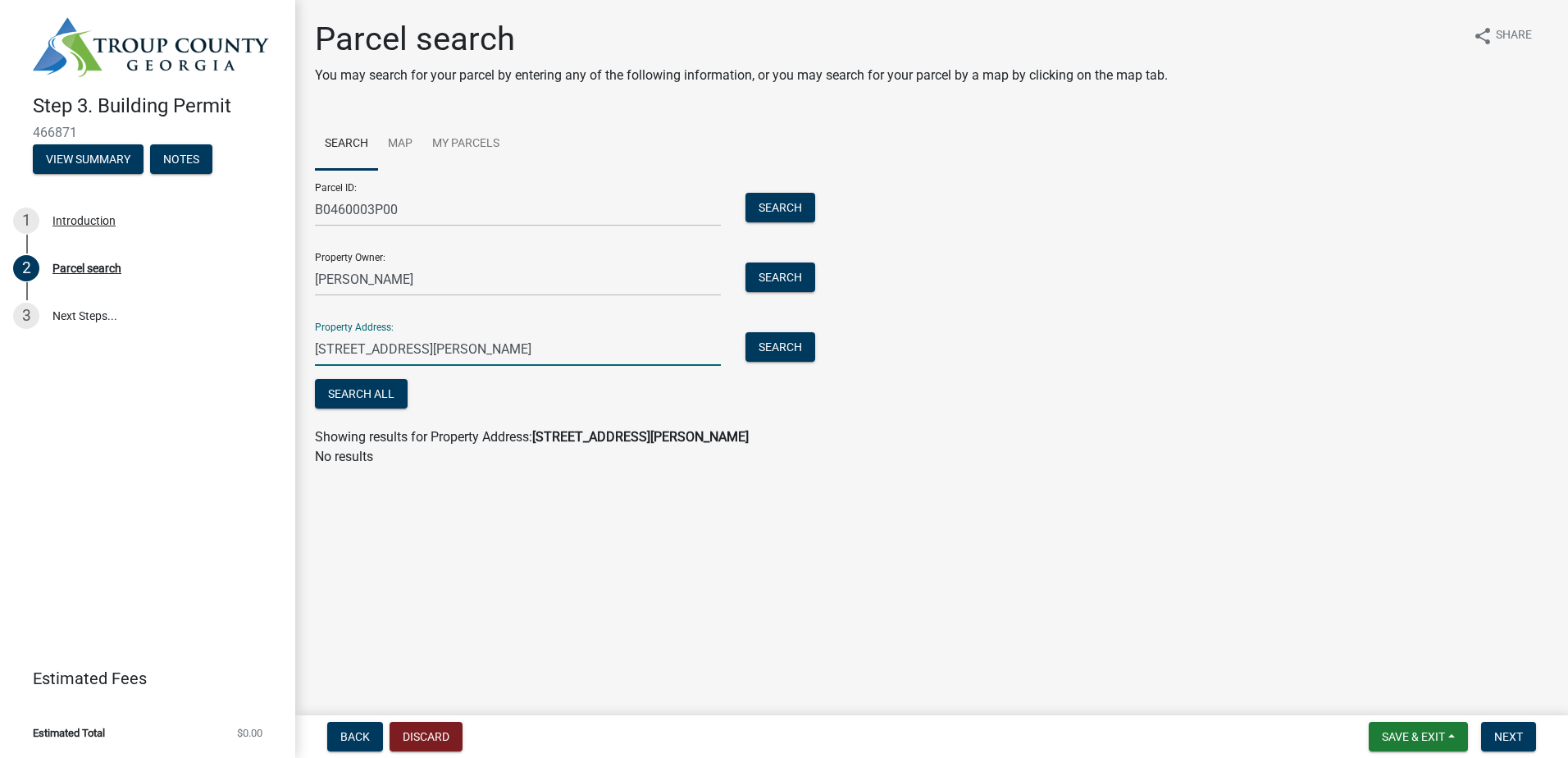
paste input "text"
type input "[STREET_ADDRESS][PERSON_NAME]"
click at [804, 351] on button "Search" at bounding box center [779, 346] width 69 height 29
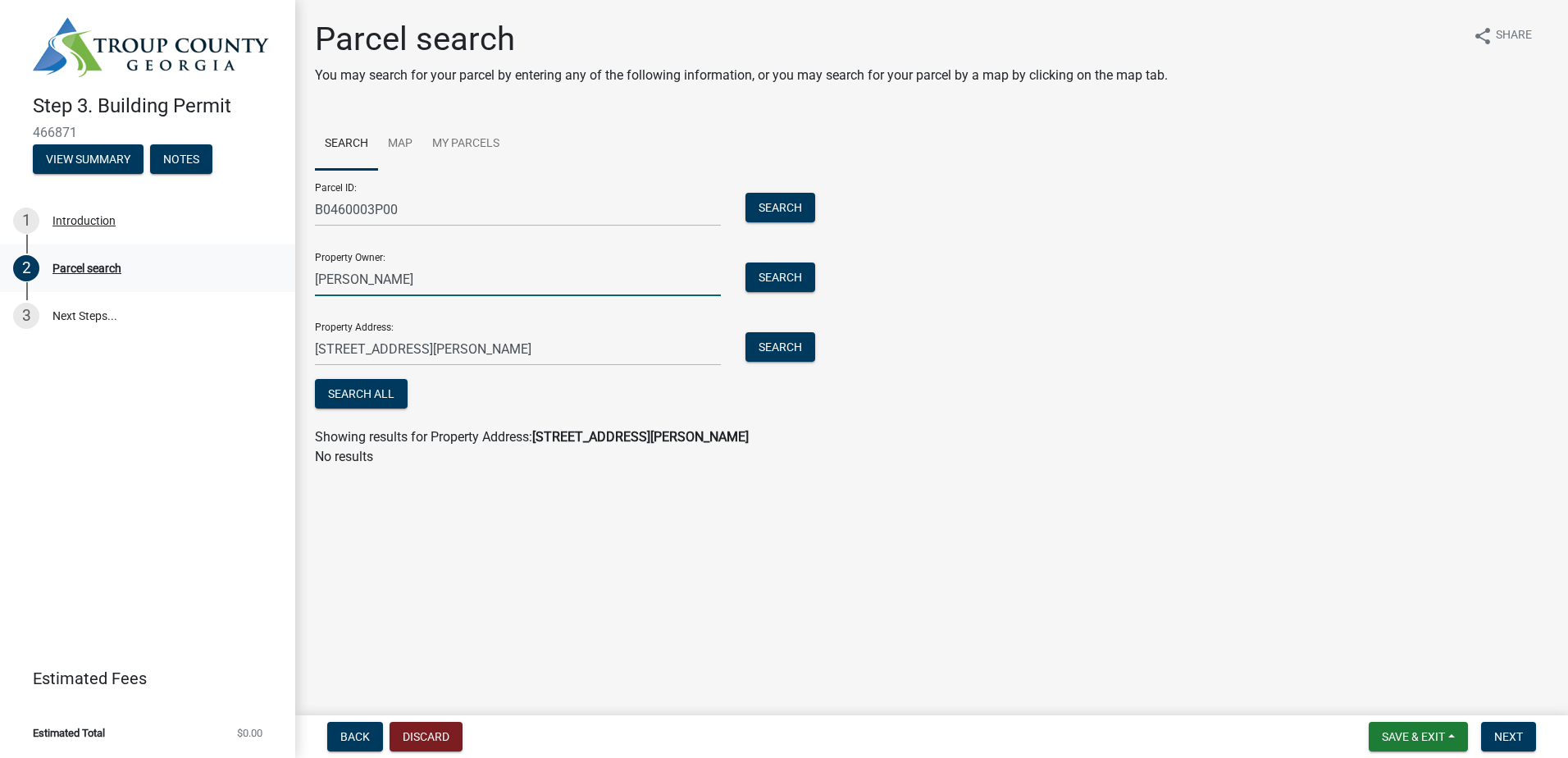
drag, startPoint x: 437, startPoint y: 288, endPoint x: 278, endPoint y: 274, distance: 159.6
click at [278, 274] on div "Step 3. Building Permit 466871 View Summary Notes 1 Introduction 2 Parcel searc…" at bounding box center [784, 379] width 1568 height 758
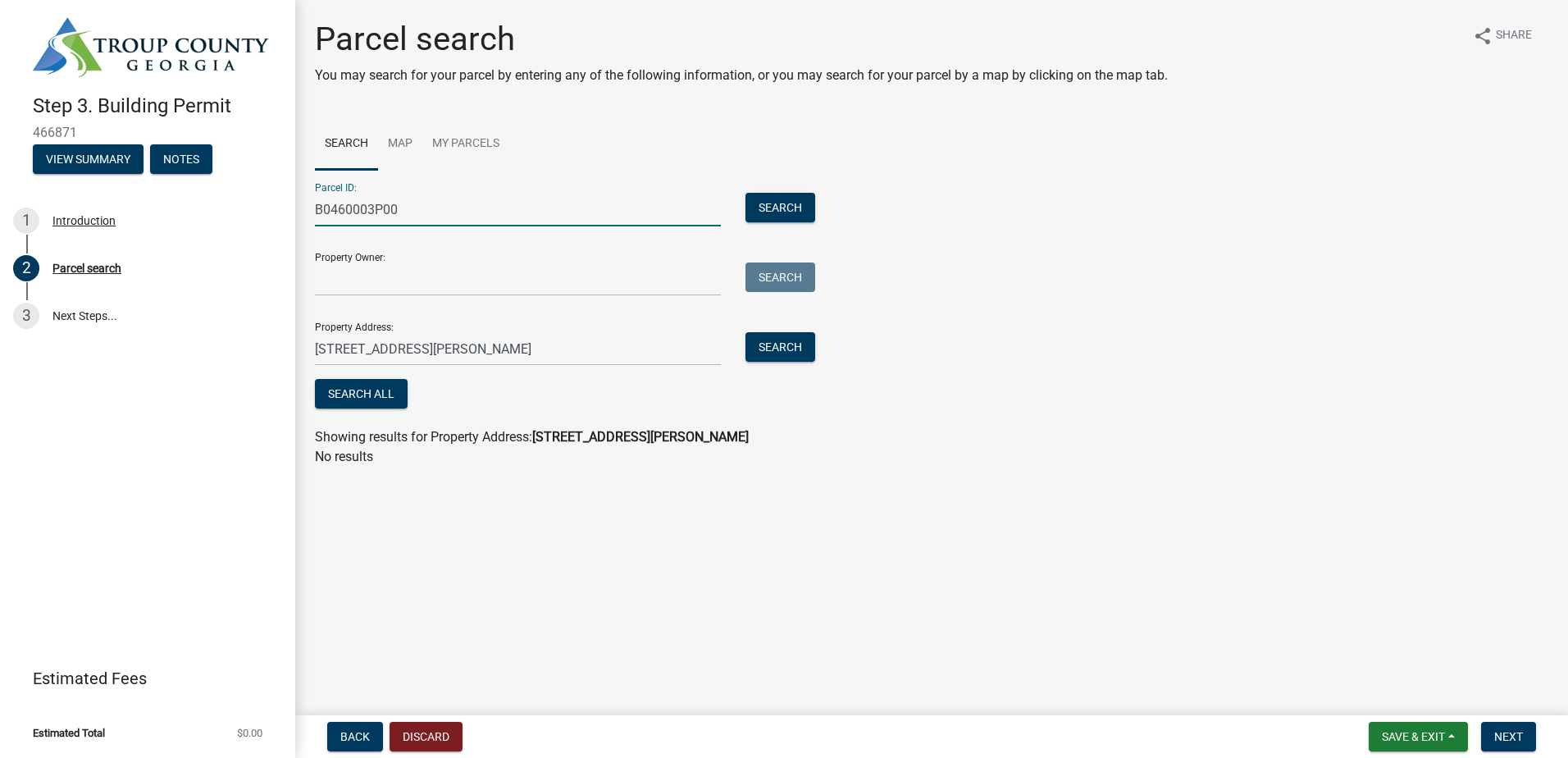
drag, startPoint x: 422, startPoint y: 206, endPoint x: 357, endPoint y: 213, distance: 65.4
click at [361, 213] on input "B0460003P00" at bounding box center [518, 209] width 406 height 33
type input "B"
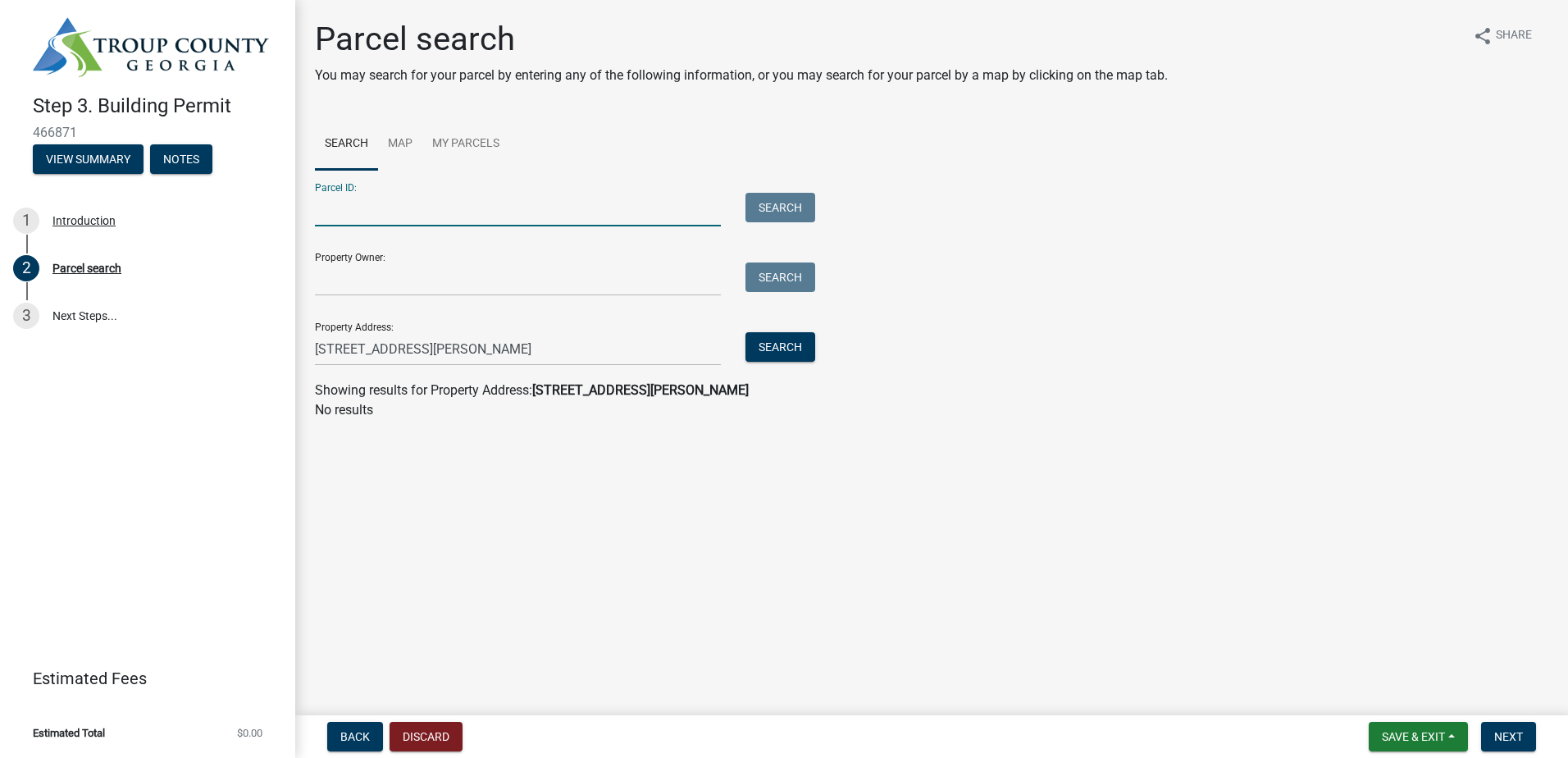
click at [531, 202] on input "Parcel ID:" at bounding box center [518, 209] width 406 height 33
click at [592, 480] on main "Parcel search You may search for your parcel by entering any of the following i…" at bounding box center [932, 354] width 1273 height 709
click at [812, 354] on button "Search" at bounding box center [779, 346] width 69 height 29
drag, startPoint x: 445, startPoint y: 357, endPoint x: 279, endPoint y: 356, distance: 166.0
click at [286, 357] on div "Step 3. Building Permit 466871 View Summary Notes 1 Introduction 2 Parcel searc…" at bounding box center [784, 379] width 1568 height 758
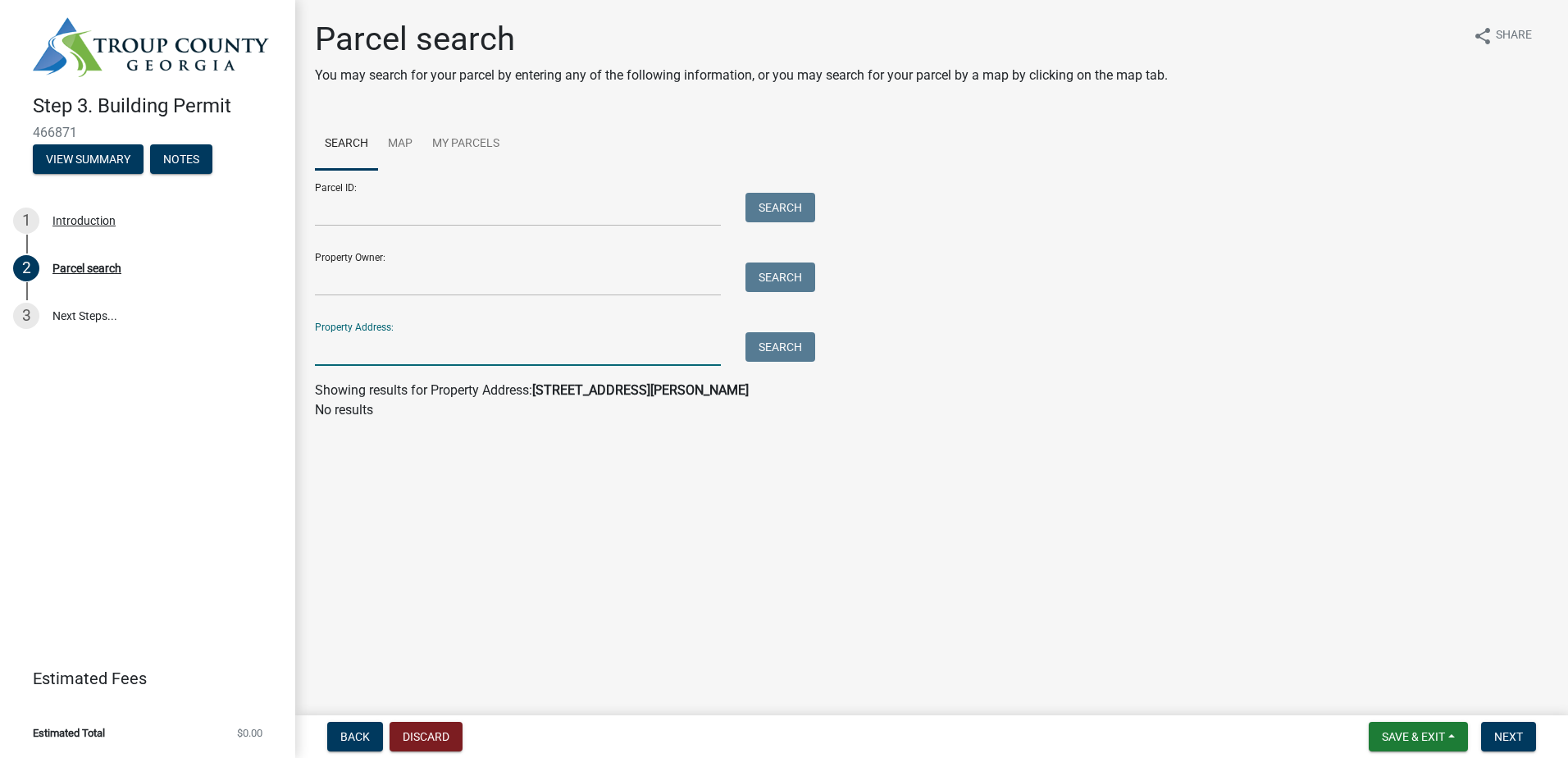
paste input "1015 [PERSON_NAME]"
type input "1015 [PERSON_NAME]"
click at [799, 356] on button "Search" at bounding box center [779, 346] width 69 height 29
drag, startPoint x: 452, startPoint y: 345, endPoint x: 216, endPoint y: 323, distance: 237.0
click at [216, 323] on div "Step 3. Building Permit 466871 View Summary Notes 1 Introduction 2 Parcel searc…" at bounding box center [784, 379] width 1568 height 758
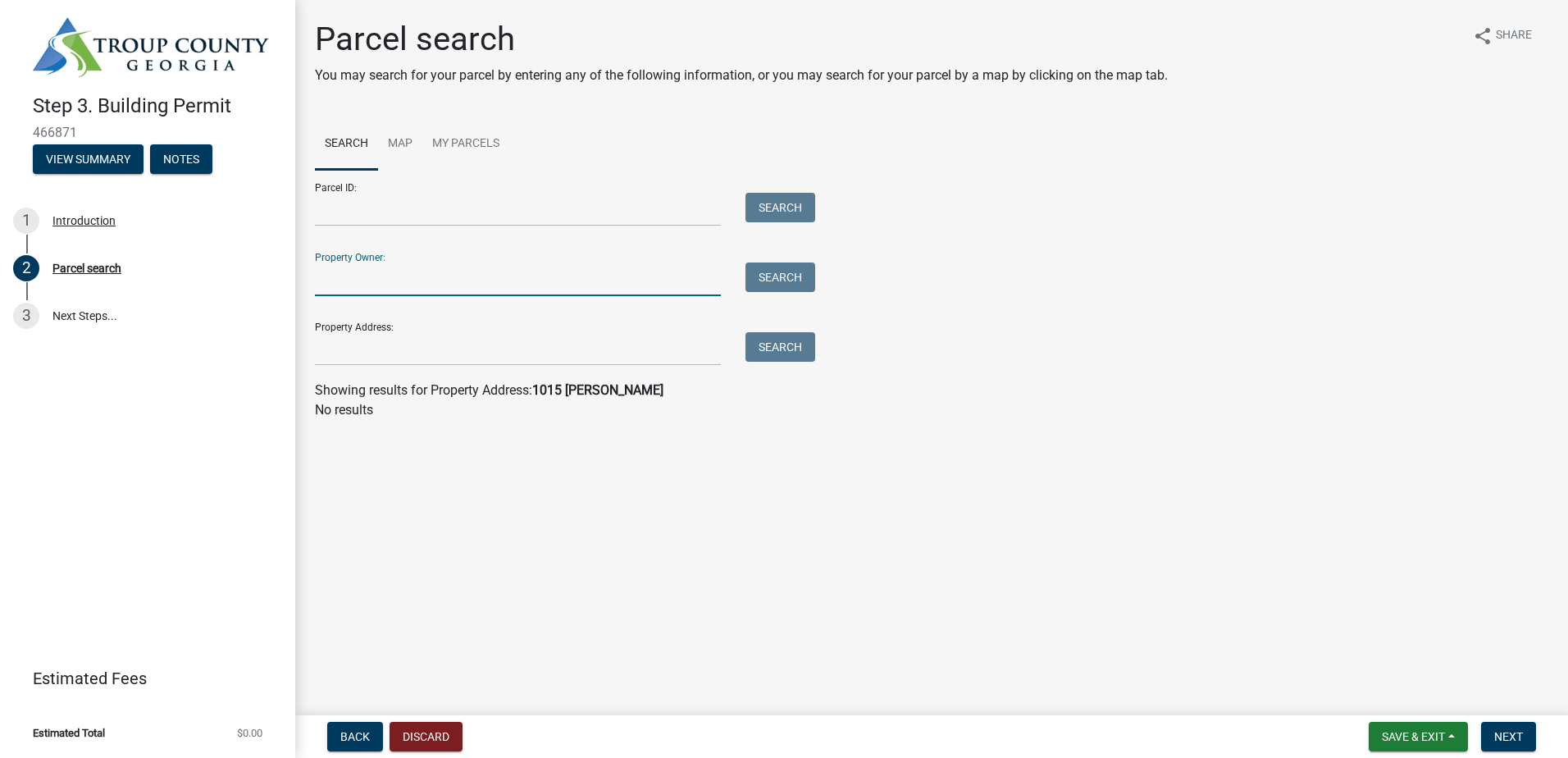
paste input "[PERSON_NAME]"
type input "[PERSON_NAME]"
click at [779, 274] on button "Search" at bounding box center [779, 277] width 69 height 29
drag, startPoint x: 406, startPoint y: 271, endPoint x: 265, endPoint y: 253, distance: 142.1
click at [265, 253] on div "Step 3. Building Permit 466871 View Summary Notes 1 Introduction 2 Parcel searc…" at bounding box center [784, 379] width 1568 height 758
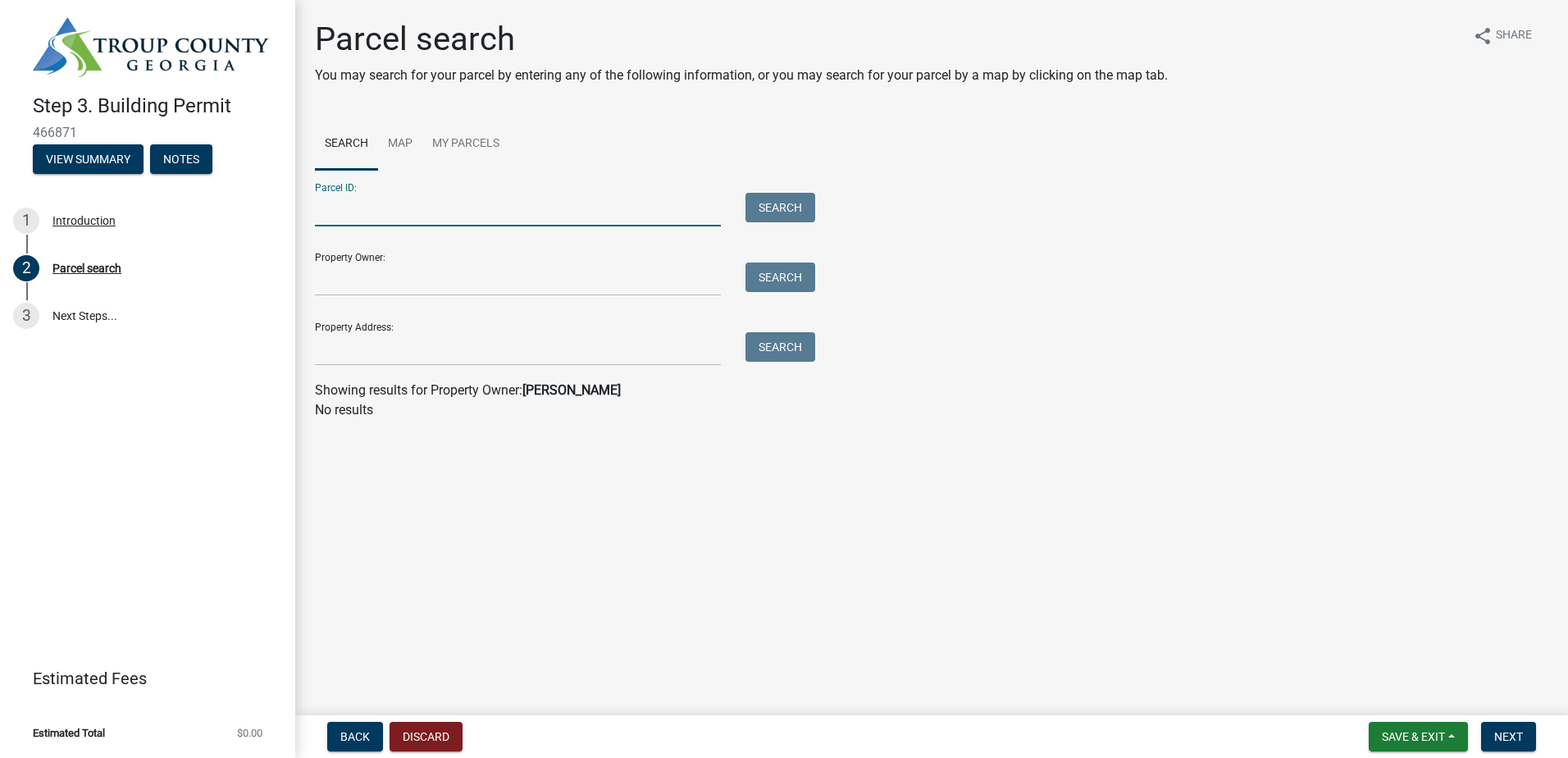
paste input "B0460003P00"
type input "B0460003P00"
click at [762, 204] on button "Search" at bounding box center [779, 207] width 69 height 29
click at [805, 207] on button "Search" at bounding box center [779, 207] width 69 height 29
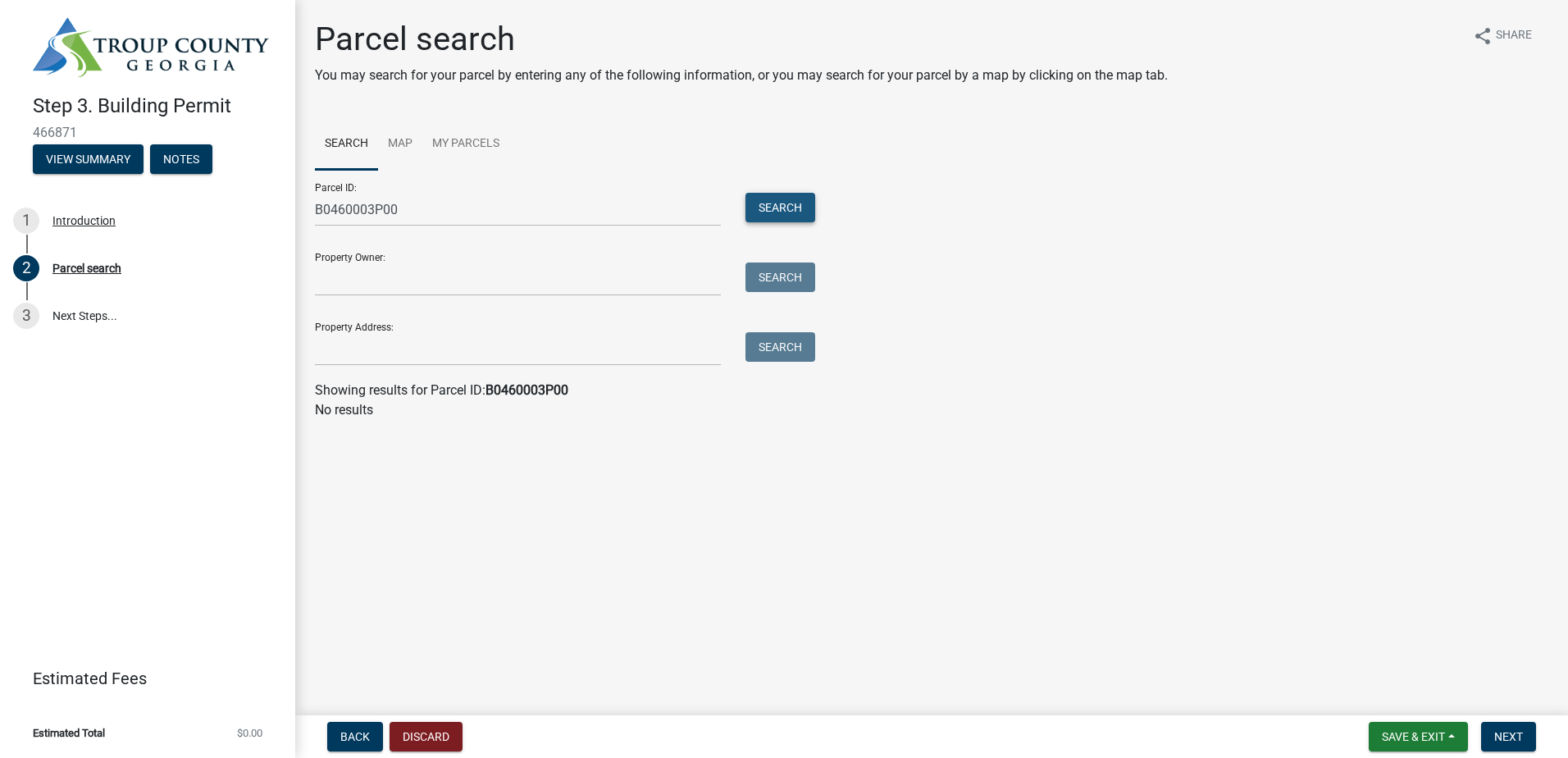
click at [805, 207] on button "Search" at bounding box center [779, 207] width 69 height 29
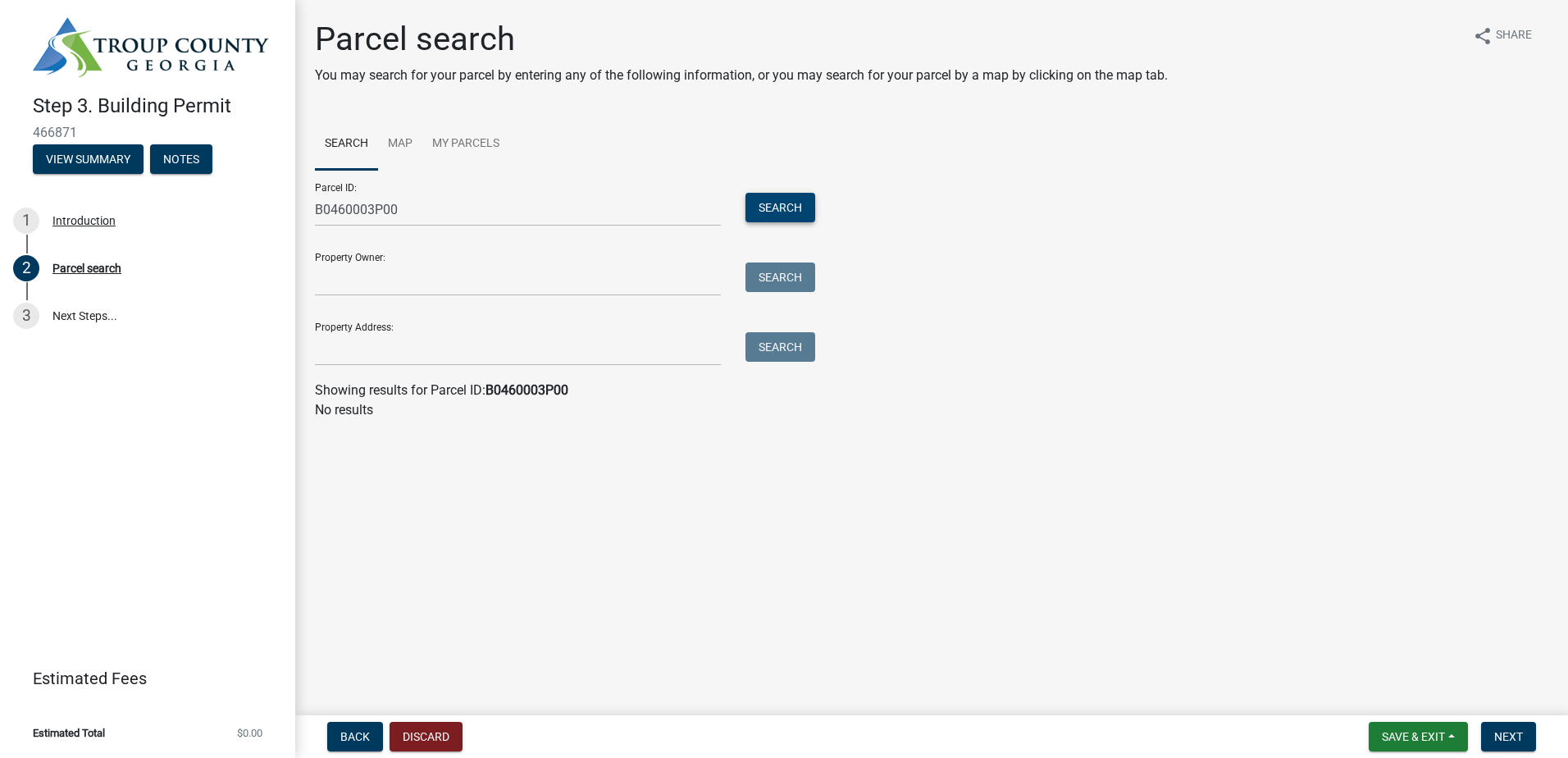
click at [805, 207] on button "Search" at bounding box center [779, 207] width 69 height 29
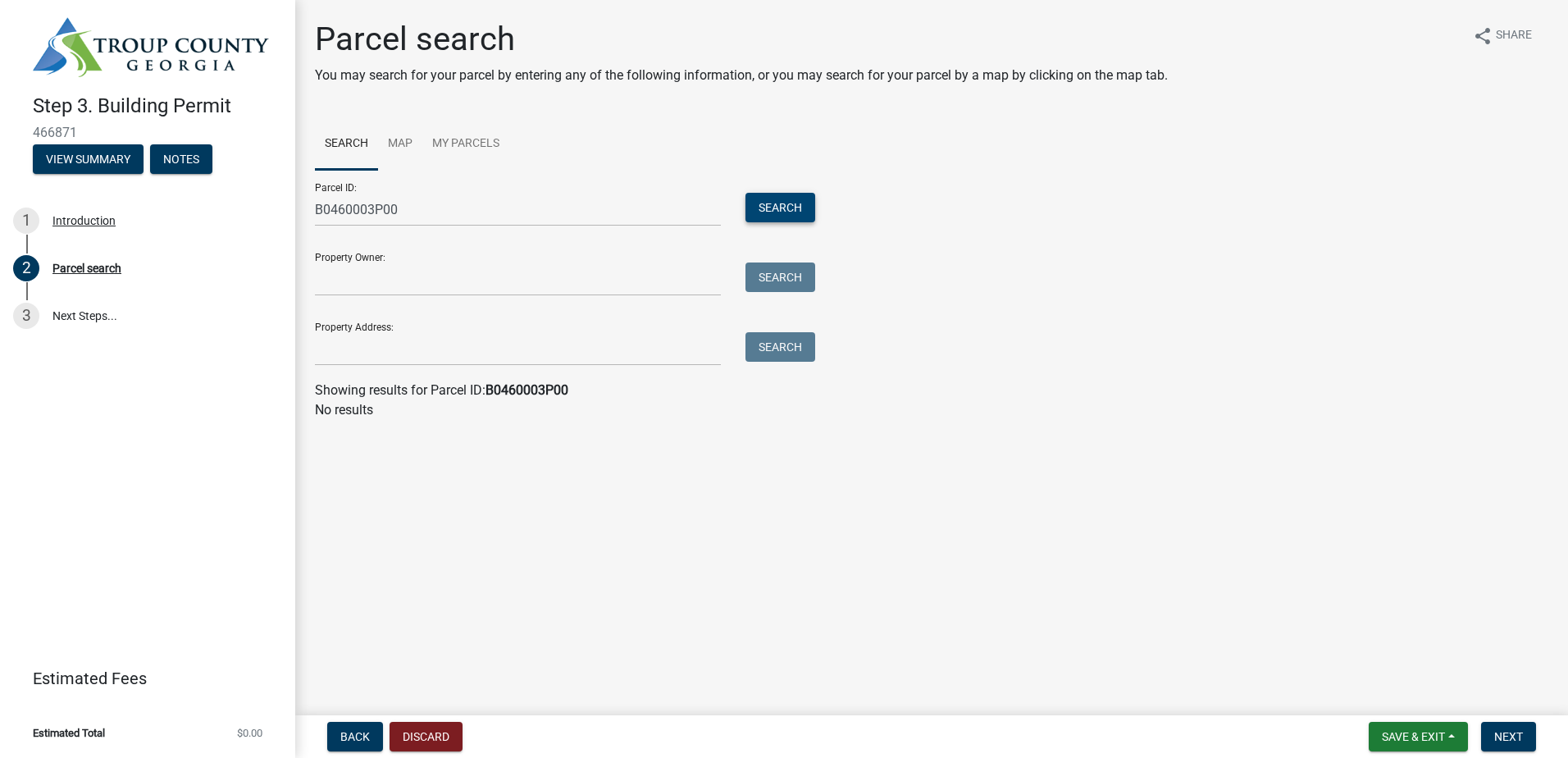
click at [805, 207] on button "Search" at bounding box center [779, 207] width 69 height 29
paste input "[PERSON_NAME]"
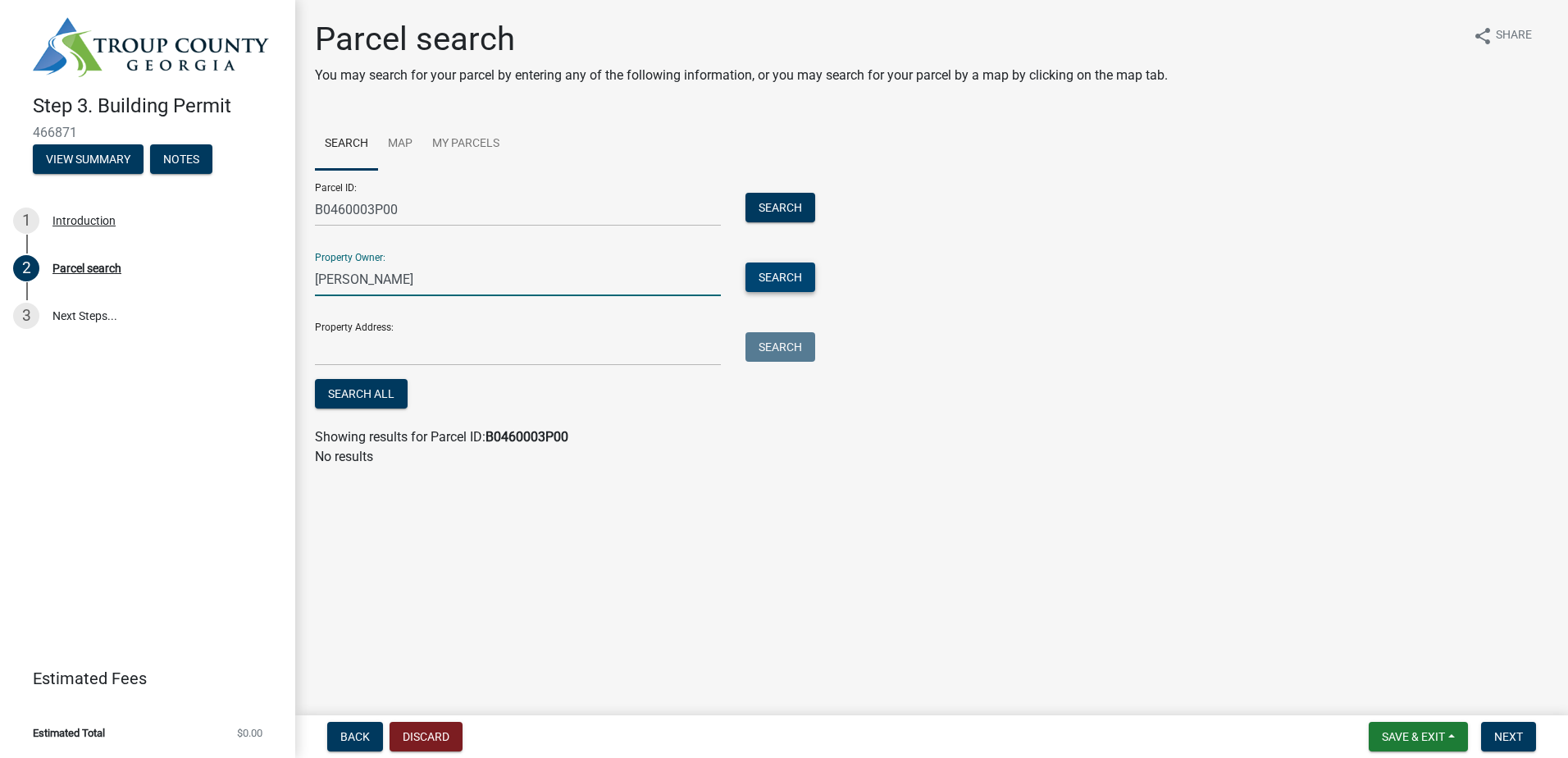
type input "[PERSON_NAME]"
click at [765, 286] on button "Search" at bounding box center [779, 277] width 69 height 29
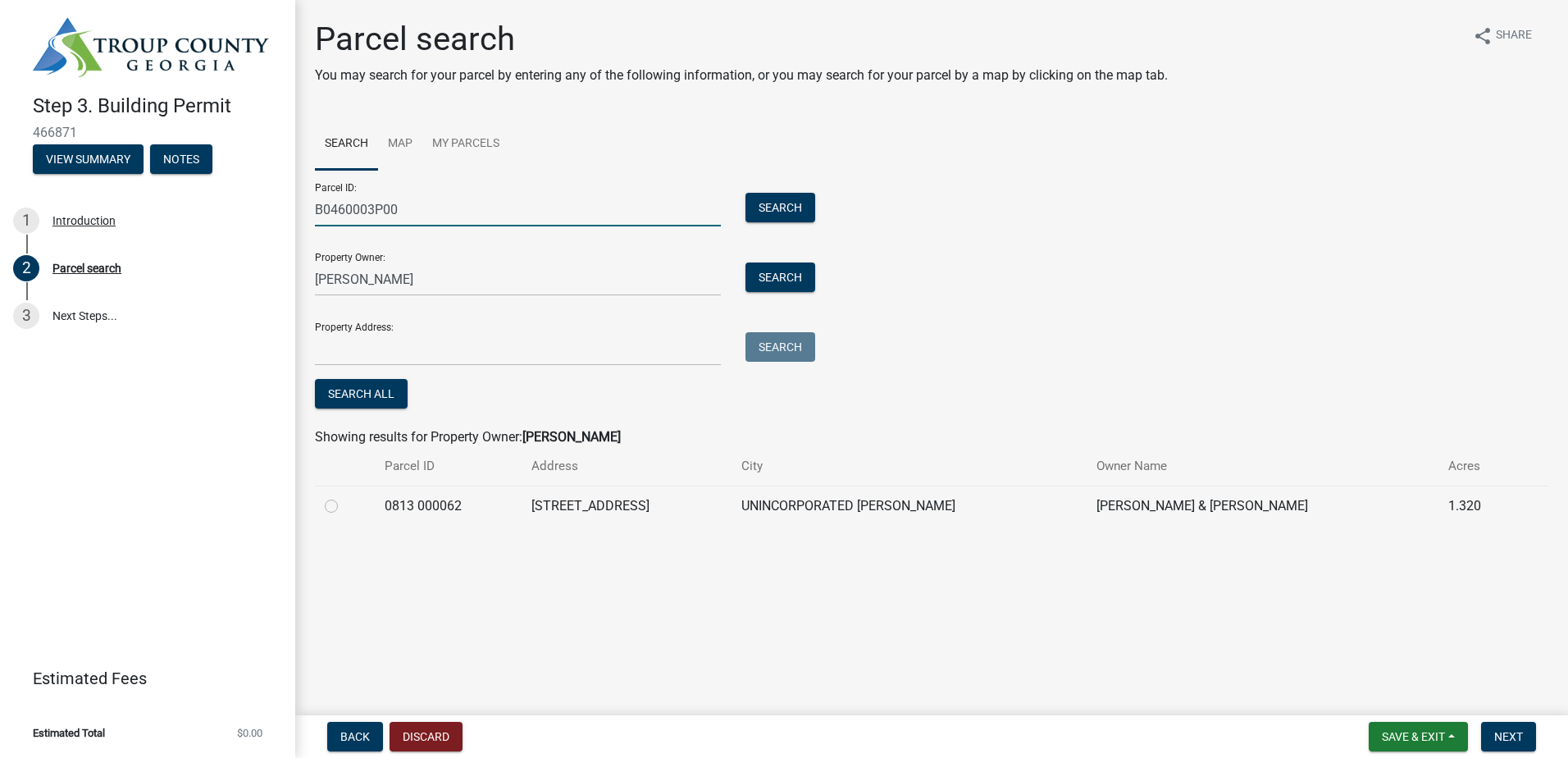
click at [346, 204] on input "B0460003P00" at bounding box center [518, 209] width 406 height 33
type input "B046 0003P00"
click at [769, 200] on button "Search" at bounding box center [779, 207] width 69 height 29
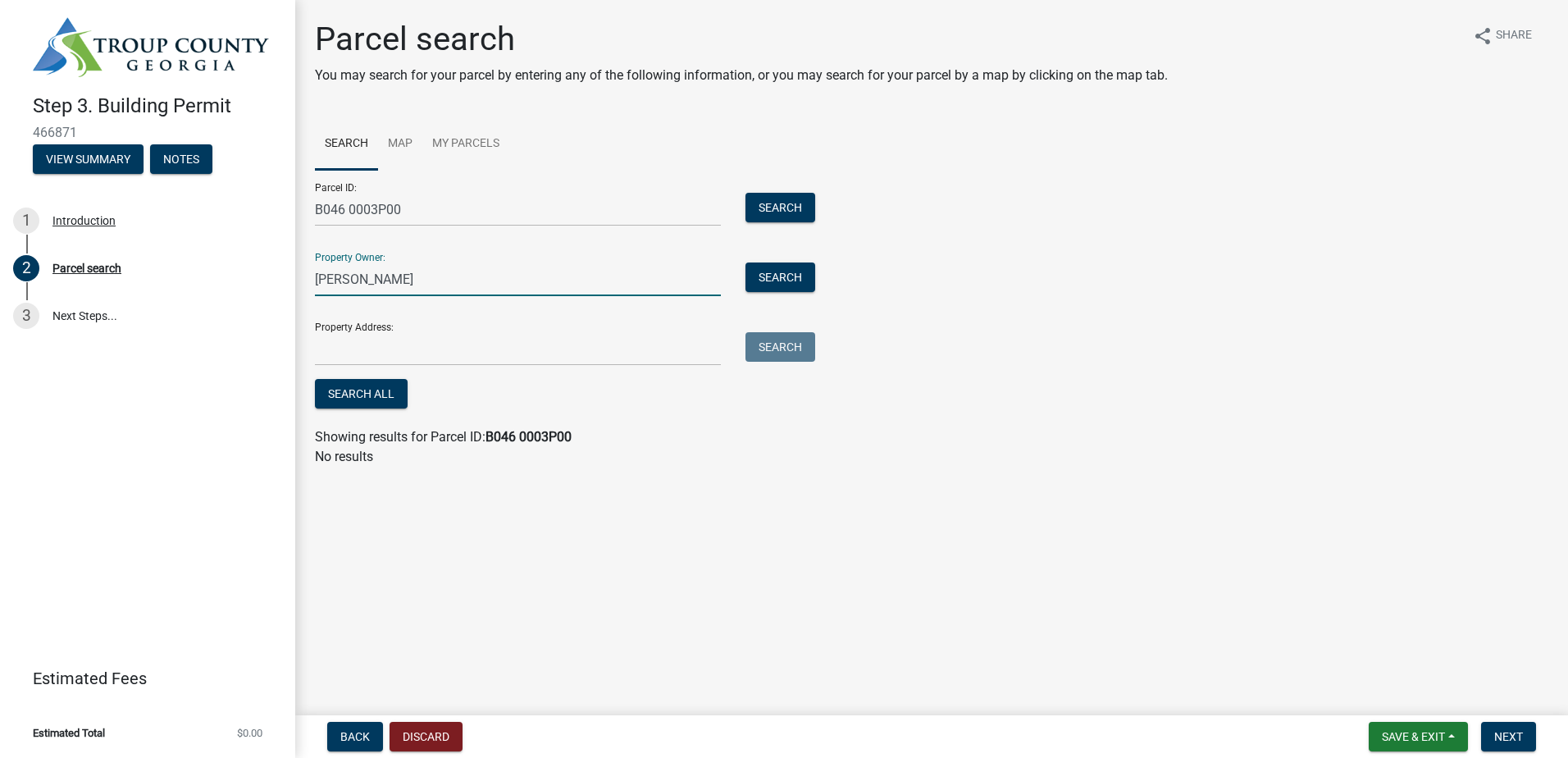
drag, startPoint x: 534, startPoint y: 284, endPoint x: 317, endPoint y: 259, distance: 218.4
click at [319, 259] on div "Property Owner: [PERSON_NAME] Search" at bounding box center [561, 268] width 492 height 57
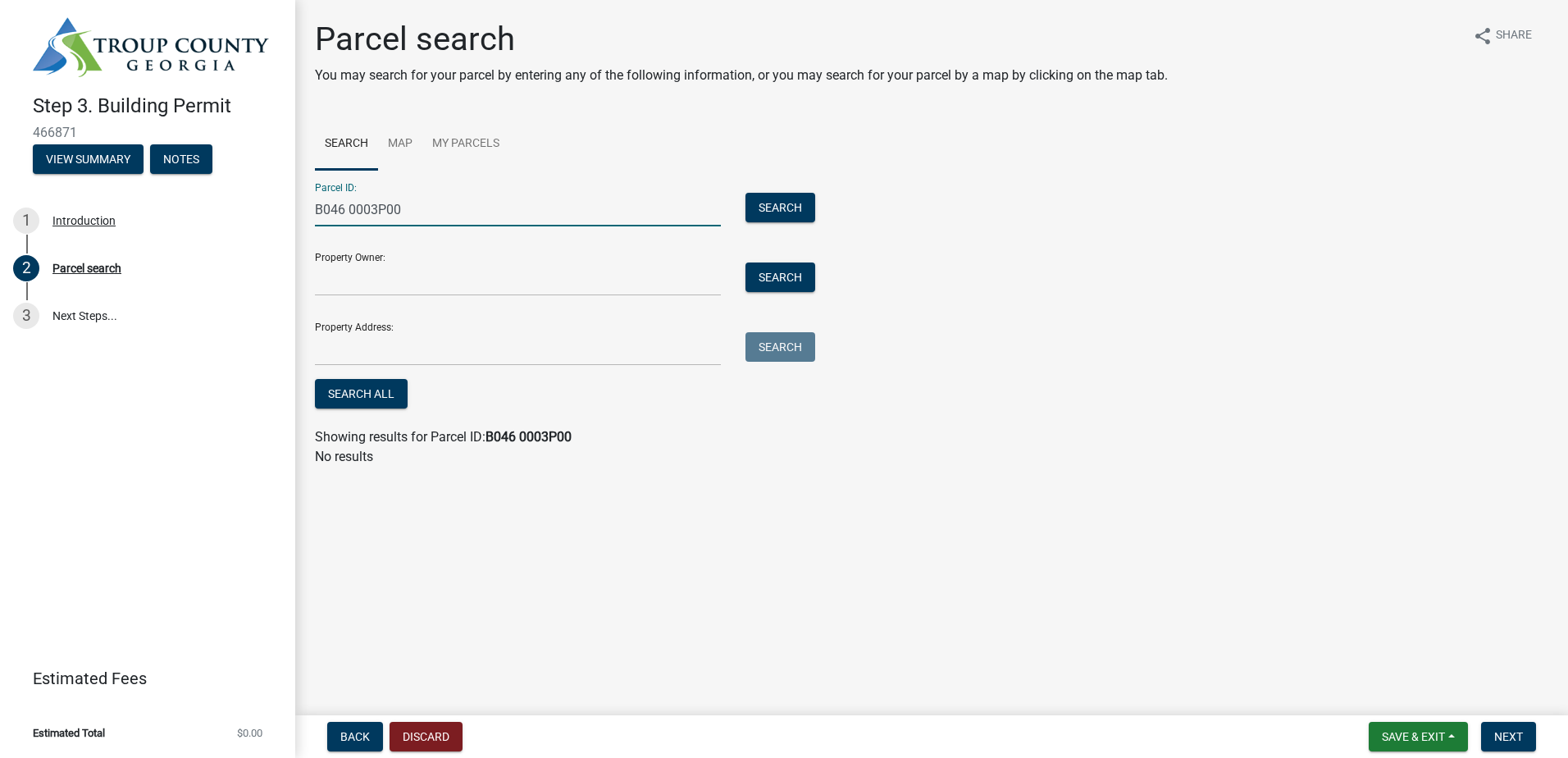
drag, startPoint x: 433, startPoint y: 216, endPoint x: 345, endPoint y: 202, distance: 89.1
click at [345, 202] on input "B046 0003P00" at bounding box center [518, 209] width 406 height 33
type input "B"
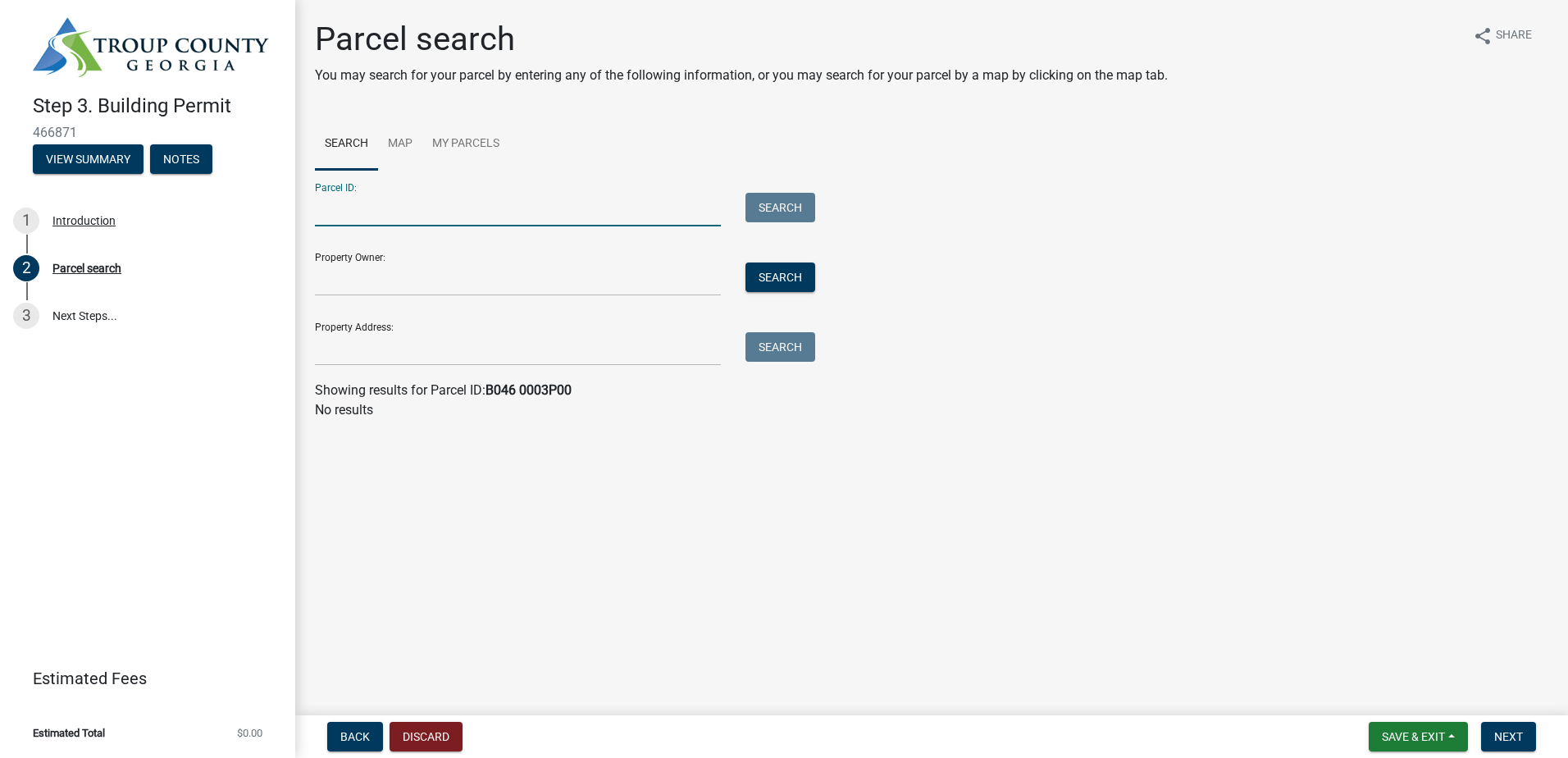
click at [649, 490] on main "Parcel search You may search for your parcel by entering any of the following i…" at bounding box center [932, 354] width 1273 height 709
click at [447, 658] on button "Discard" at bounding box center [426, 736] width 73 height 29
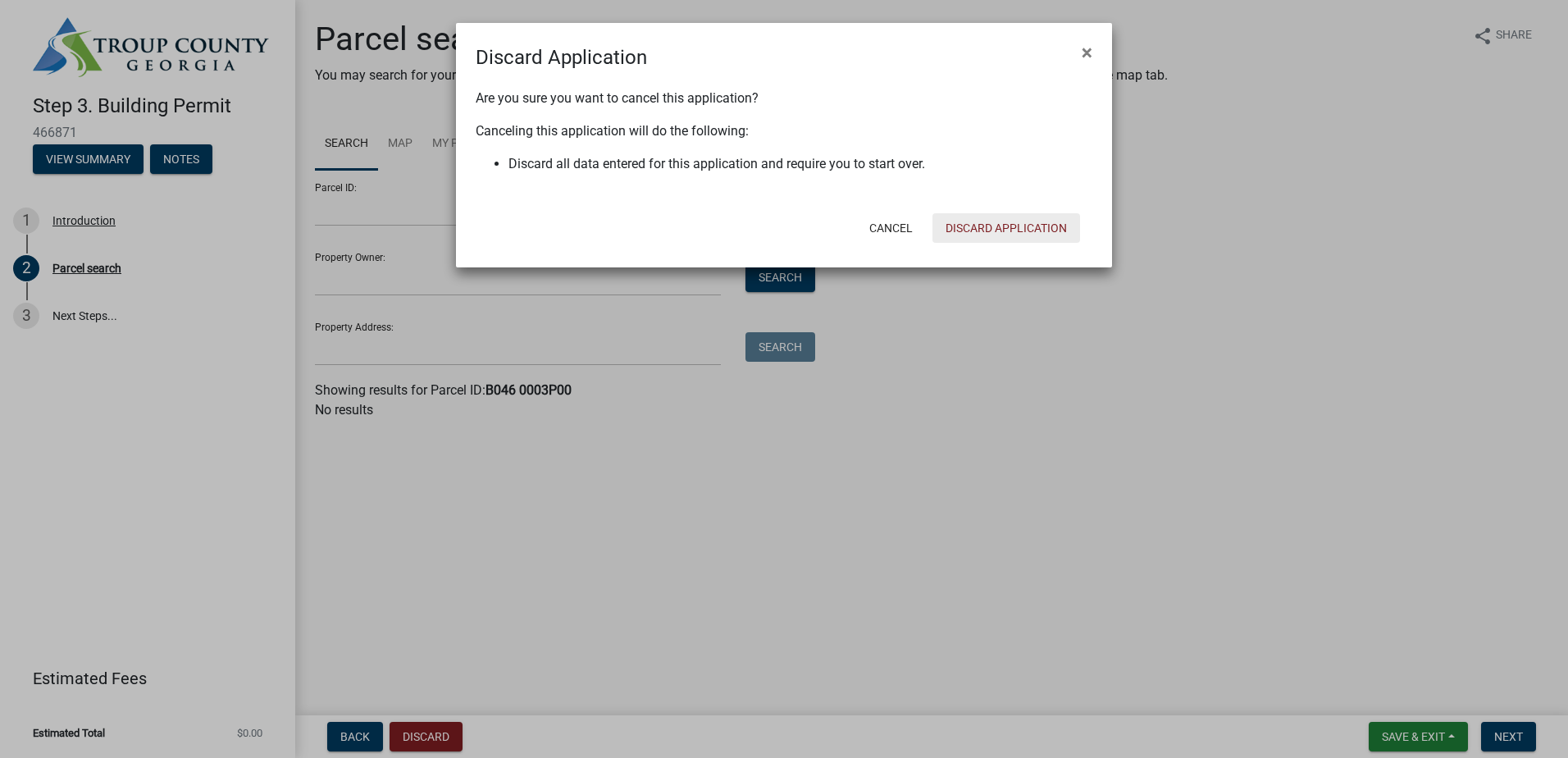
click at [966, 230] on button "Discard Application" at bounding box center [1006, 228] width 147 height 29
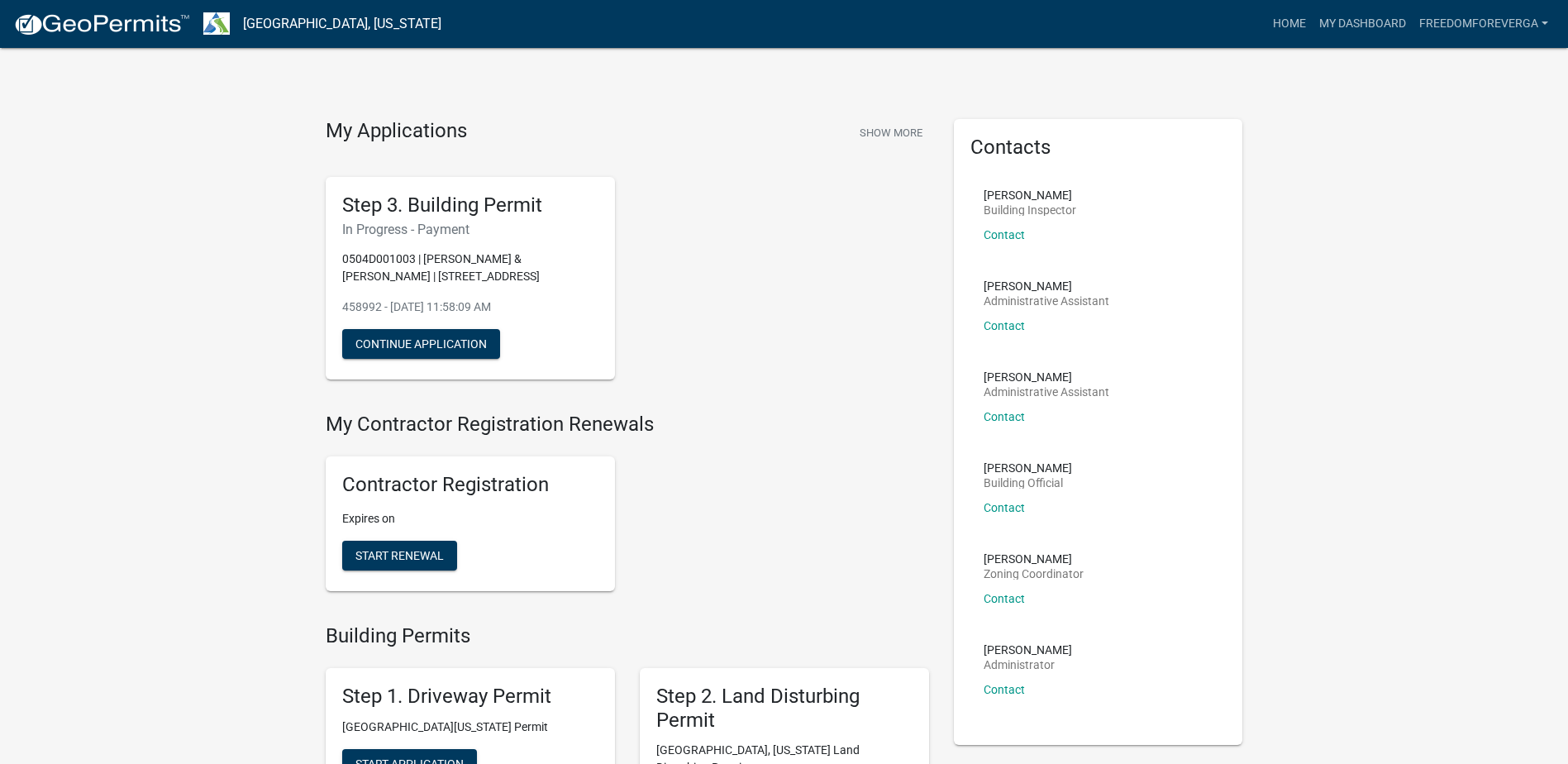
scroll to position [248, 0]
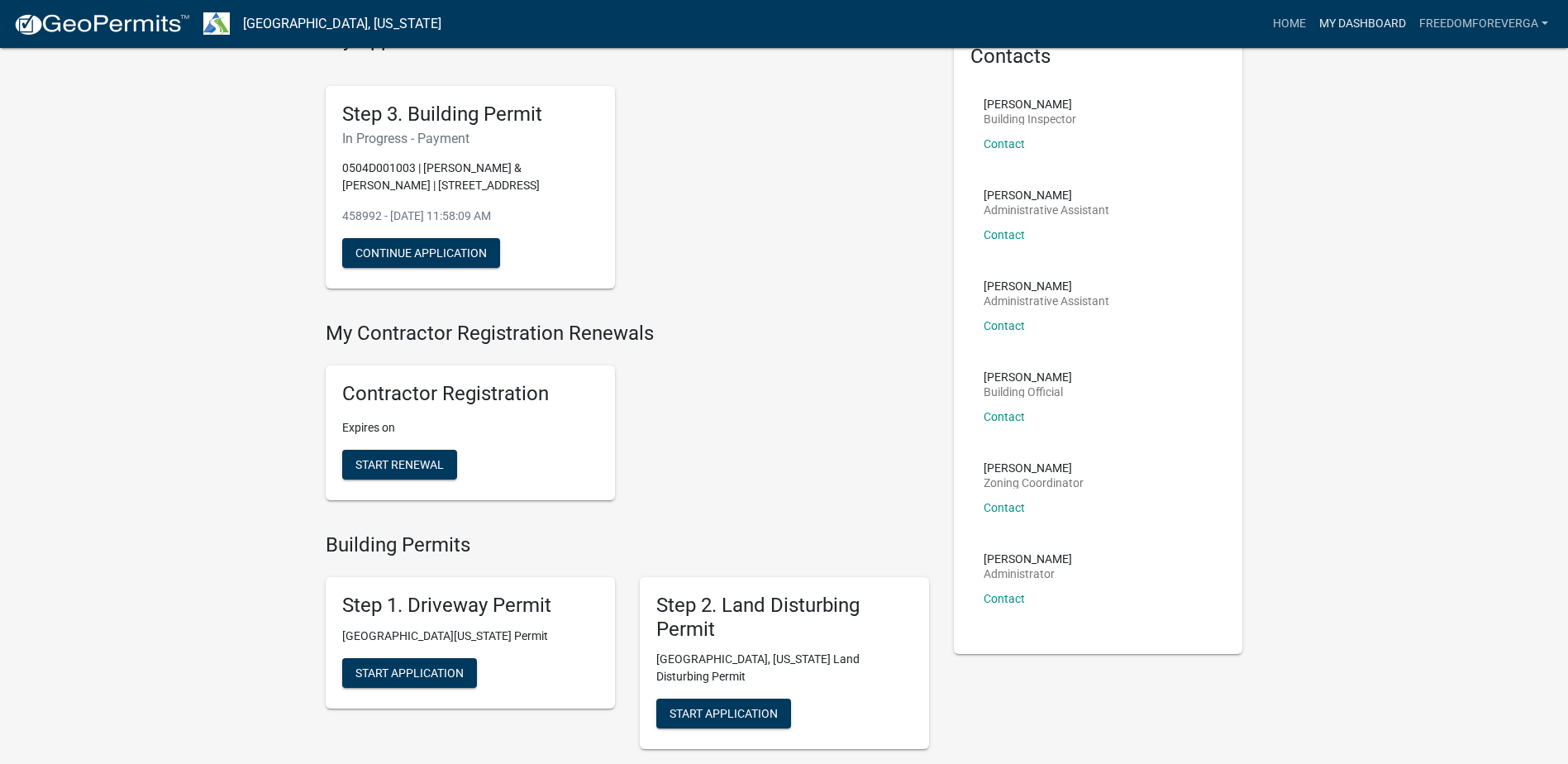
click at [1262, 15] on link "My Dashboard" at bounding box center [1362, 24] width 100 height 31
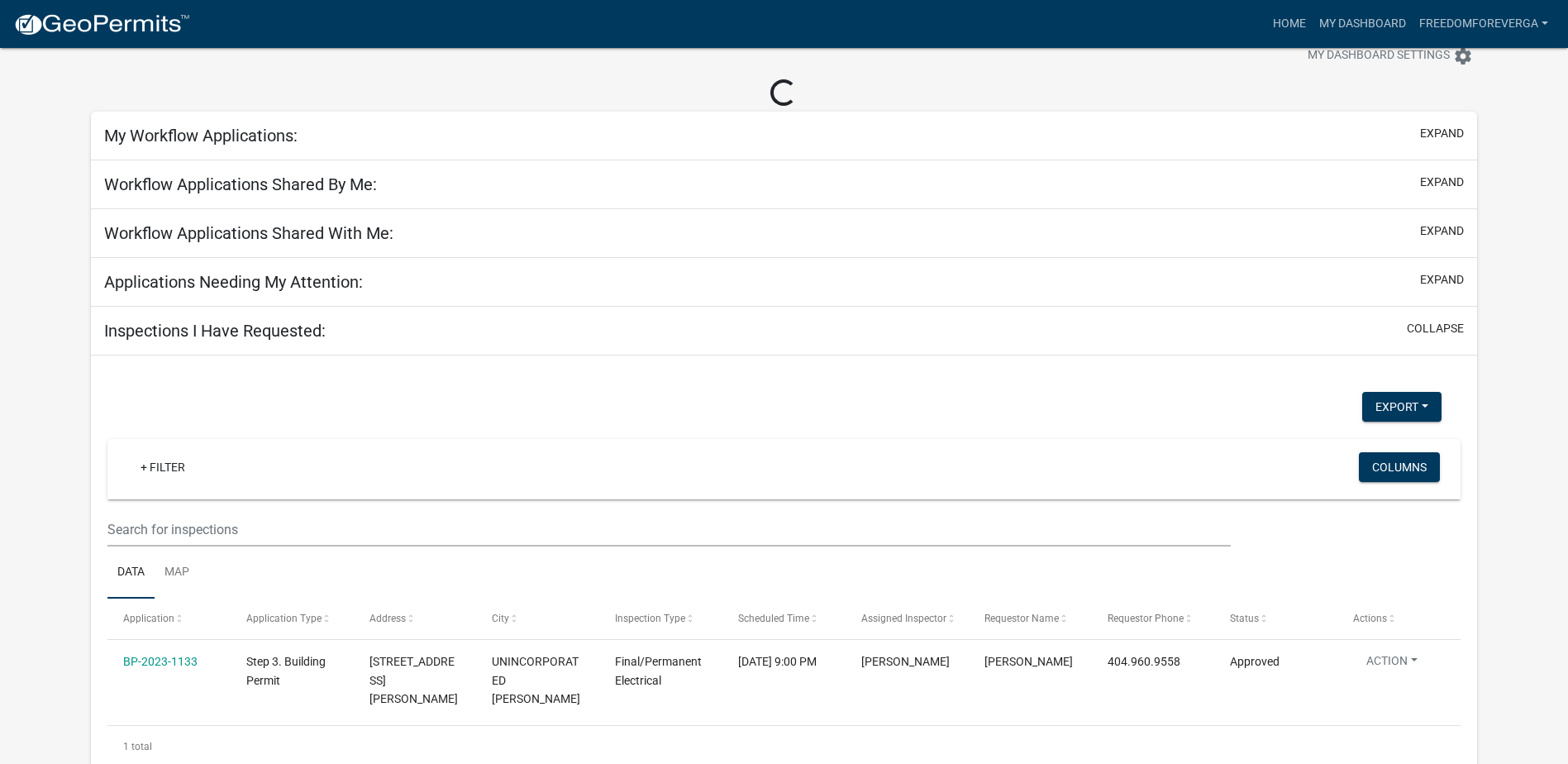
scroll to position [139, 0]
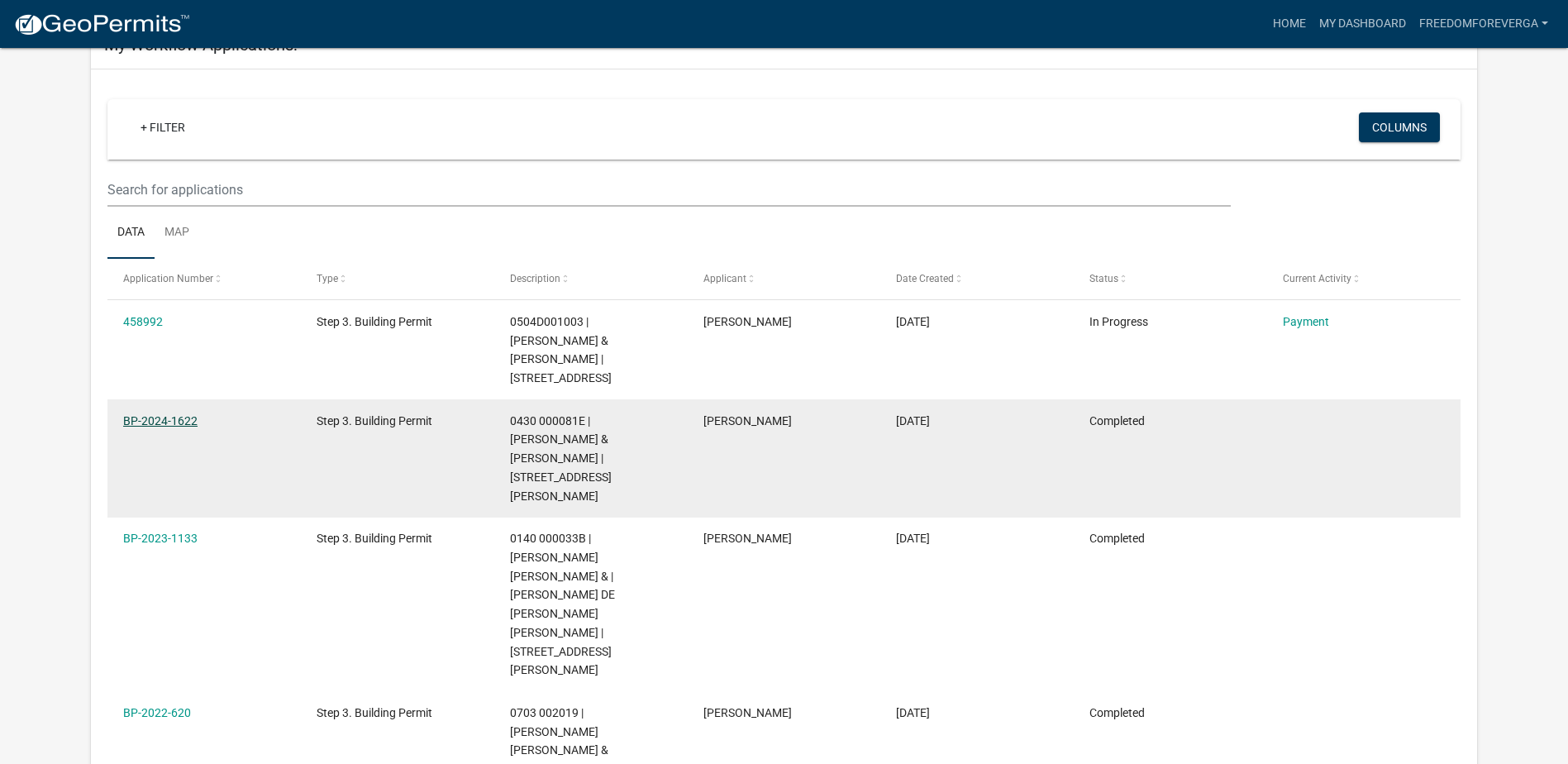
click at [178, 414] on link "BP-2024-1622" at bounding box center [160, 421] width 74 height 13
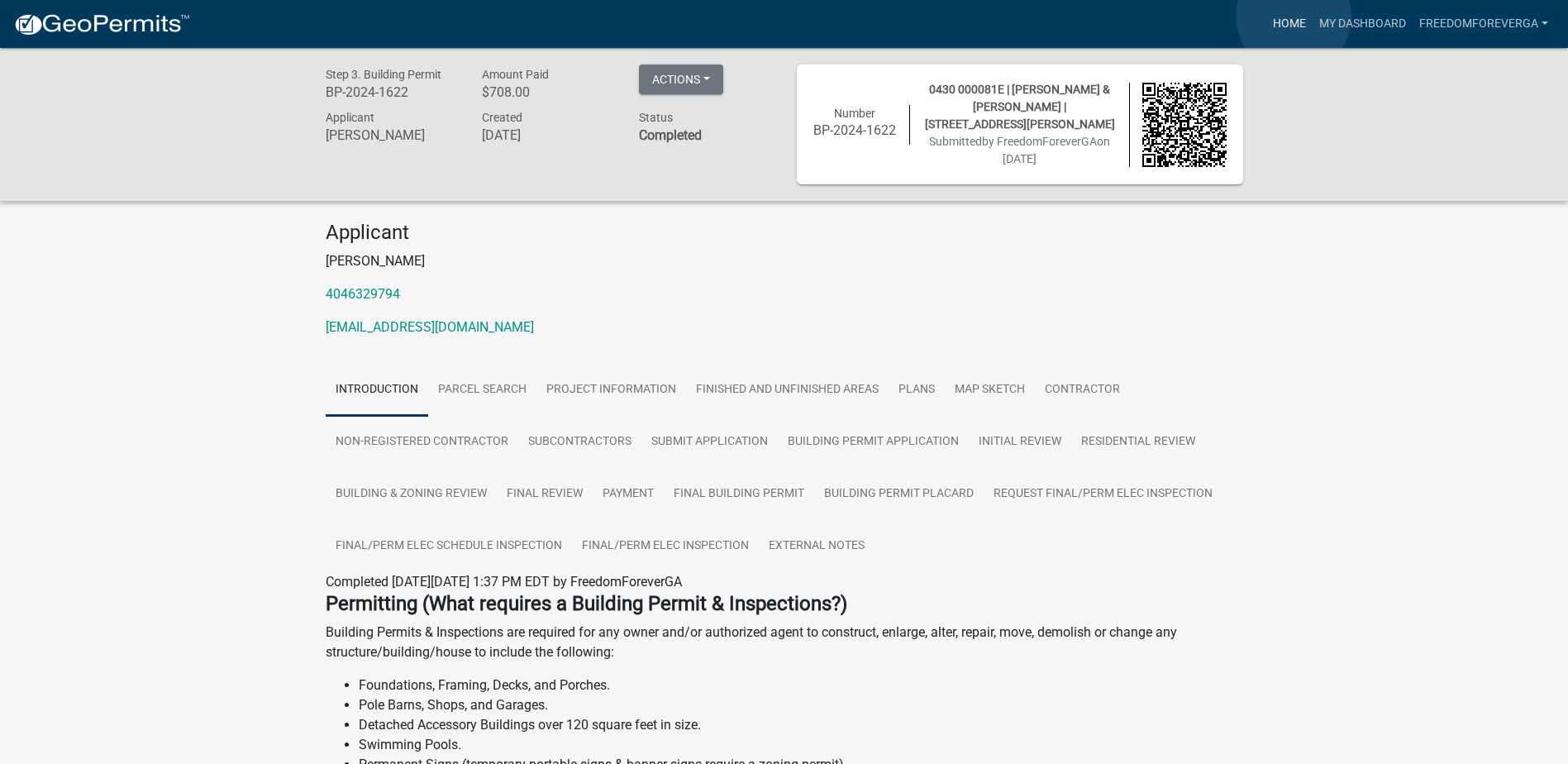
click at [1262, 17] on link "Home" at bounding box center [1289, 24] width 46 height 31
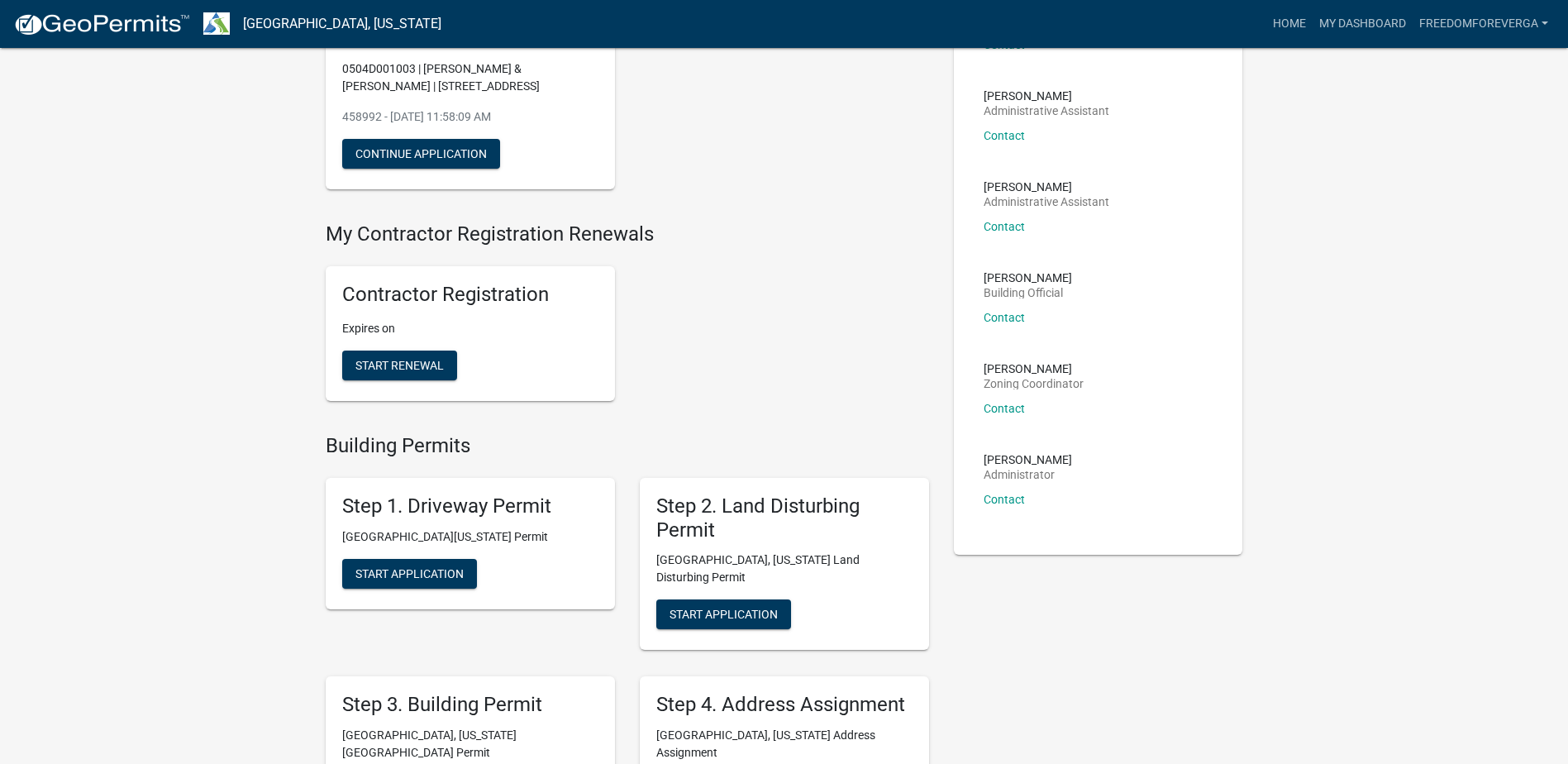
scroll to position [331, 0]
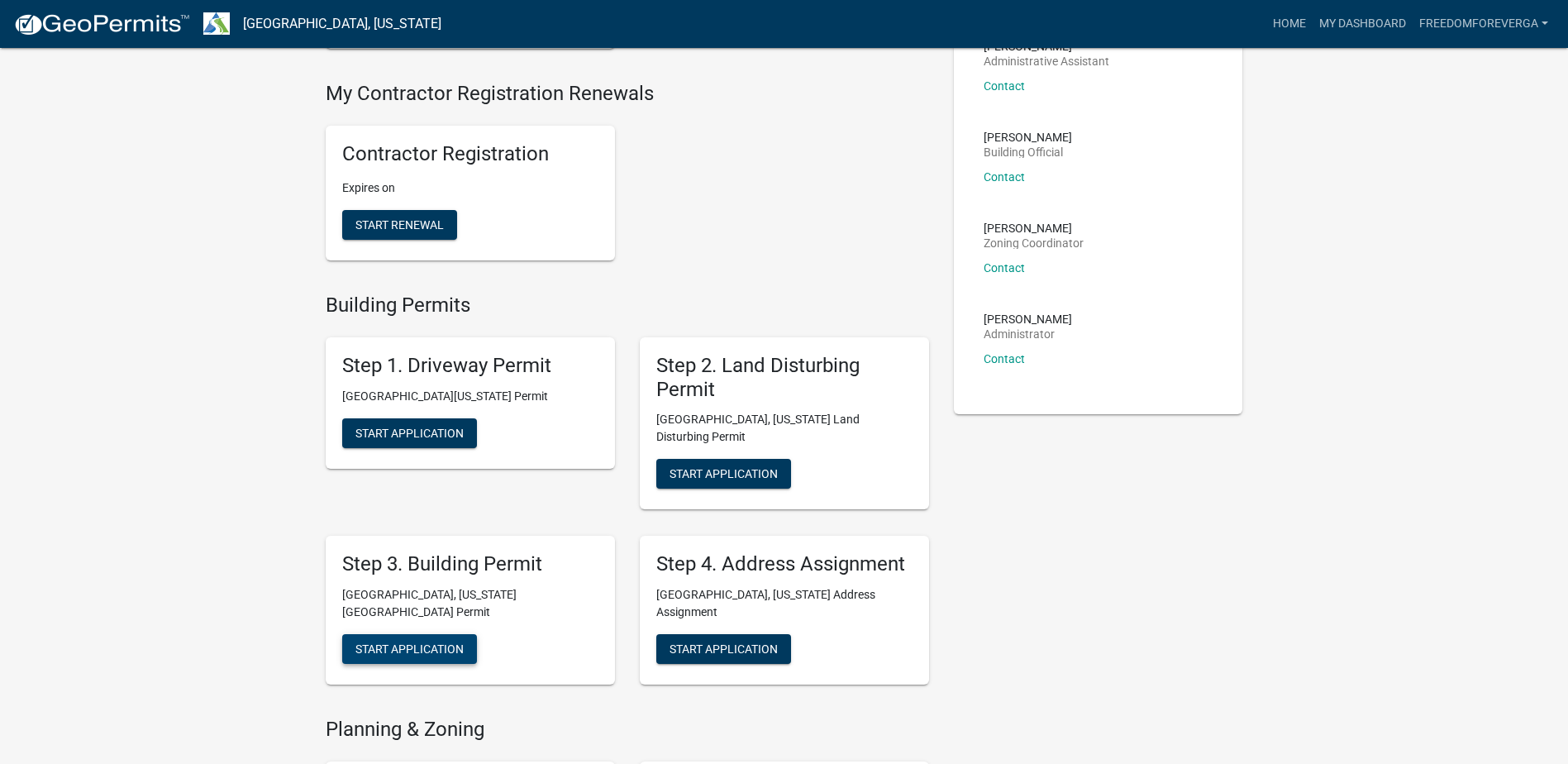
click at [379, 643] on span "Start Application" at bounding box center [410, 649] width 108 height 13
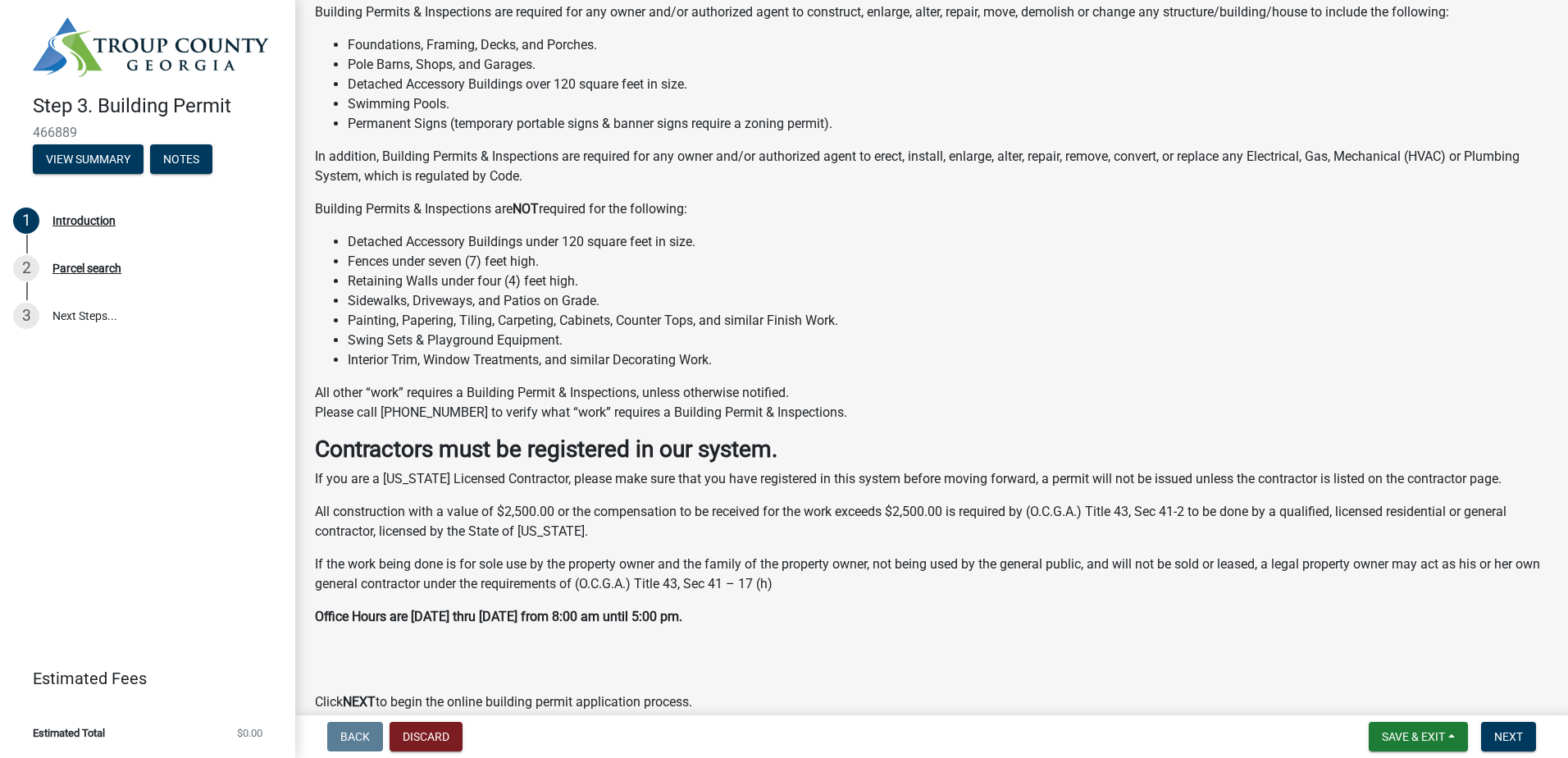
scroll to position [274, 0]
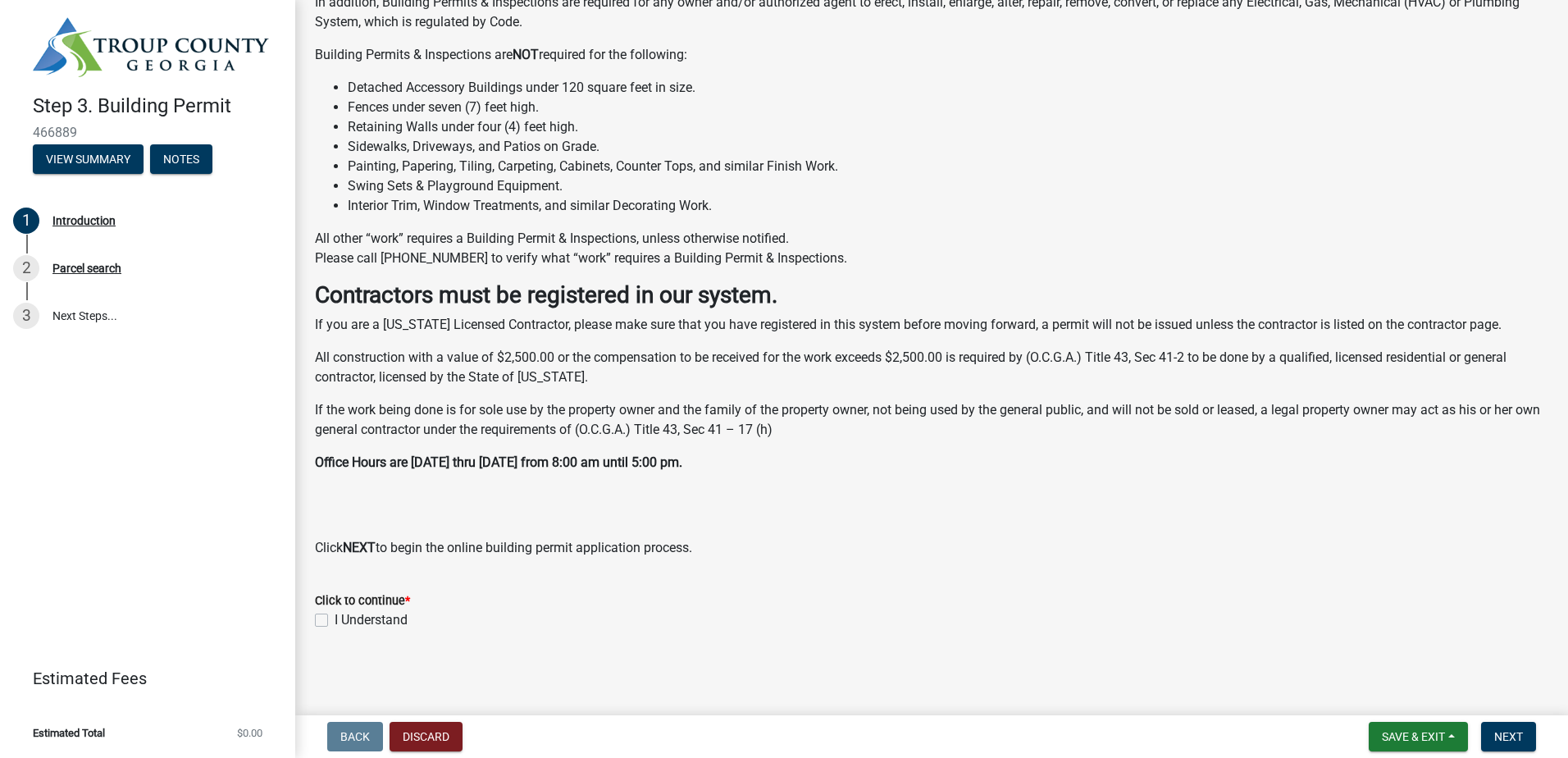
click at [335, 617] on label "I Understand" at bounding box center [370, 620] width 73 height 20
click at [335, 617] on input "I Understand" at bounding box center [340, 615] width 11 height 11
checkbox input "true"
click at [1252, 658] on span "Next" at bounding box center [1508, 737] width 28 height 13
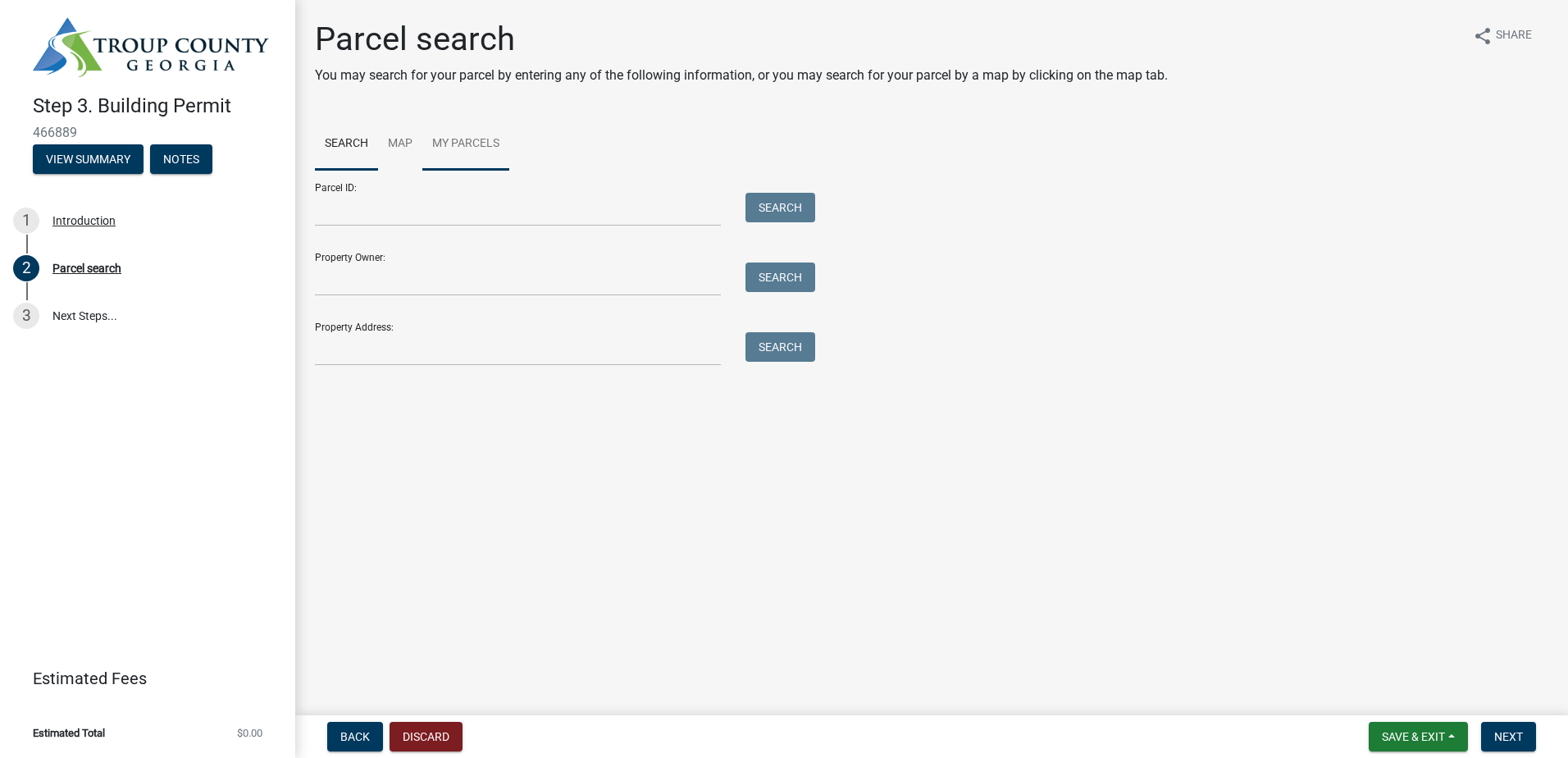
click at [473, 147] on link "My Parcels" at bounding box center [466, 144] width 87 height 53
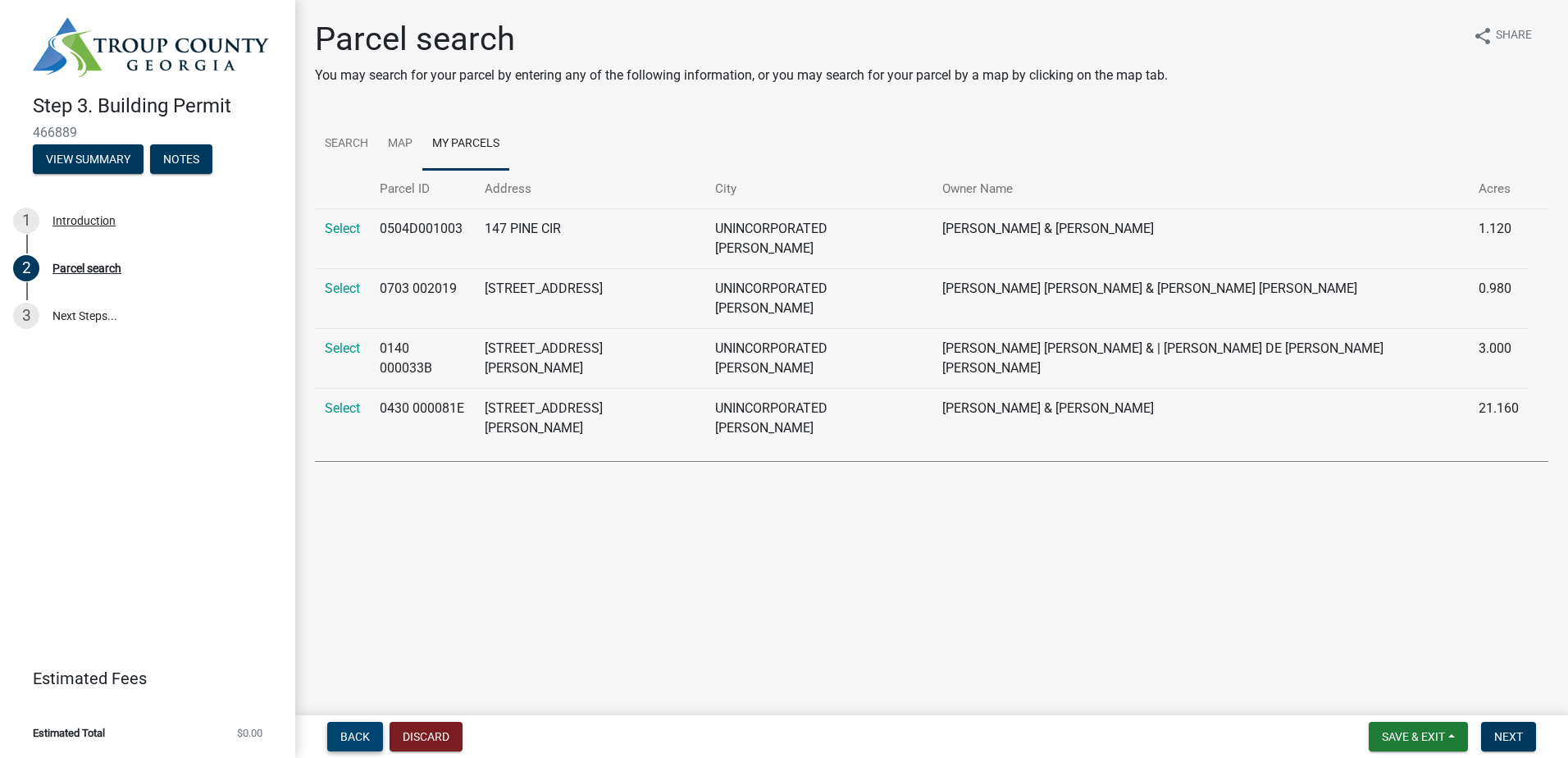
drag, startPoint x: 365, startPoint y: 735, endPoint x: 634, endPoint y: 545, distance: 329.3
click at [714, 633] on wm-app "Step 3. Building Permit 466889 View Summary Notes 1 Introduction 2 Parcel searc…" at bounding box center [784, 379] width 1568 height 758
click at [352, 141] on link "Search" at bounding box center [346, 144] width 63 height 53
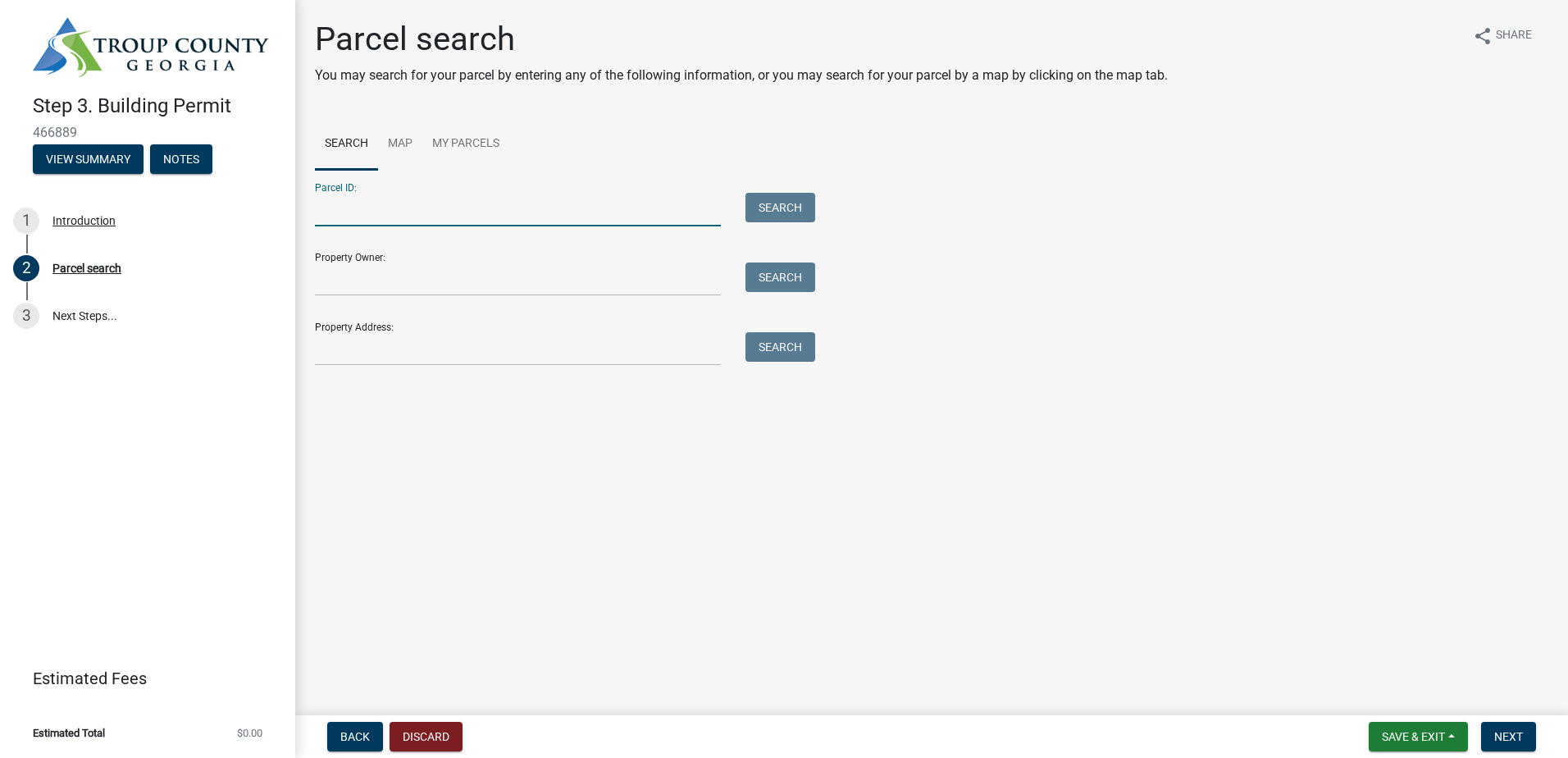
paste input "B0460003P00"
click at [782, 209] on button "Search" at bounding box center [779, 207] width 69 height 29
click at [345, 208] on input "B0460003P00" at bounding box center [518, 209] width 406 height 33
click at [379, 207] on input "B046 0003P00" at bounding box center [518, 209] width 406 height 33
type input "B046 0003 P00"
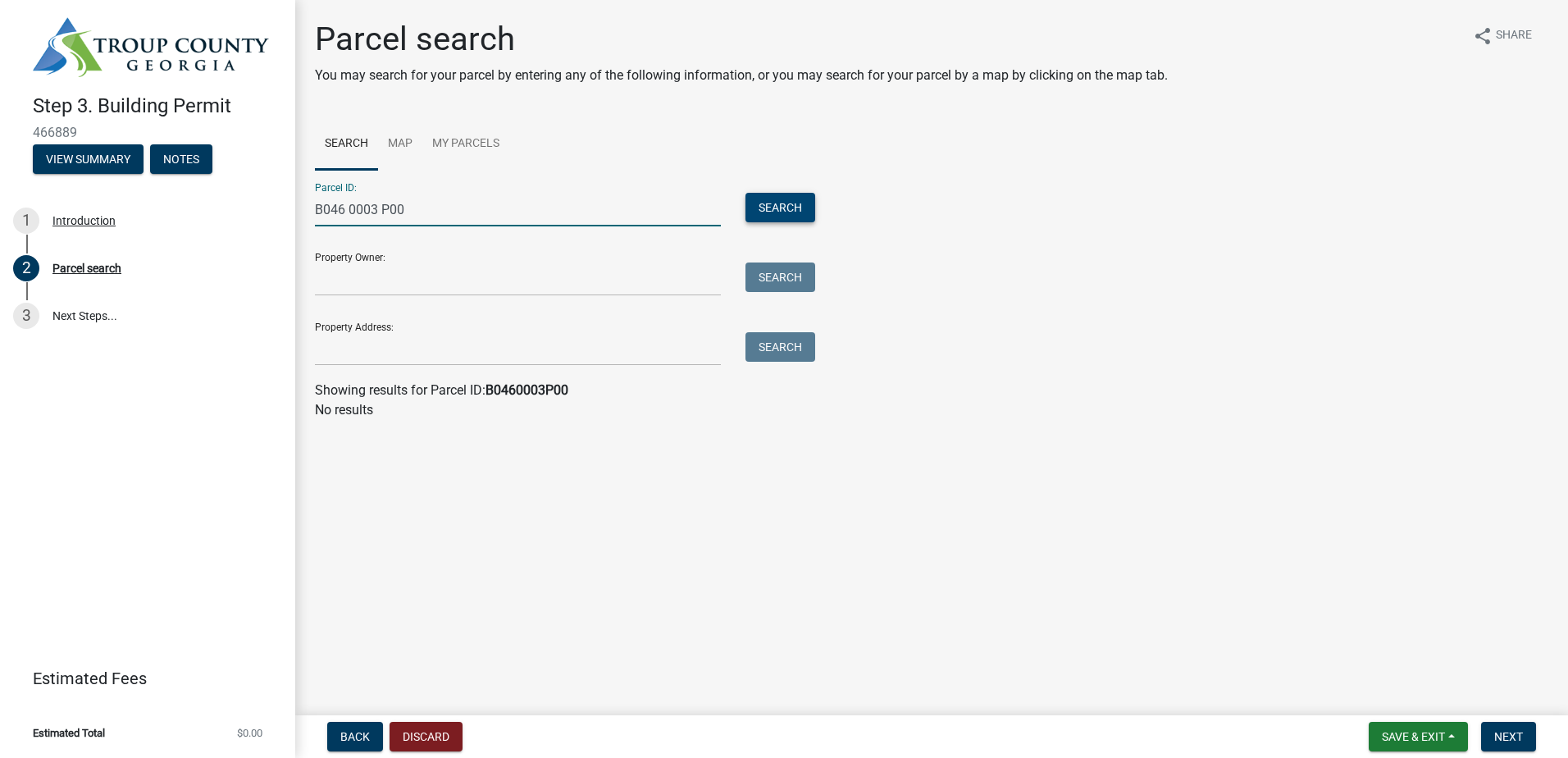
click at [783, 207] on button "Search" at bounding box center [779, 207] width 69 height 29
click at [769, 208] on button "Search" at bounding box center [779, 207] width 69 height 29
drag, startPoint x: 376, startPoint y: 198, endPoint x: 301, endPoint y: 192, distance: 75.2
click at [301, 192] on div "Parcel search You may search for your parcel by entering any of the following i…" at bounding box center [932, 228] width 1273 height 415
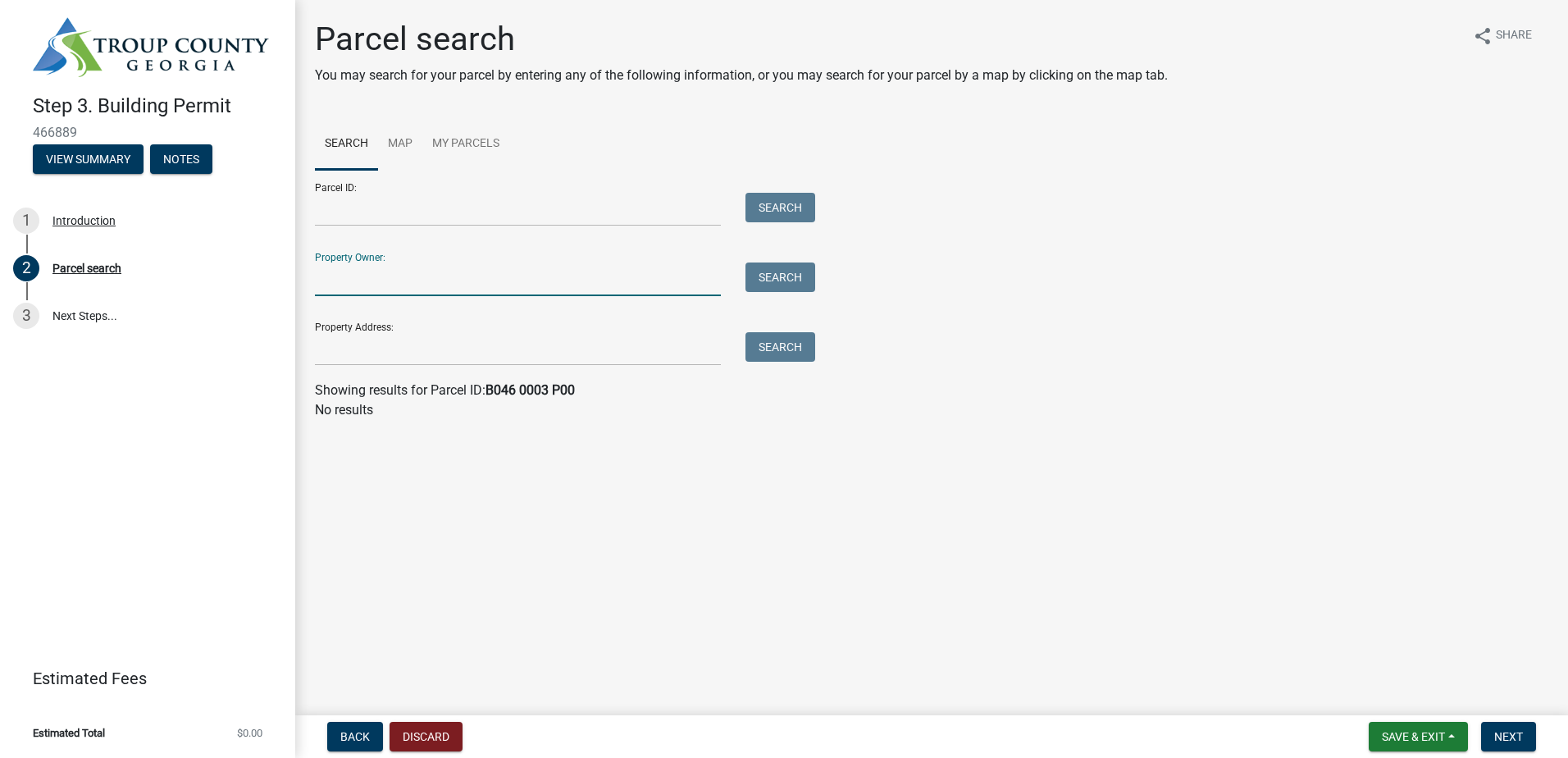
paste input "[PERSON_NAME]"
type input "[PERSON_NAME]"
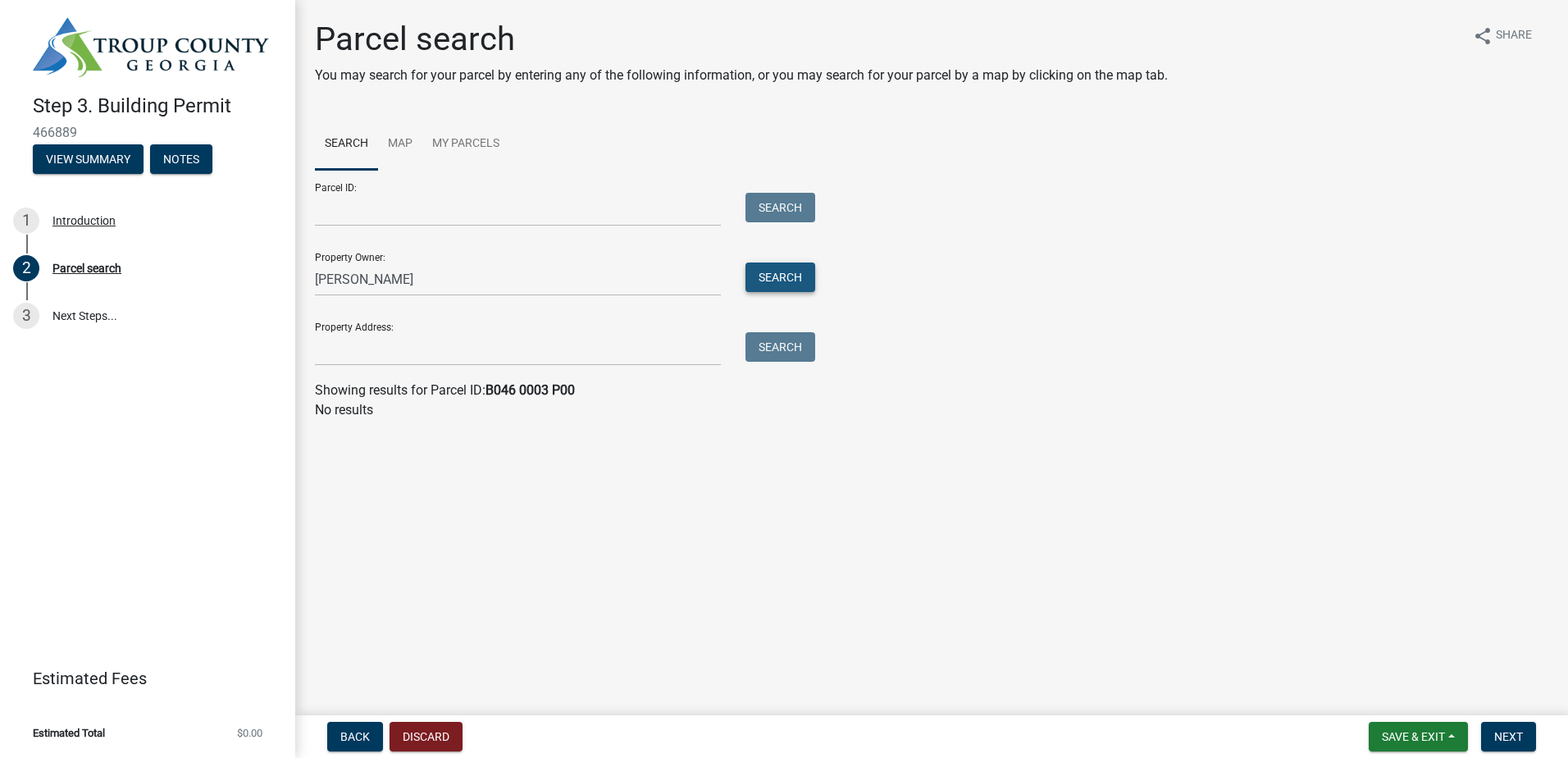
click at [811, 283] on button "Search" at bounding box center [779, 277] width 69 height 29
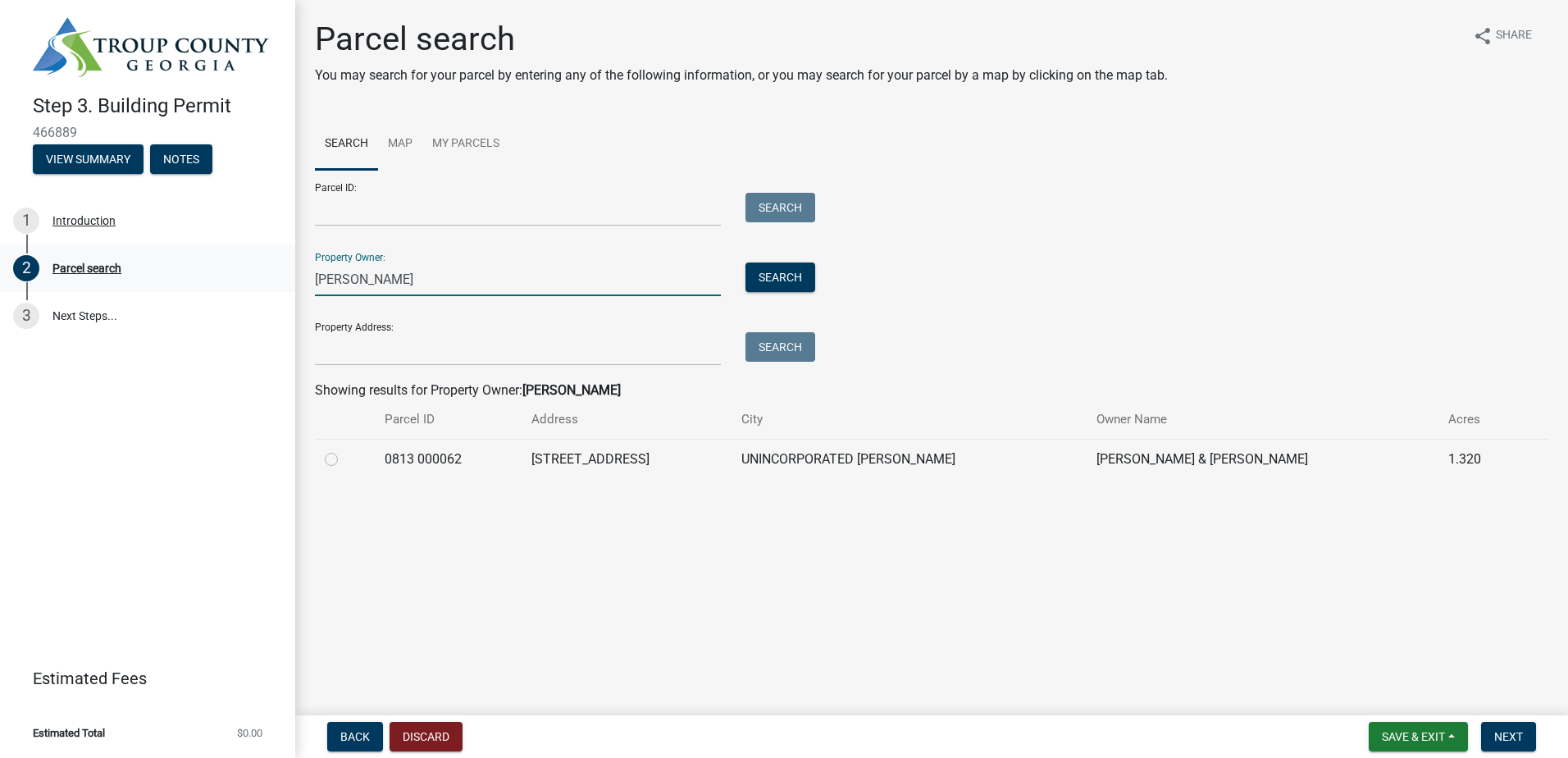
drag, startPoint x: 528, startPoint y: 276, endPoint x: 273, endPoint y: 248, distance: 256.5
click at [273, 248] on div "Step 3. Building Permit 466889 View Summary Notes 1 Introduction 2 Parcel searc…" at bounding box center [784, 379] width 1568 height 758
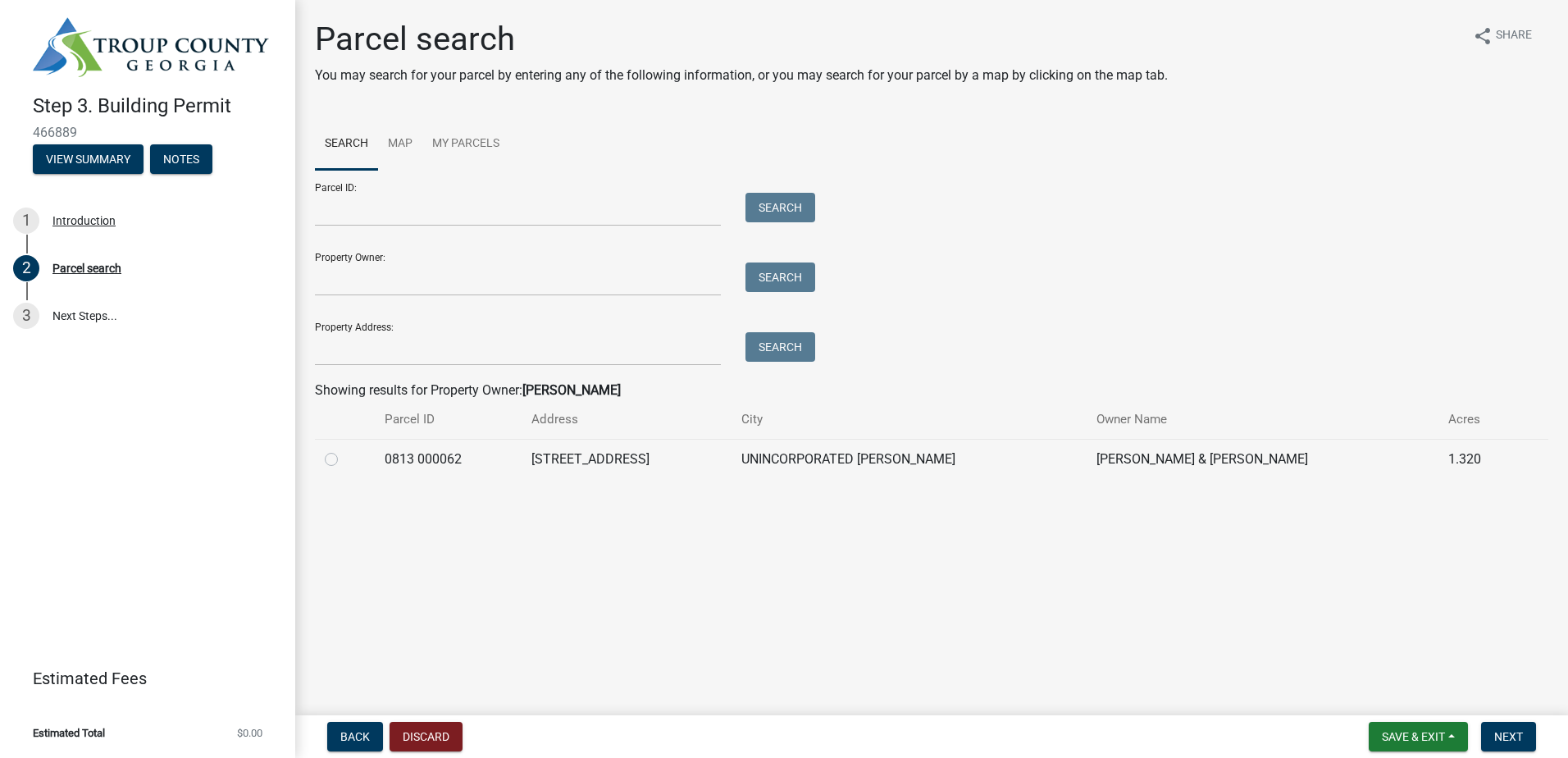
click at [379, 366] on wm-search-parcel-data-activity-input "Search Map My Parcels Parcel ID: Search Property Owner: Search Property Address…" at bounding box center [932, 298] width 1233 height 361
click at [379, 361] on input "Property Address:" at bounding box center [518, 349] width 406 height 33
type input "918"
click at [795, 356] on button "Search" at bounding box center [779, 346] width 69 height 29
